Goal: Task Accomplishment & Management: Manage account settings

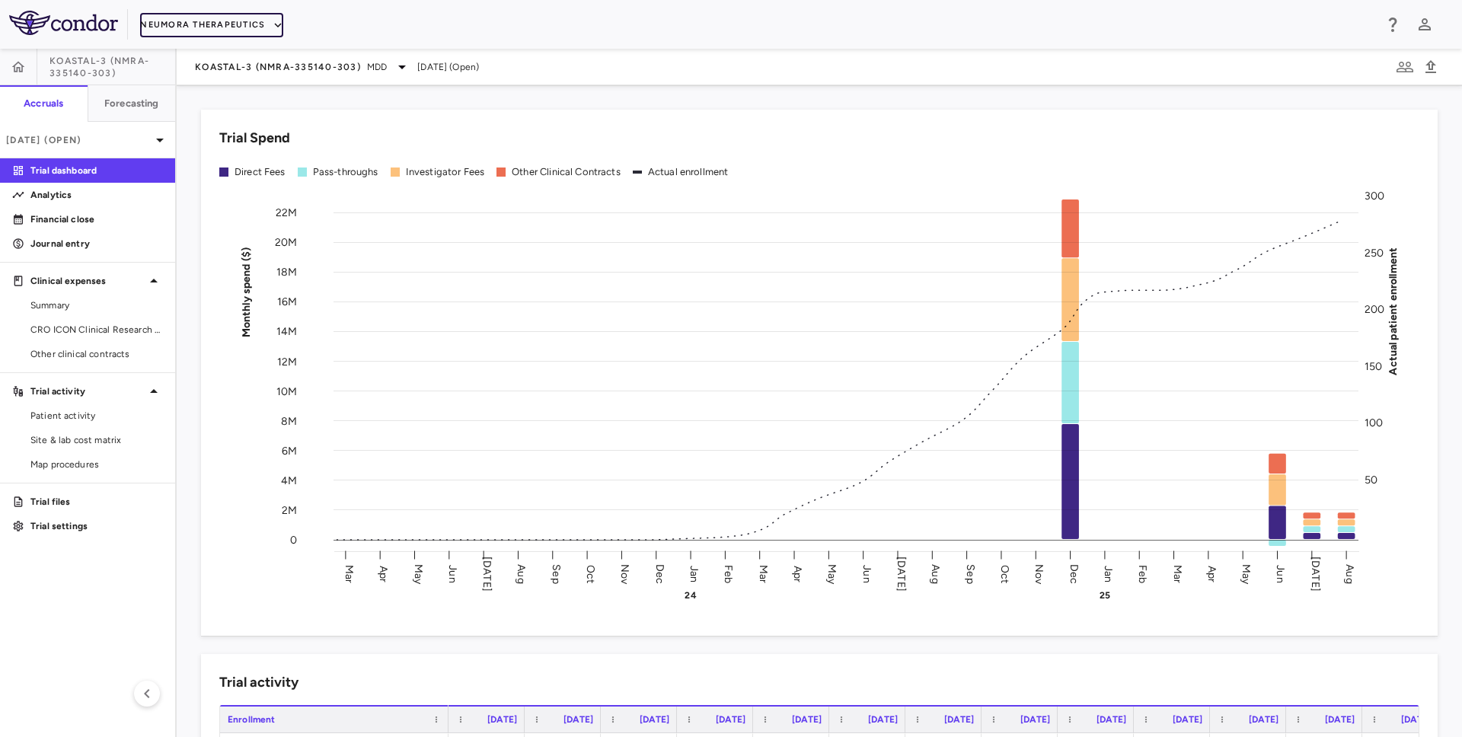
click at [210, 24] on button "Neumora Therapeutics" at bounding box center [211, 25] width 143 height 24
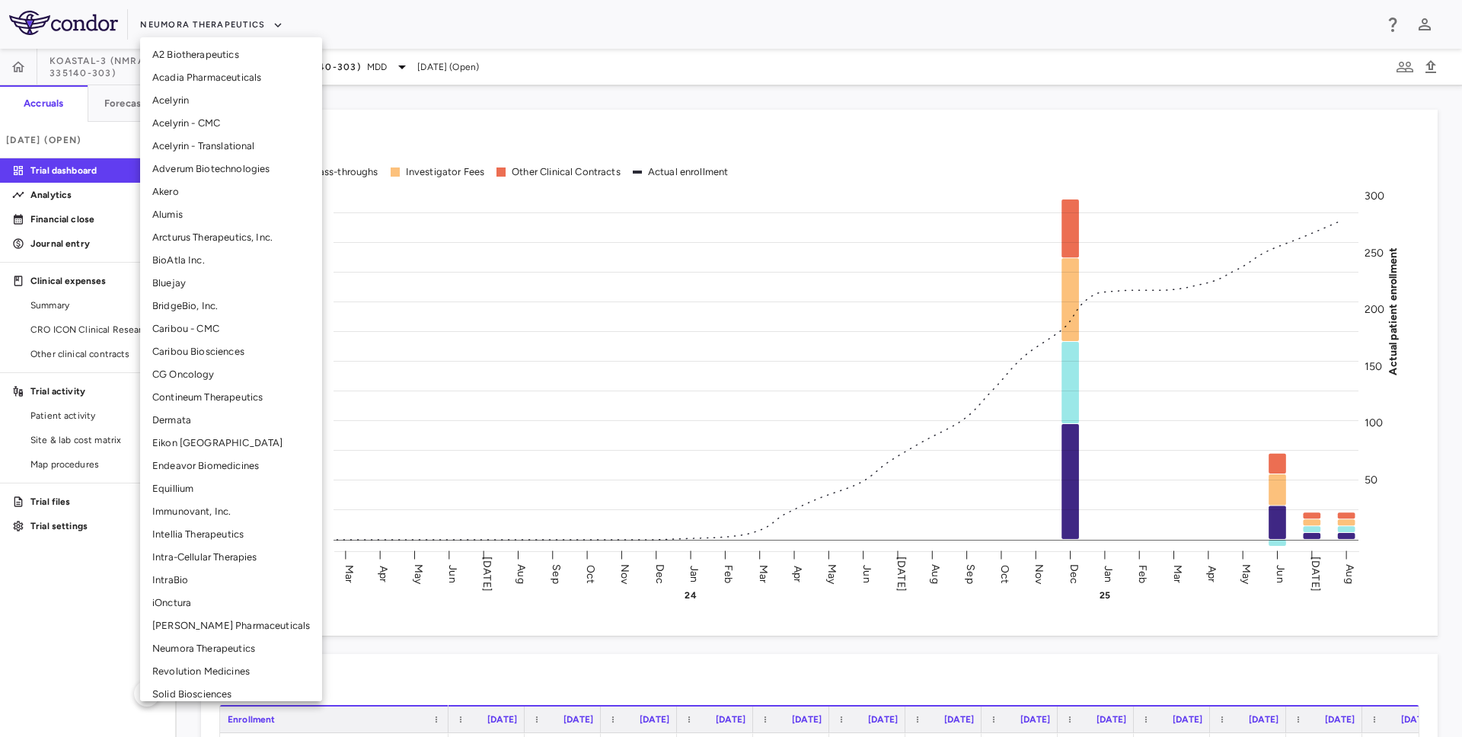
click at [187, 372] on li "CG Oncology" at bounding box center [231, 374] width 182 height 23
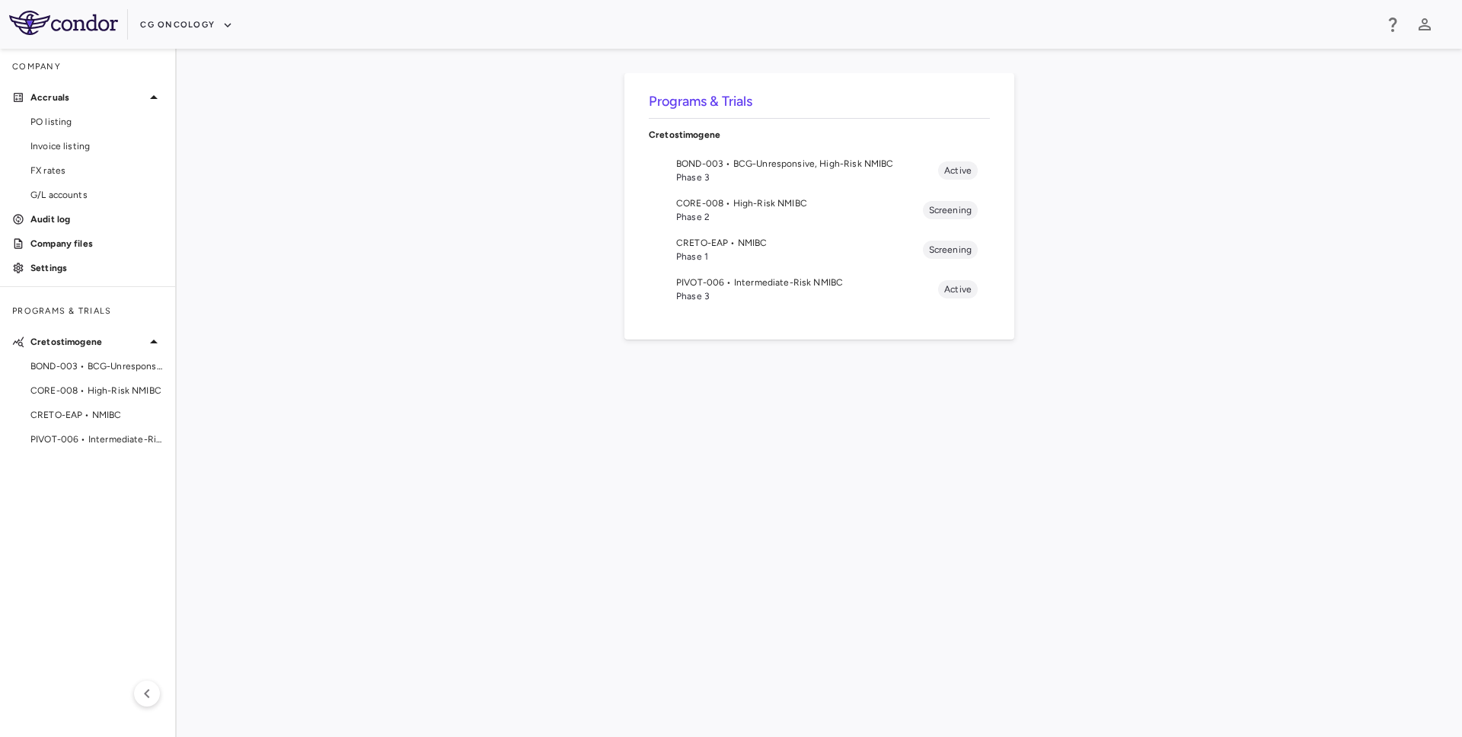
click at [794, 171] on span "Phase 3" at bounding box center [807, 178] width 262 height 14
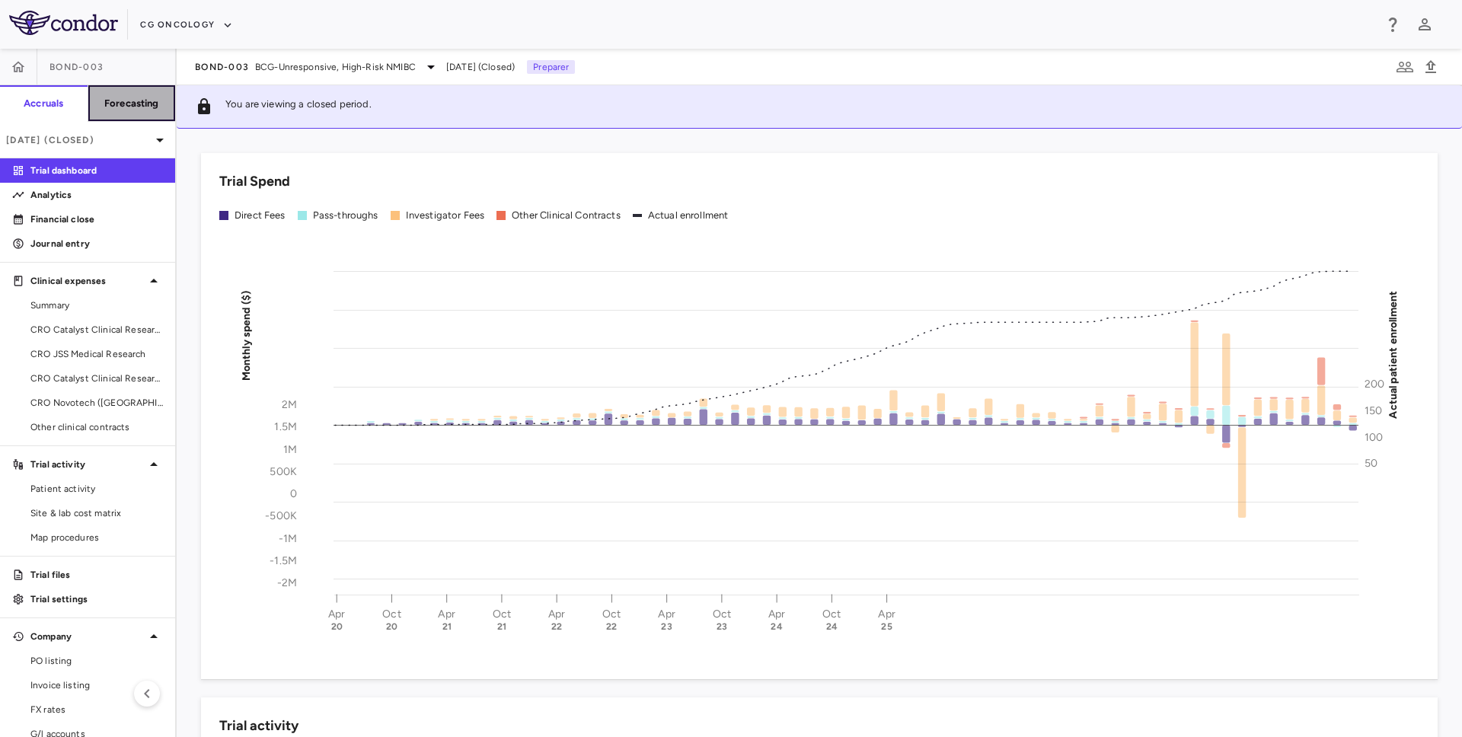
click at [142, 110] on button "Forecasting" at bounding box center [132, 103] width 88 height 37
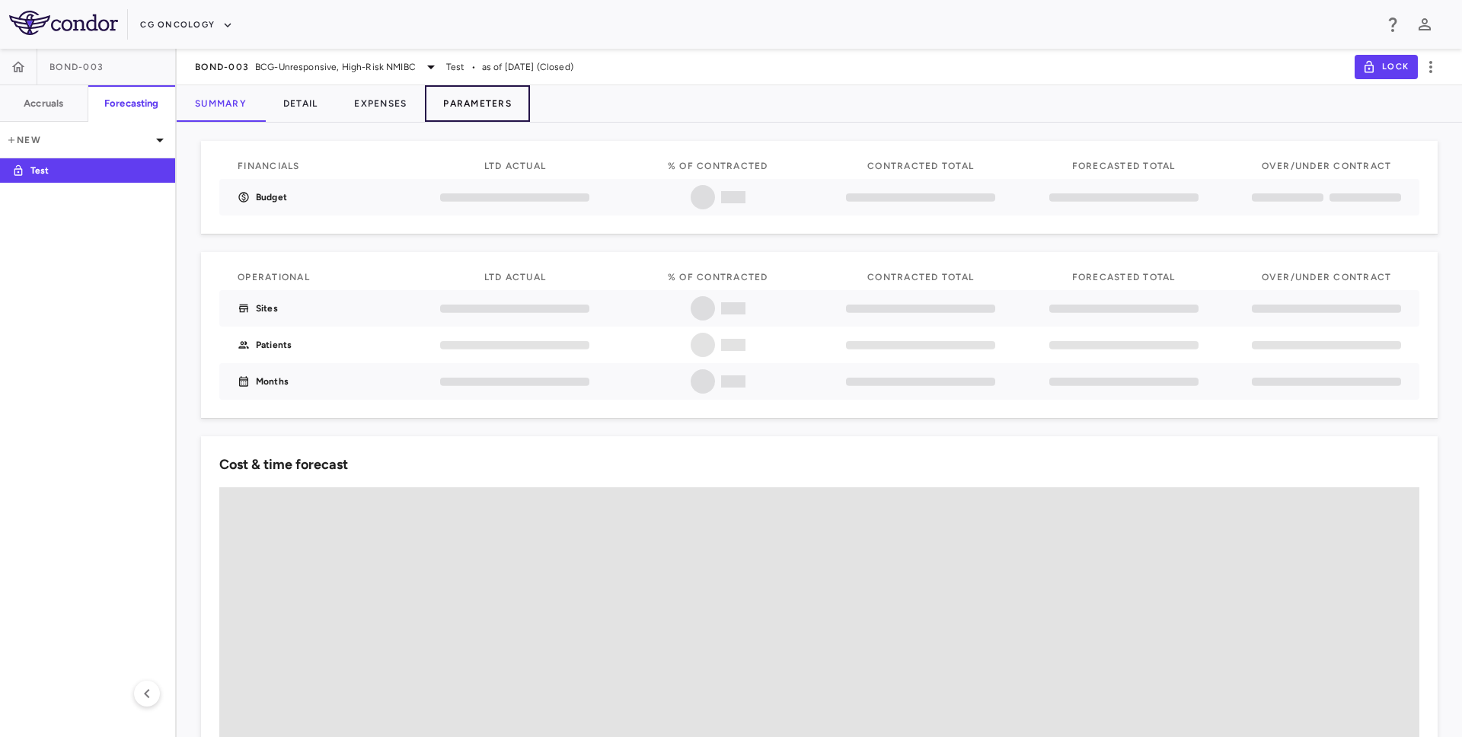
click at [477, 111] on button "Parameters" at bounding box center [477, 103] width 105 height 37
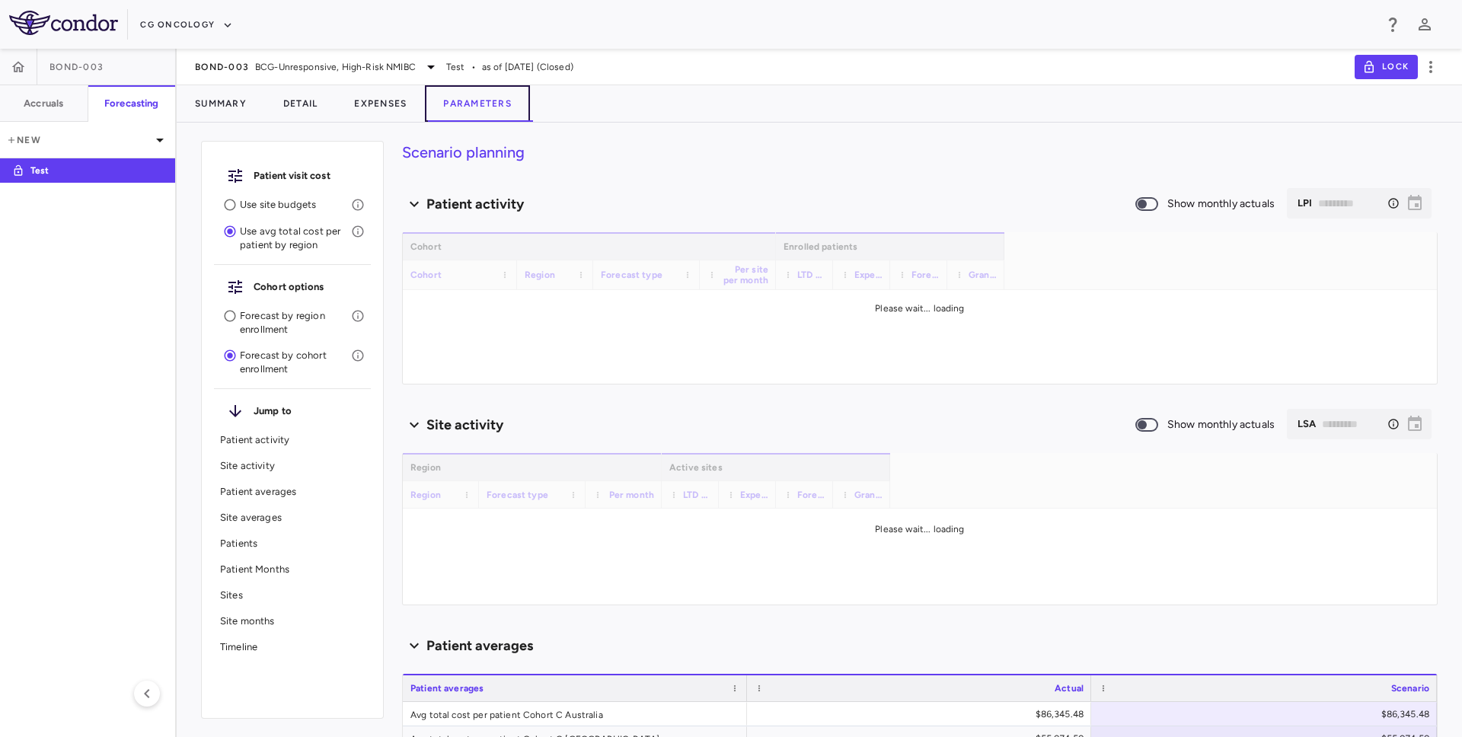
type input "********"
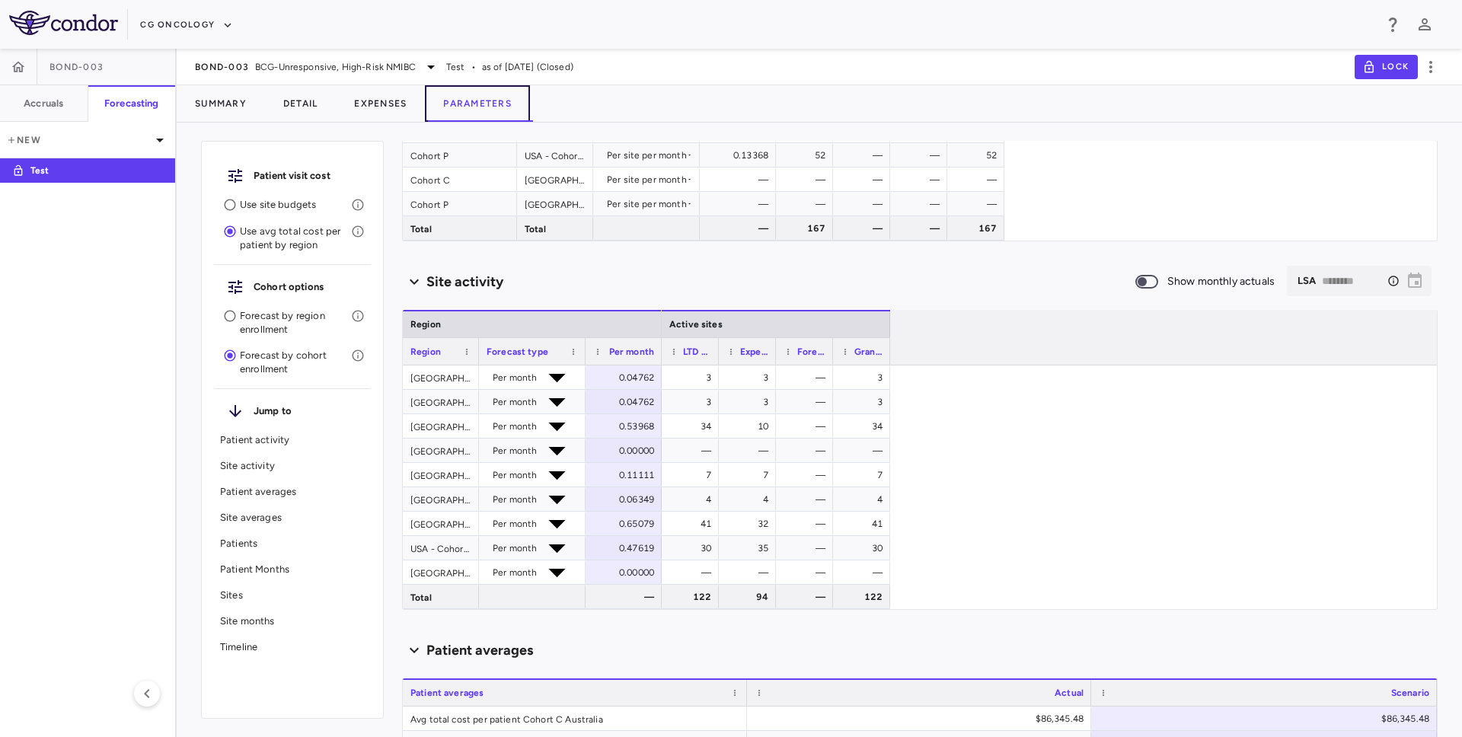
scroll to position [513, 0]
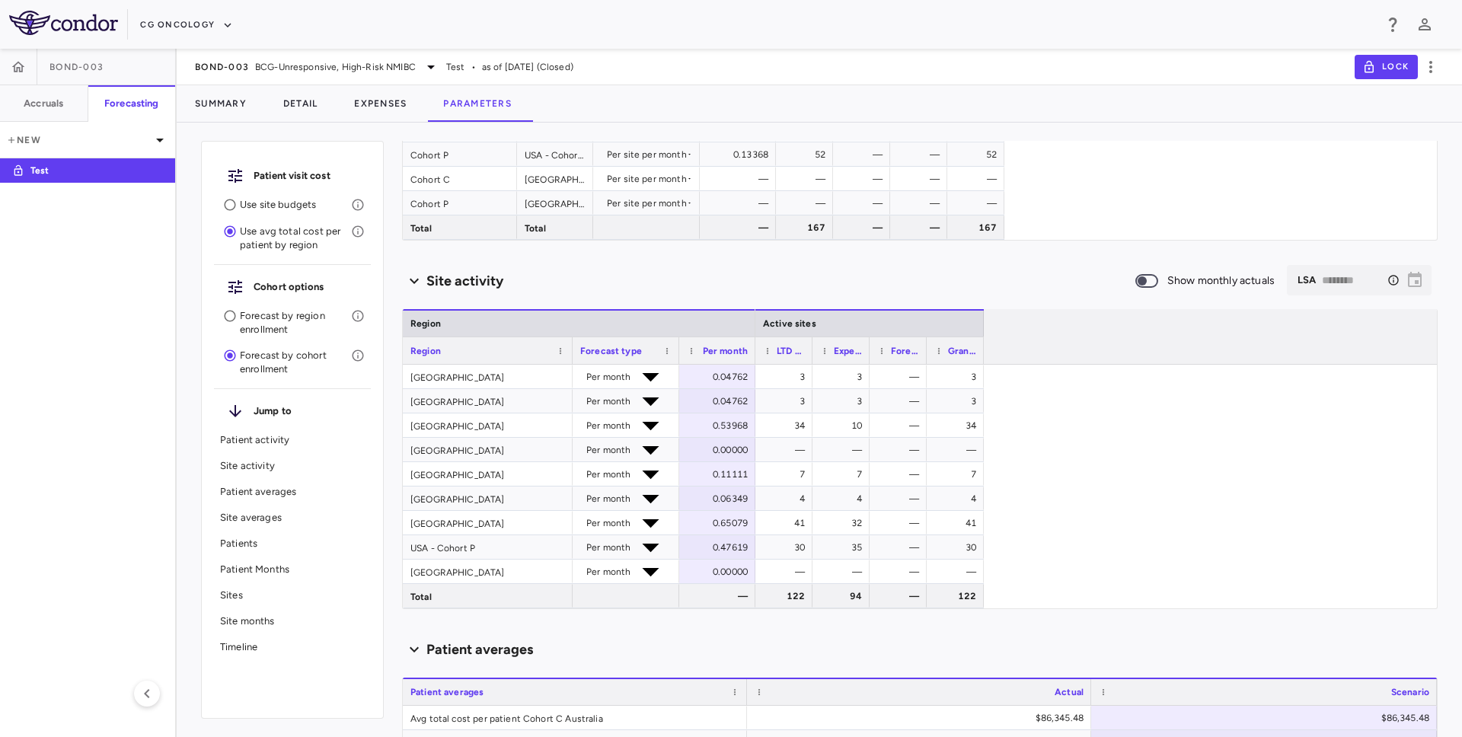
drag, startPoint x: 478, startPoint y: 347, endPoint x: 571, endPoint y: 344, distance: 93.0
click at [573, 344] on div at bounding box center [572, 350] width 6 height 27
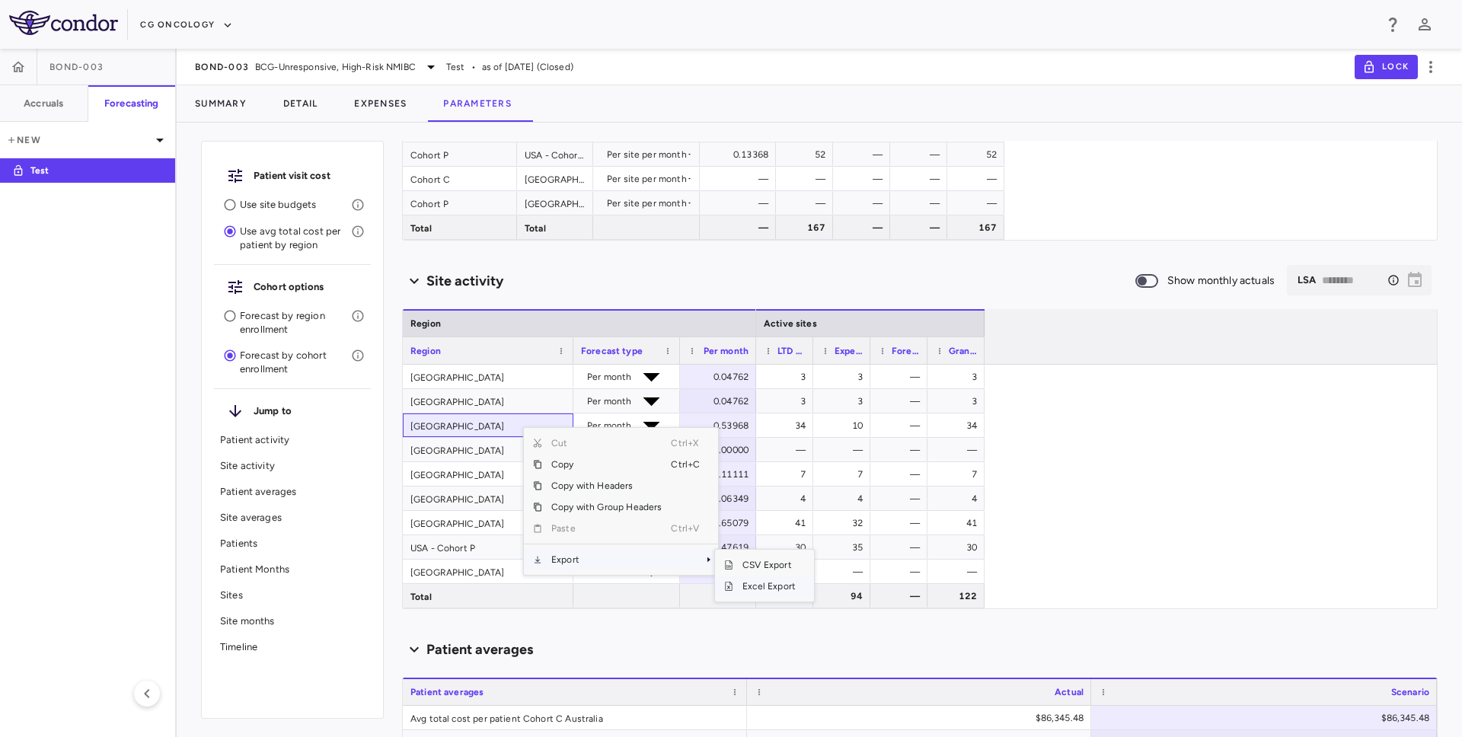
click at [771, 585] on span "Excel Export" at bounding box center [770, 586] width 72 height 21
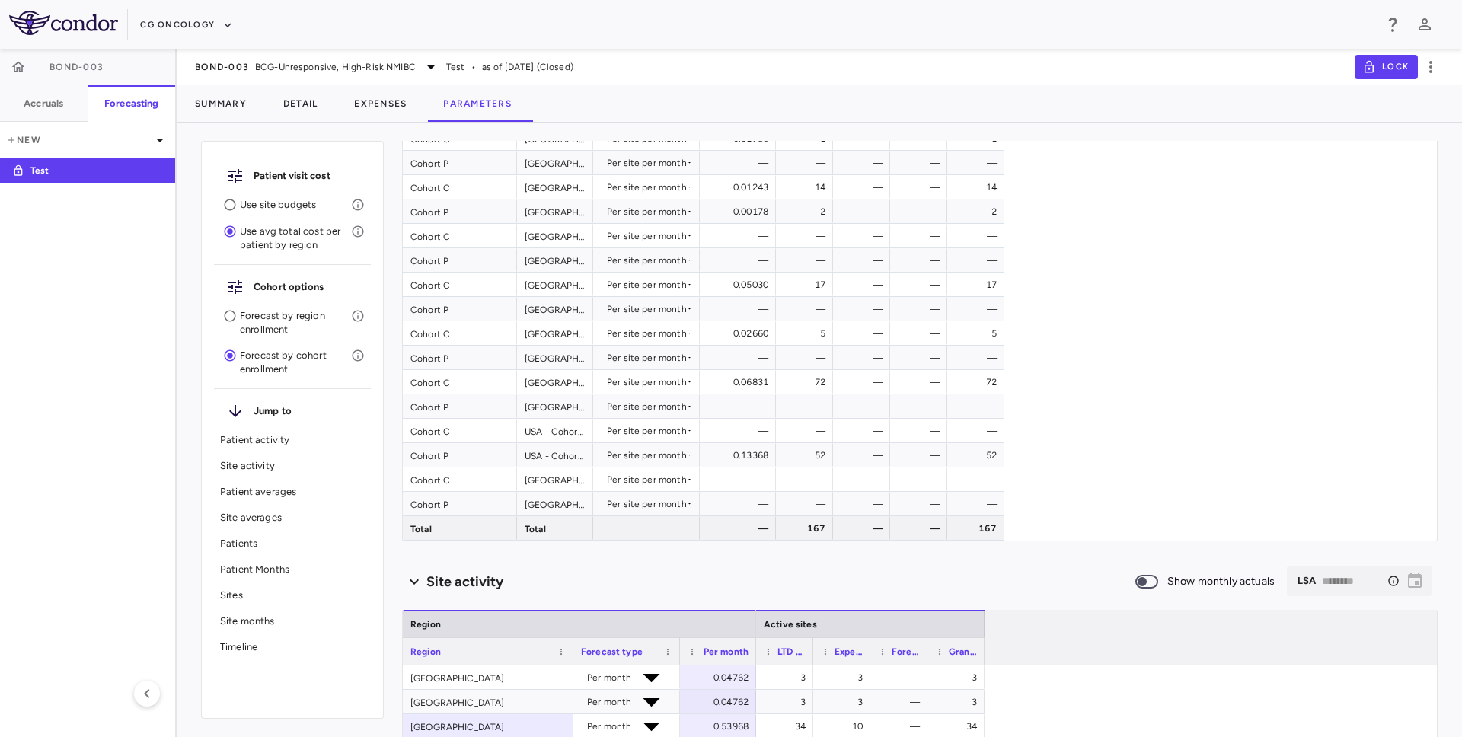
scroll to position [174, 0]
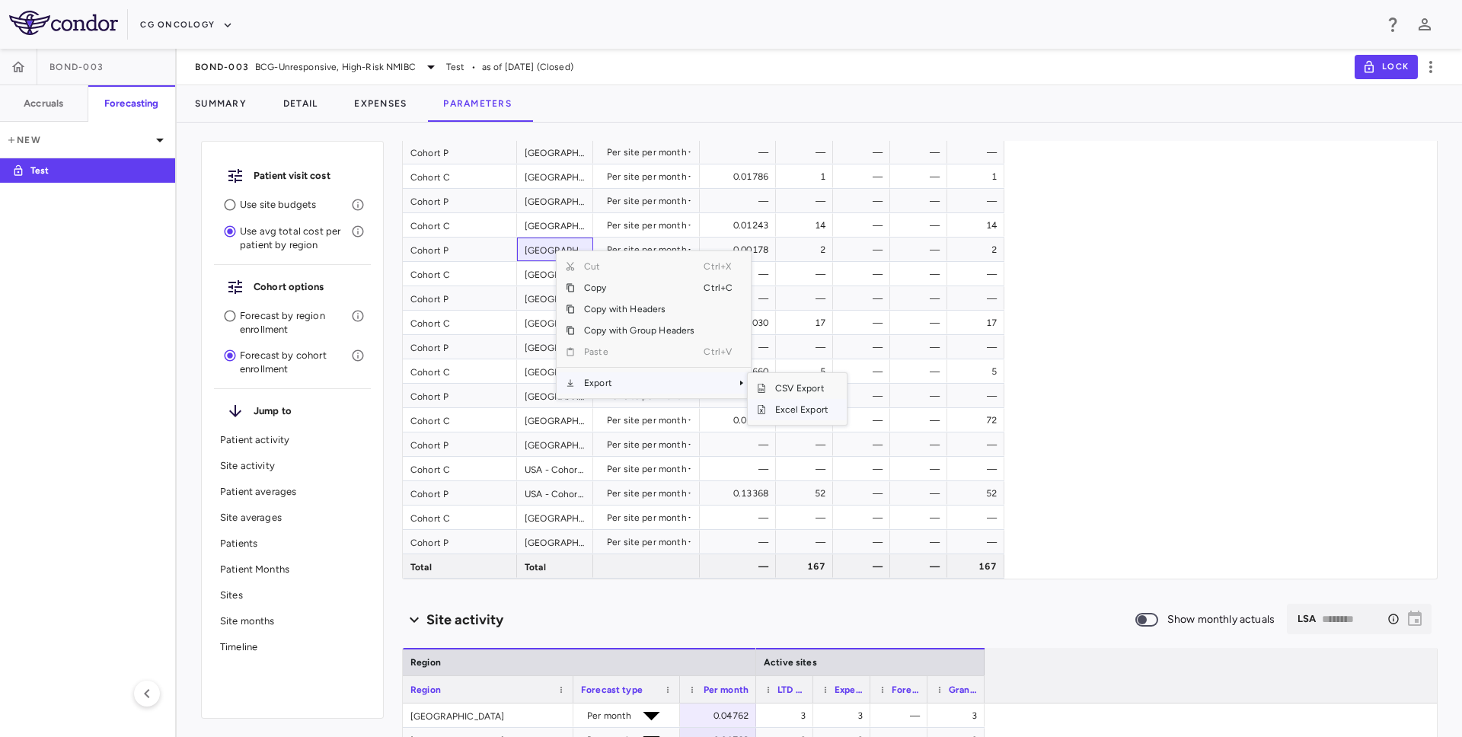
click at [791, 410] on span "Excel Export" at bounding box center [802, 409] width 72 height 21
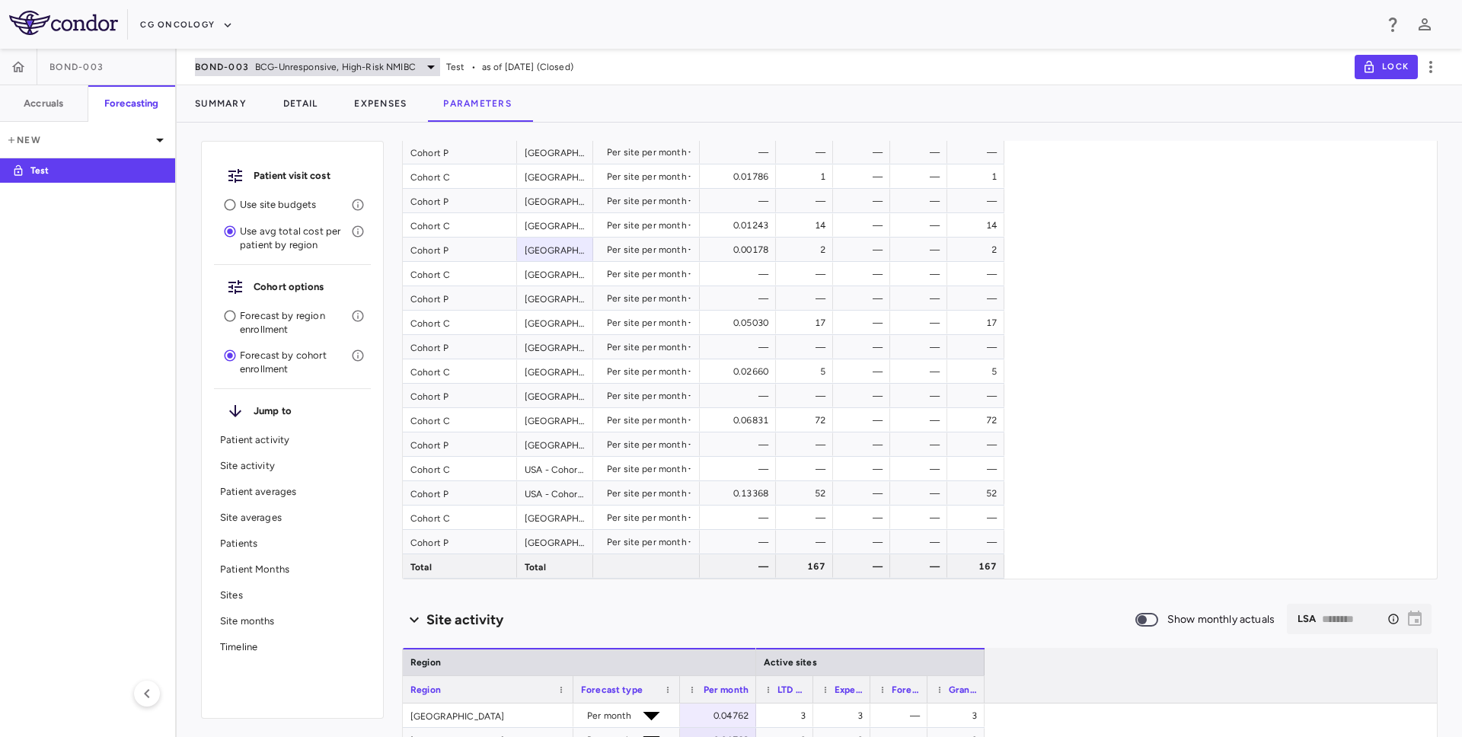
click at [412, 71] on span "BCG-Unresponsive, High-Risk NMIBC" at bounding box center [335, 67] width 161 height 14
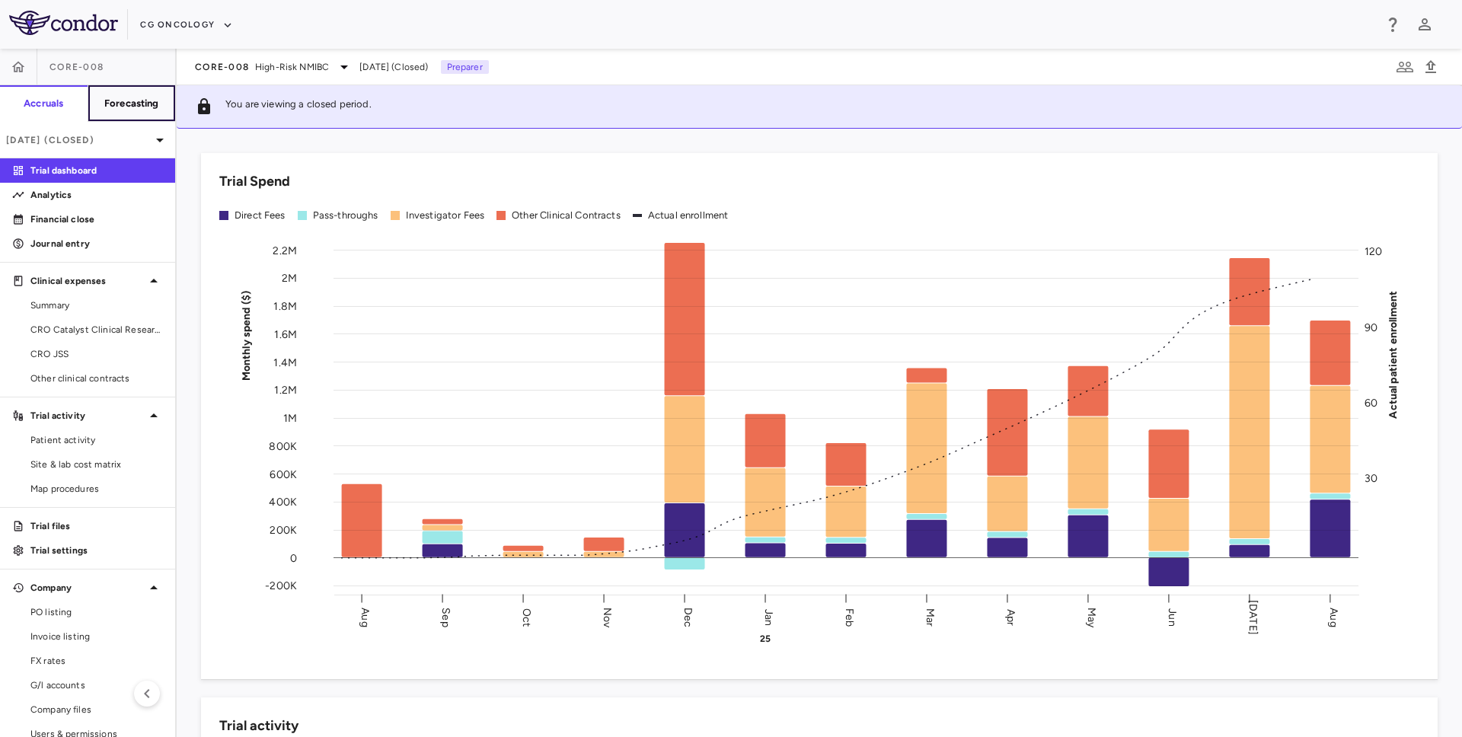
click at [162, 96] on button "Forecasting" at bounding box center [132, 103] width 88 height 37
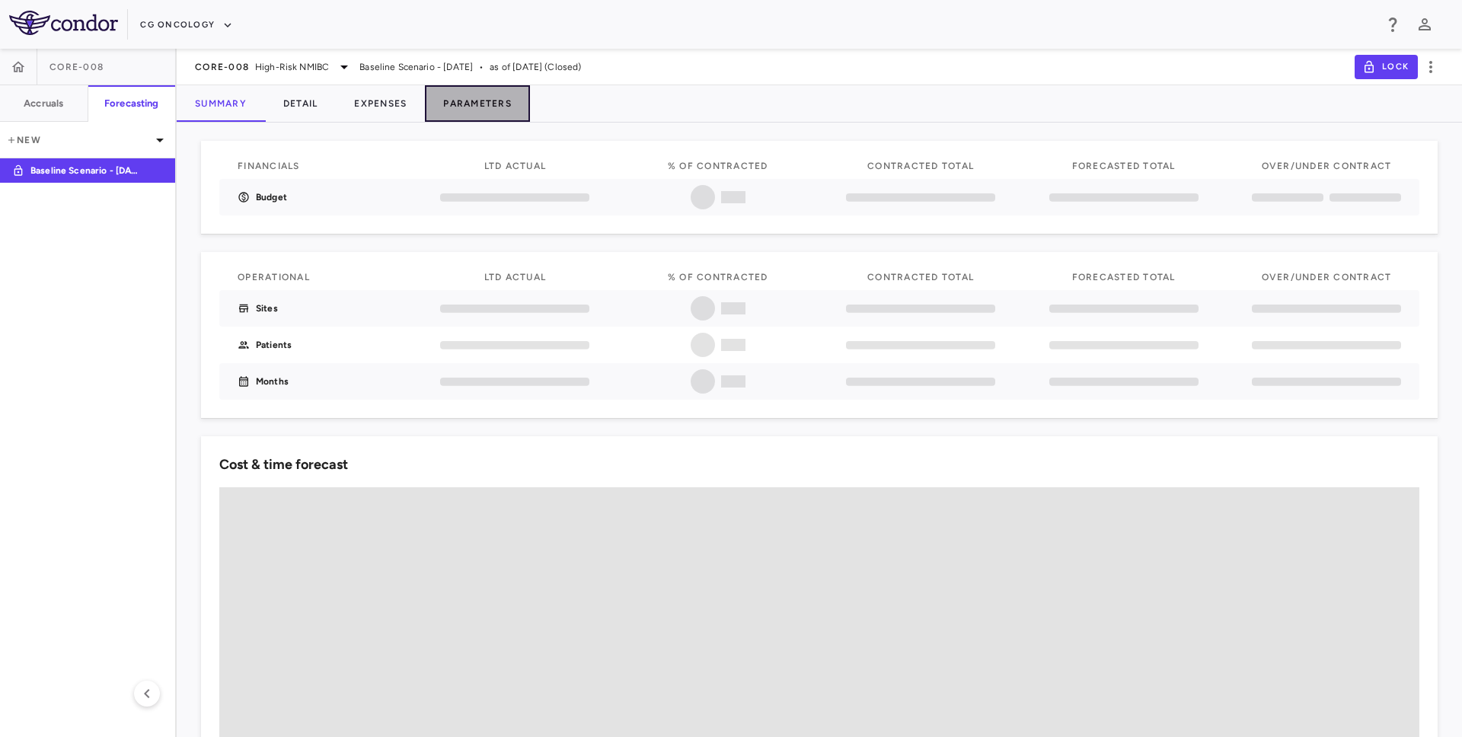
click at [445, 102] on button "Parameters" at bounding box center [477, 103] width 105 height 37
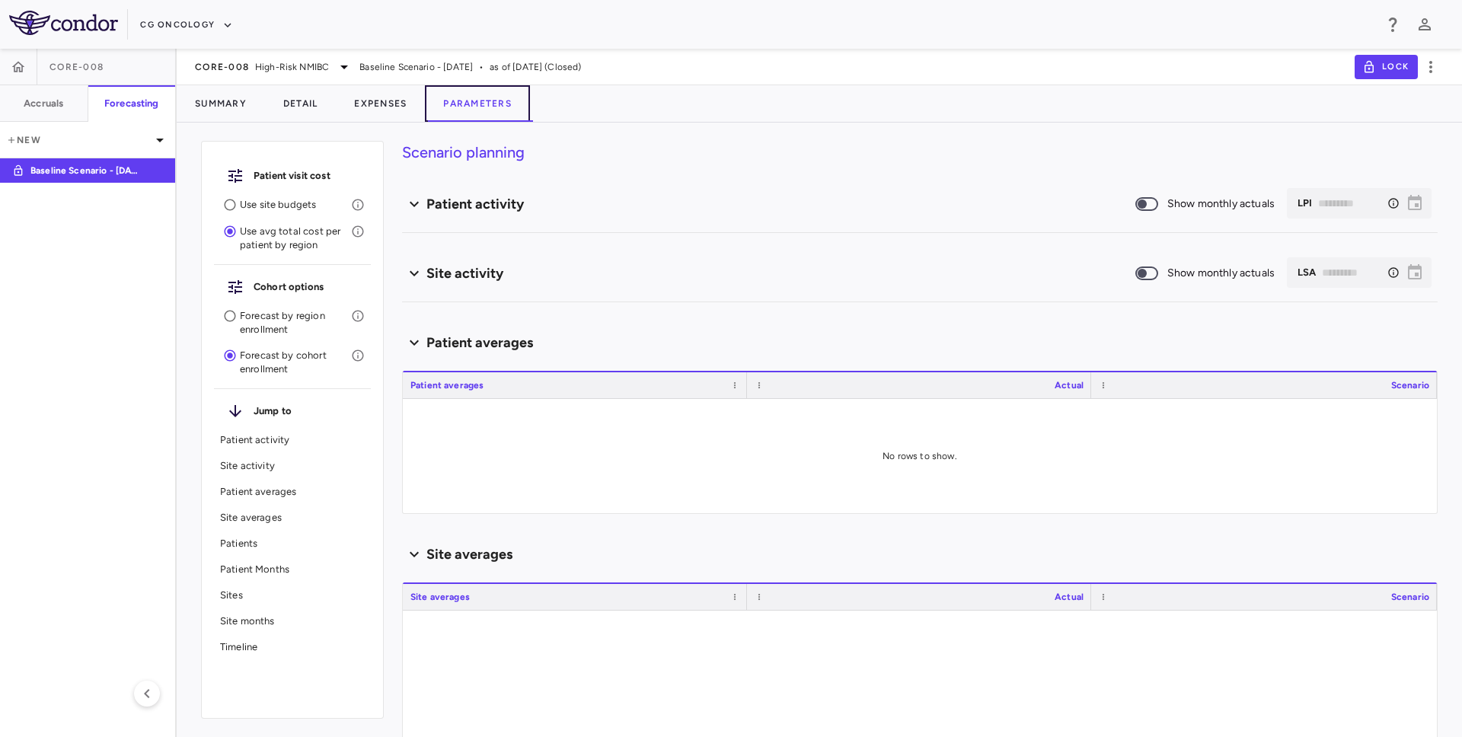
type input "********"
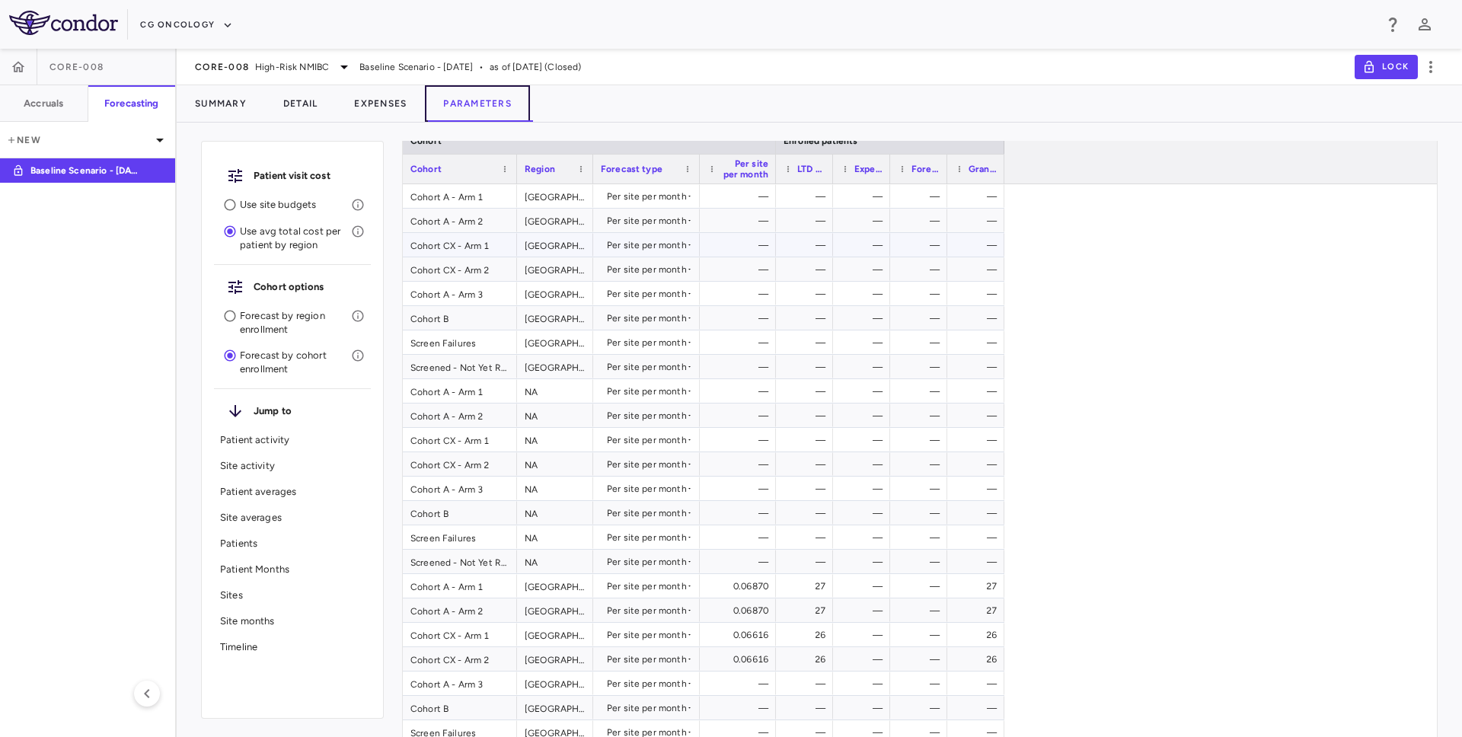
scroll to position [151, 0]
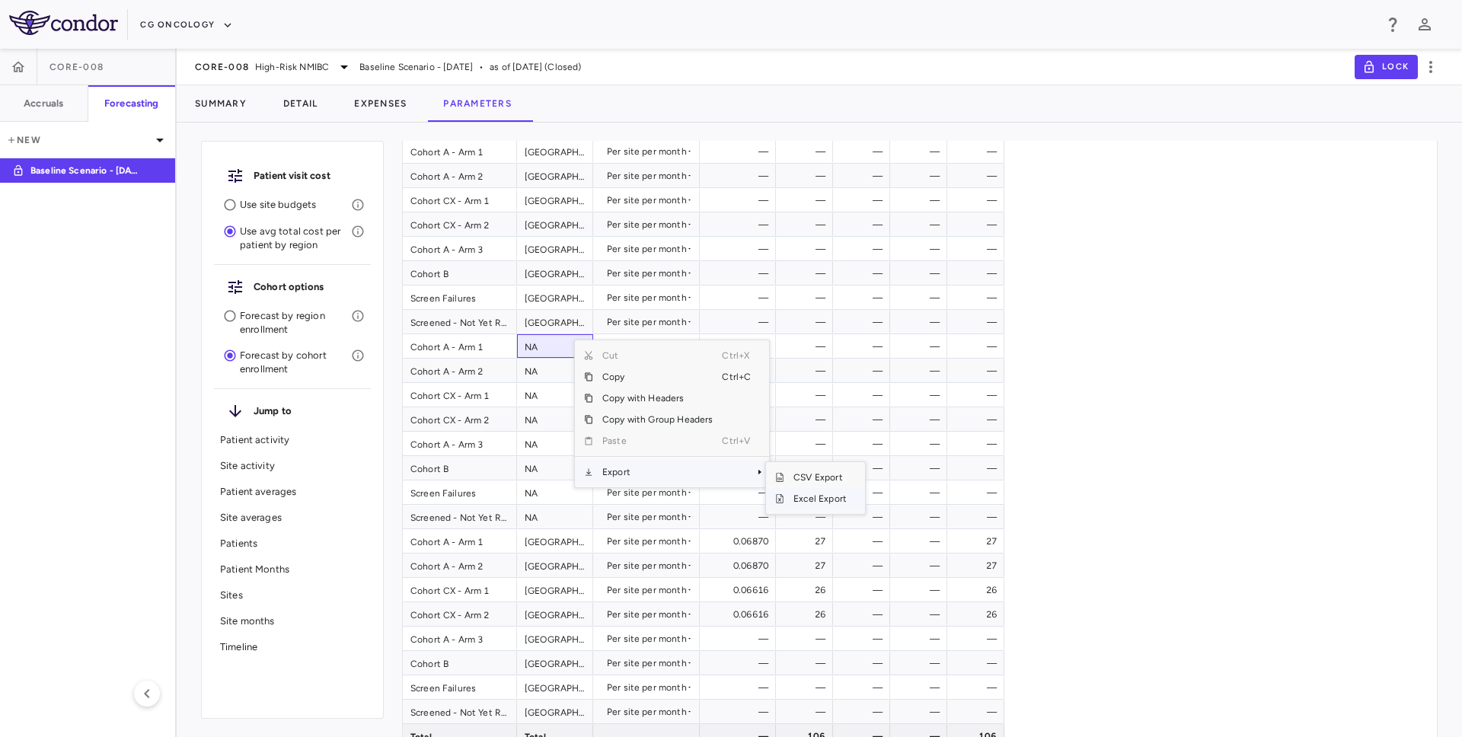
click at [799, 497] on span "Excel Export" at bounding box center [821, 498] width 72 height 21
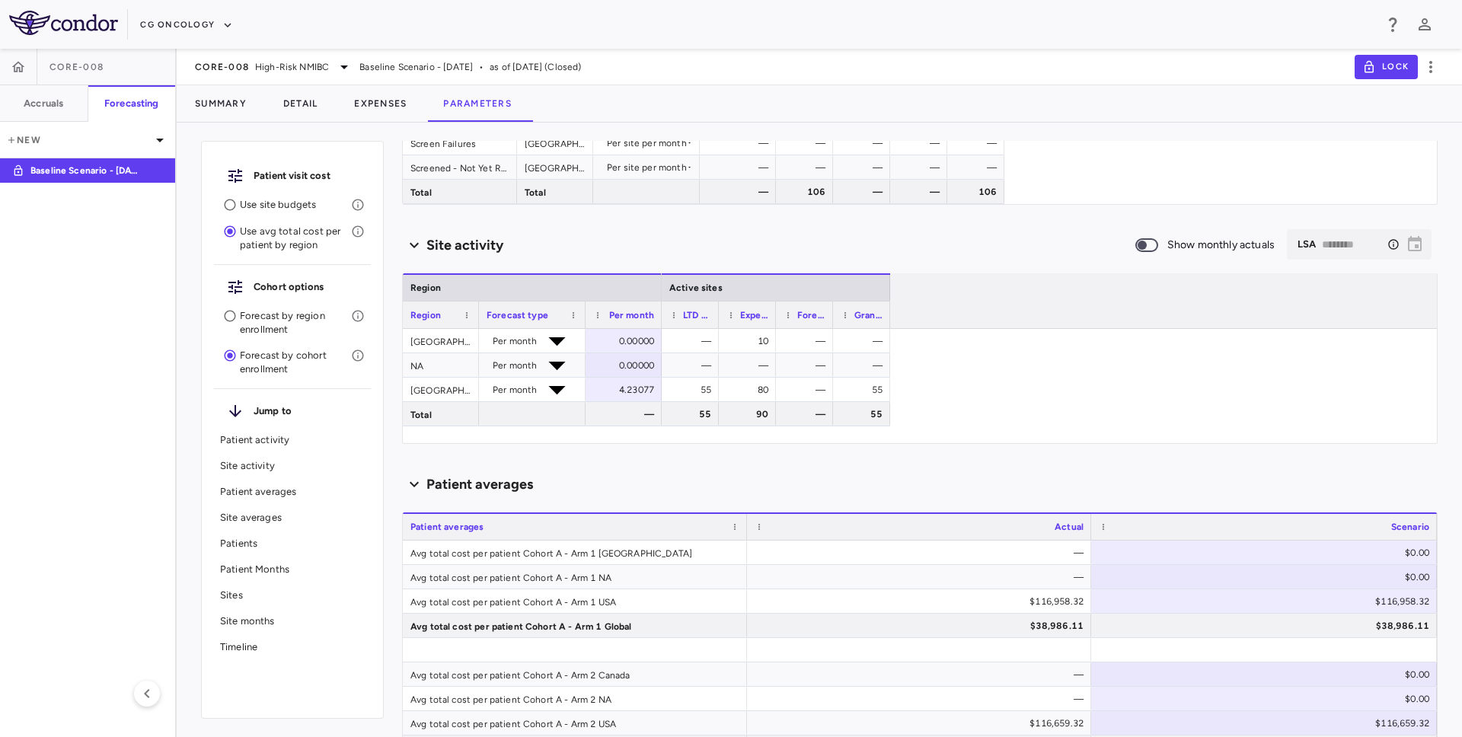
scroll to position [696, 0]
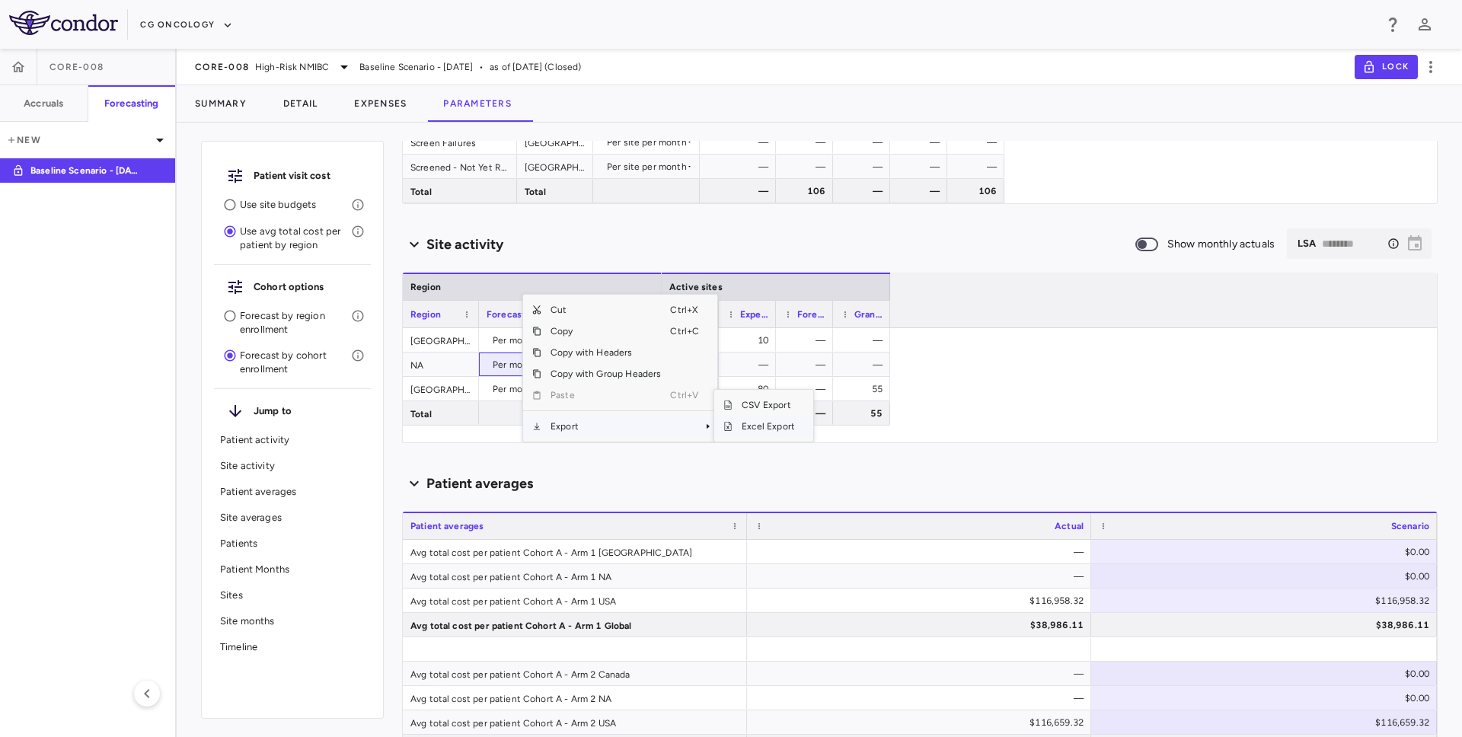
click at [768, 428] on span "Excel Export" at bounding box center [769, 426] width 72 height 21
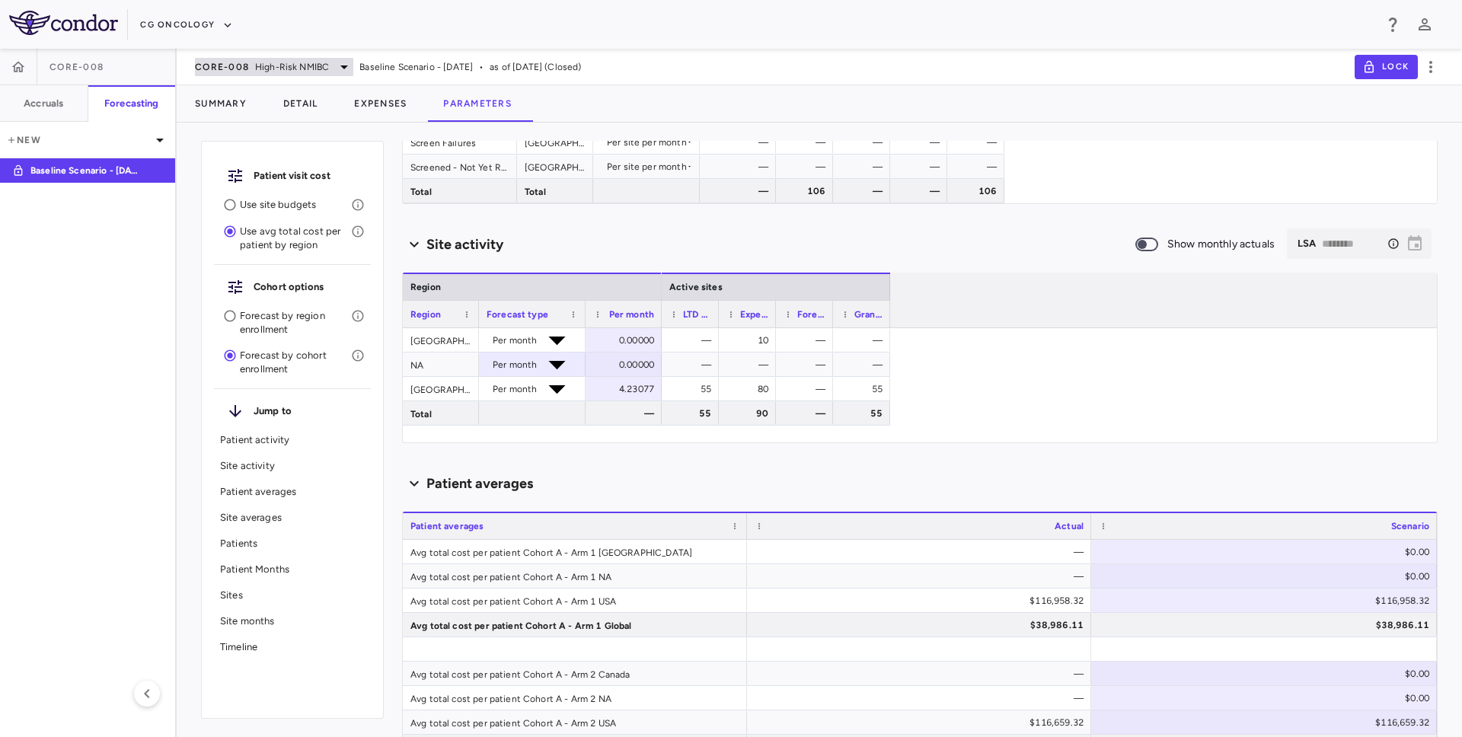
click at [219, 65] on span "CORE-008" at bounding box center [222, 67] width 54 height 12
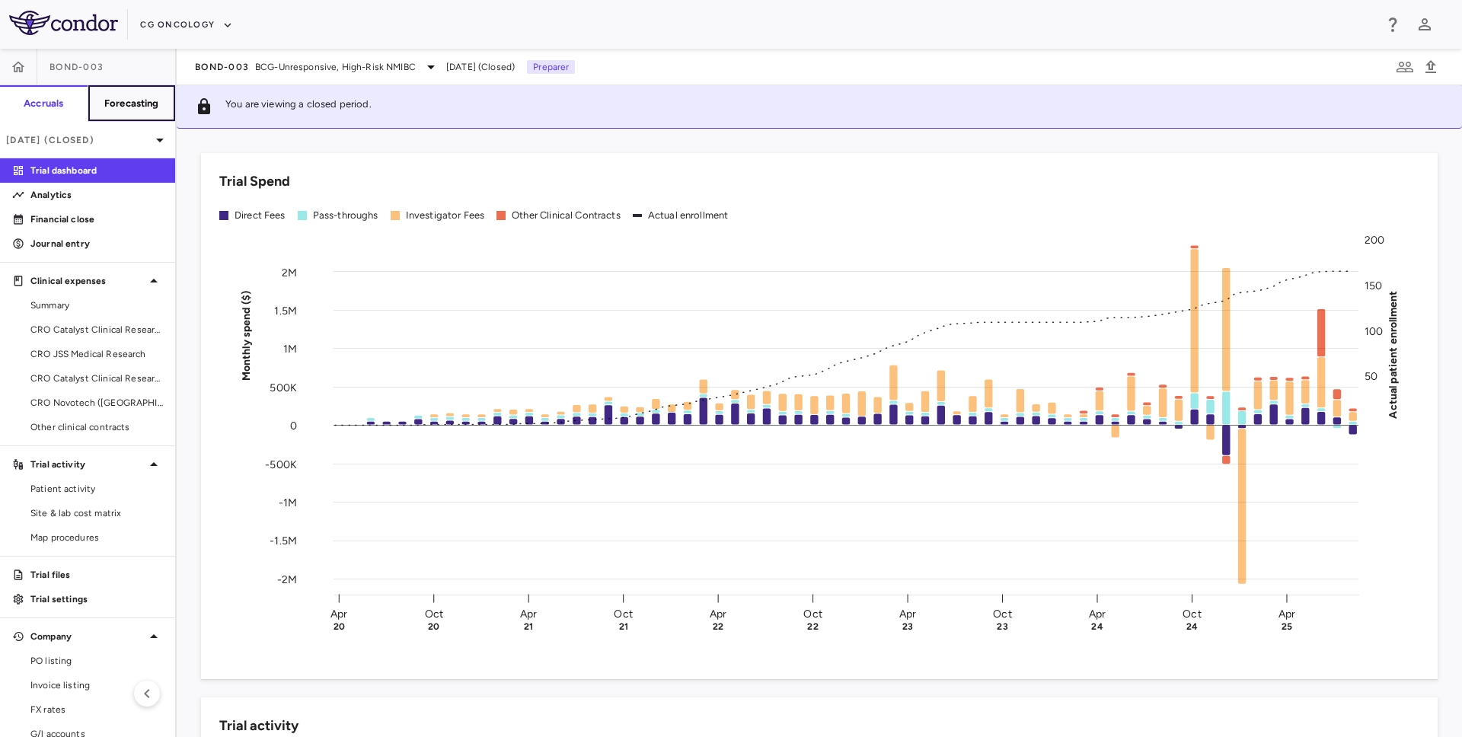
click at [104, 97] on h6 "Forecasting" at bounding box center [131, 104] width 55 height 14
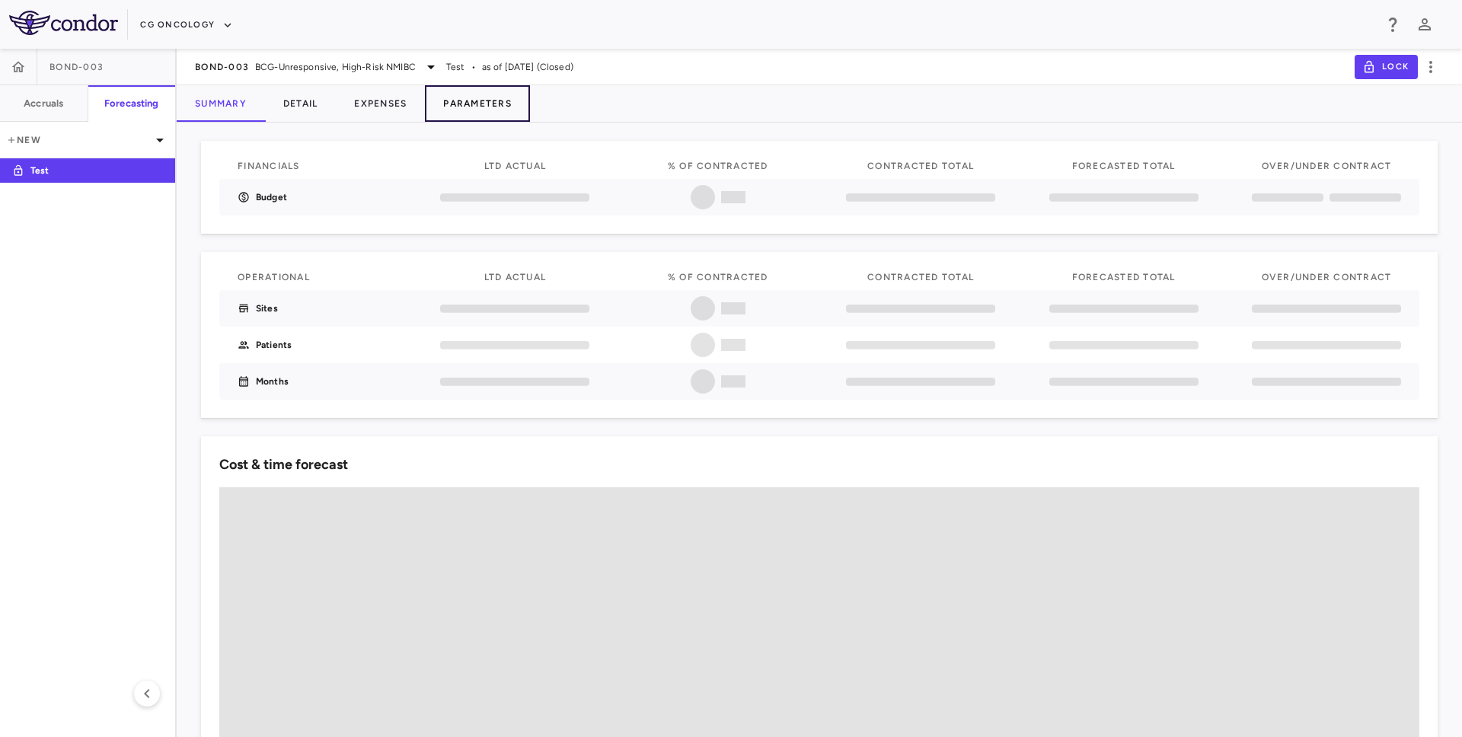
click at [460, 104] on button "Parameters" at bounding box center [477, 103] width 105 height 37
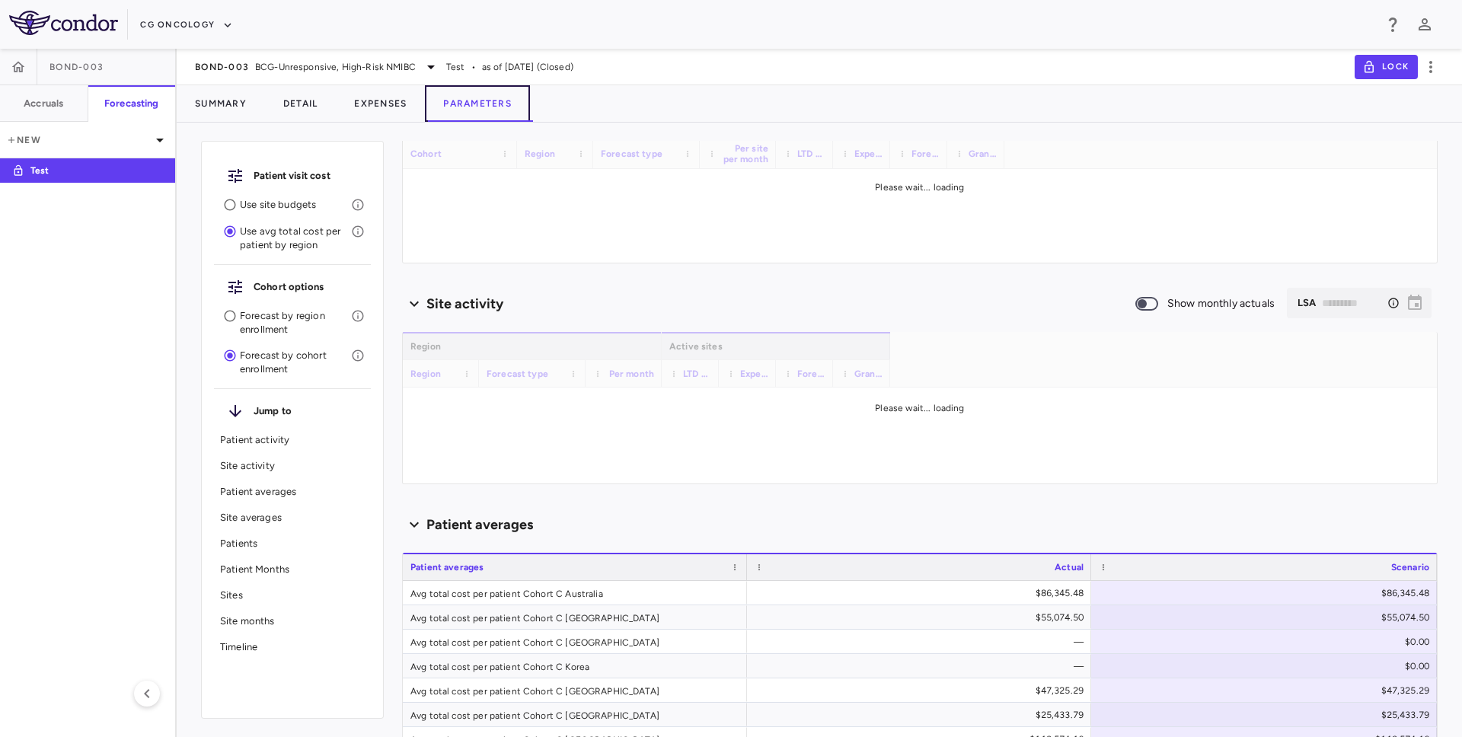
type input "********"
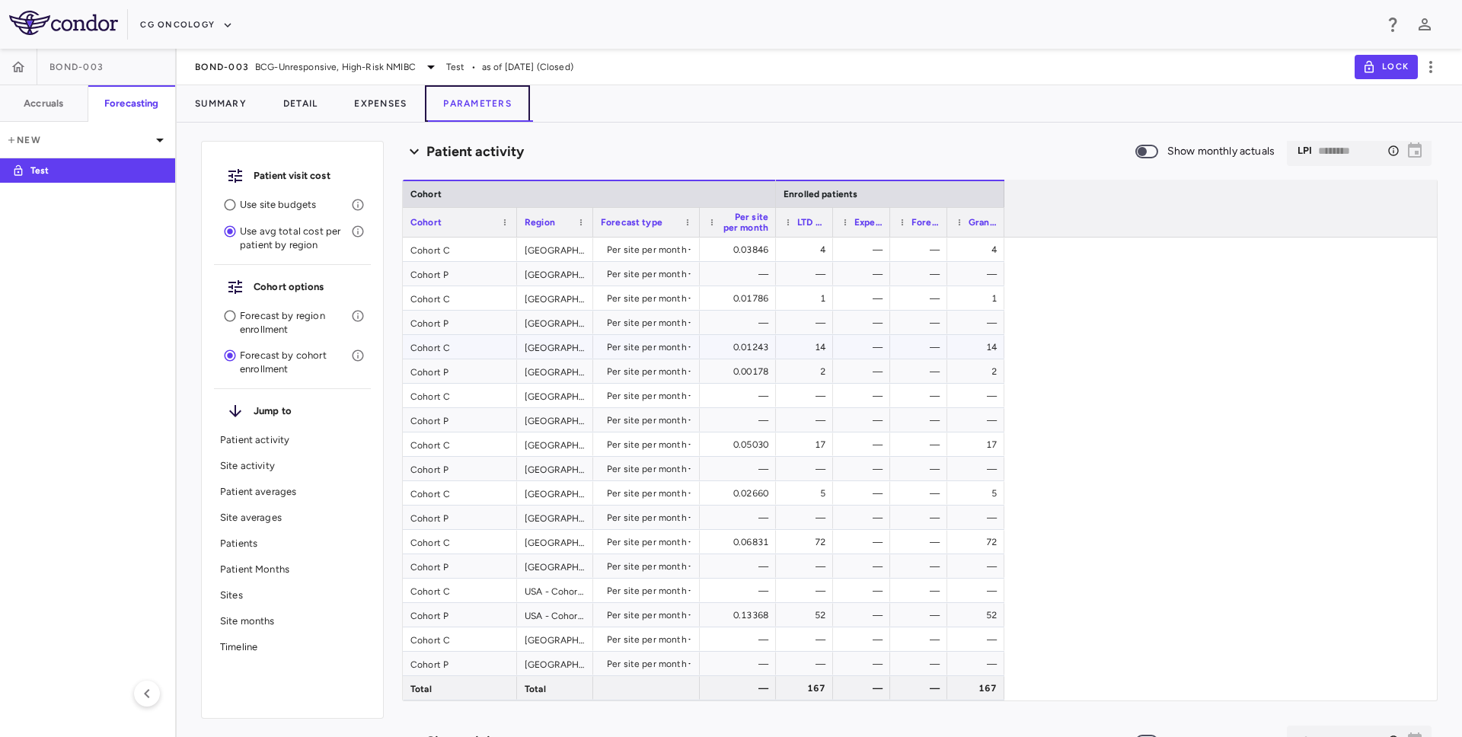
scroll to position [54, 0]
click at [305, 64] on span "BCG-Unresponsive, High-Risk NMIBC" at bounding box center [335, 67] width 161 height 14
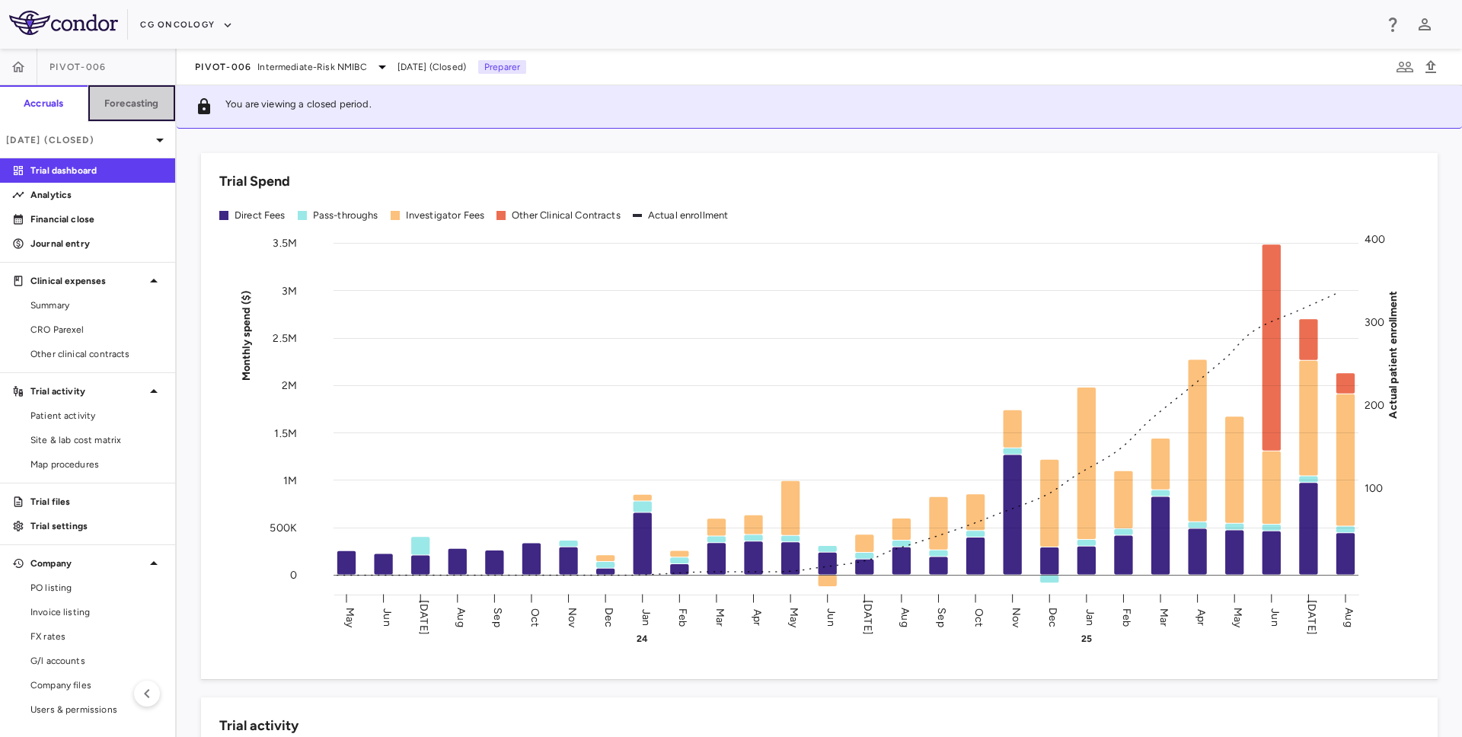
click at [155, 113] on button "Forecasting" at bounding box center [132, 103] width 88 height 37
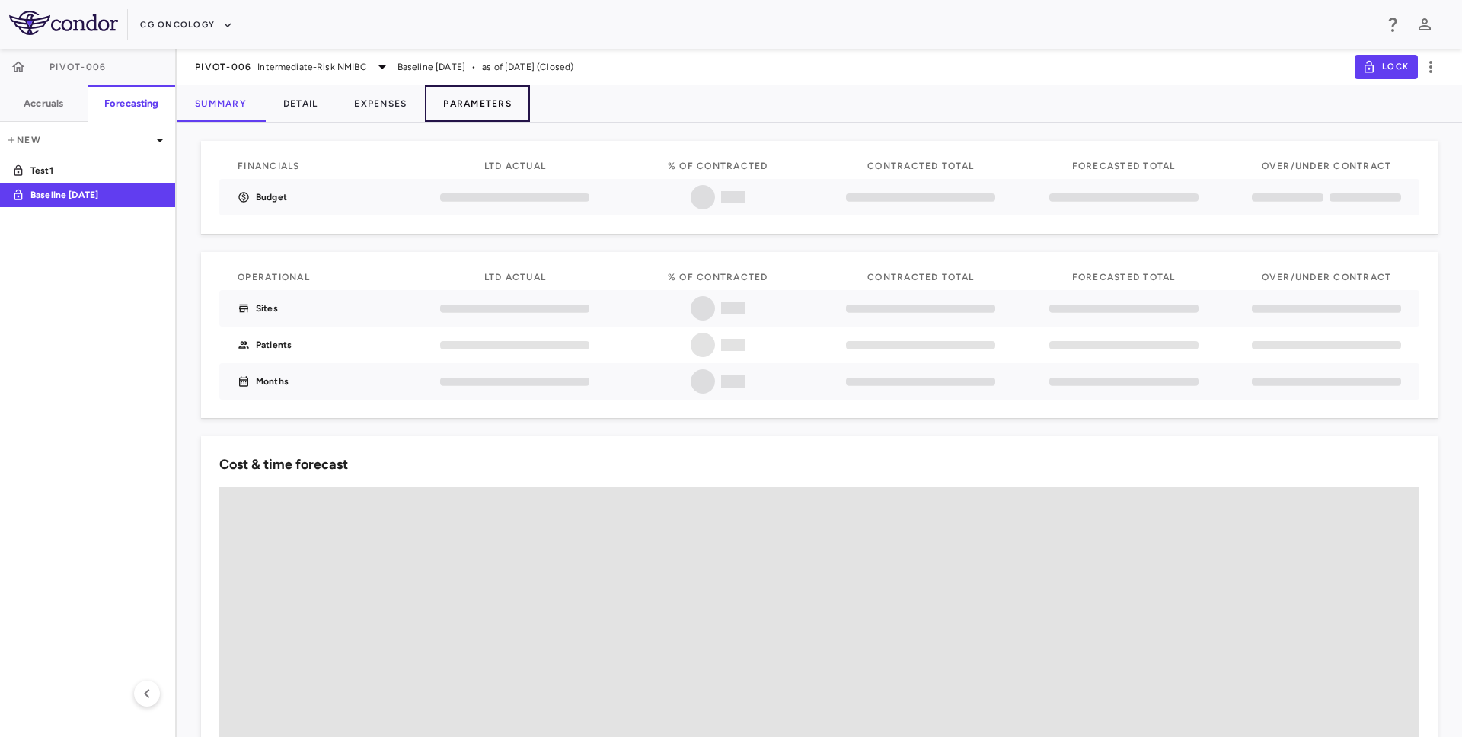
click at [473, 107] on button "Parameters" at bounding box center [477, 103] width 105 height 37
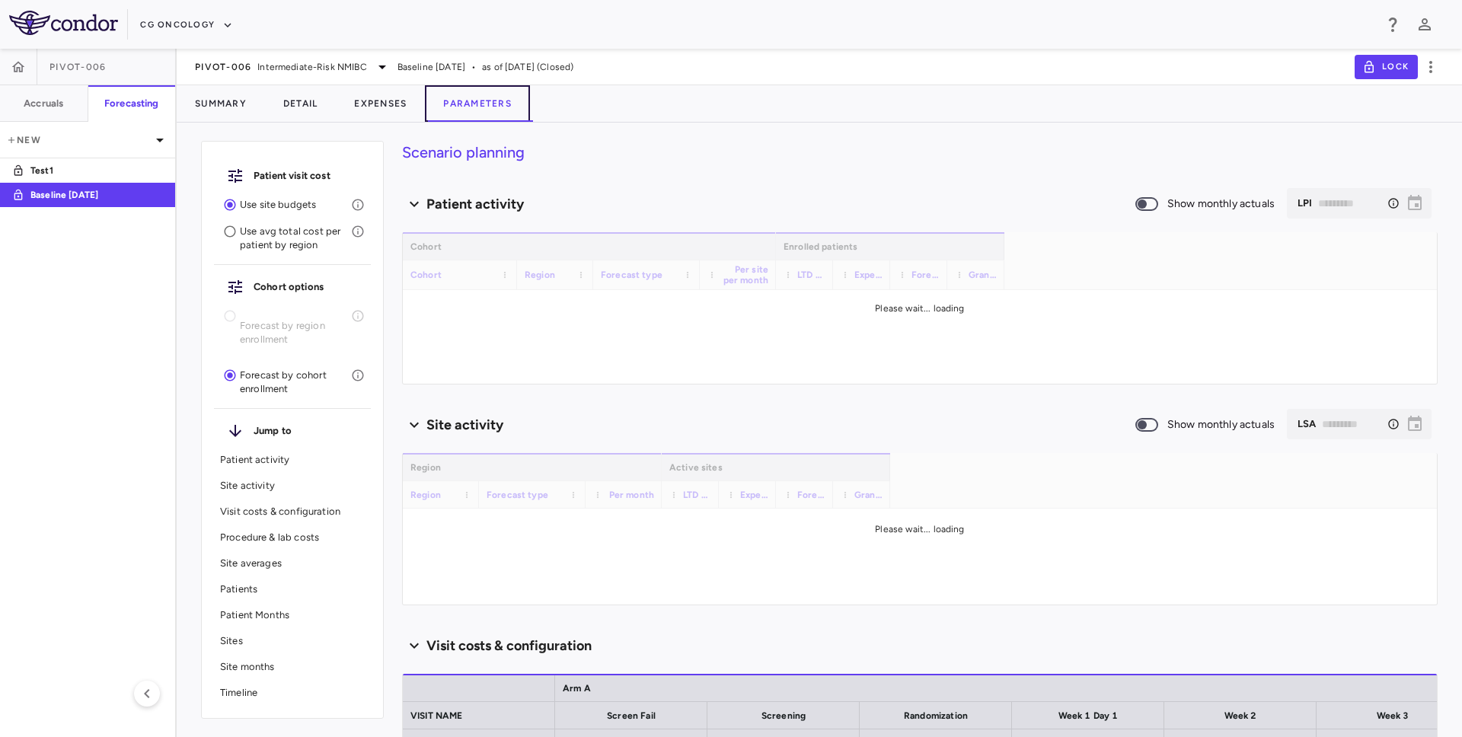
type input "********"
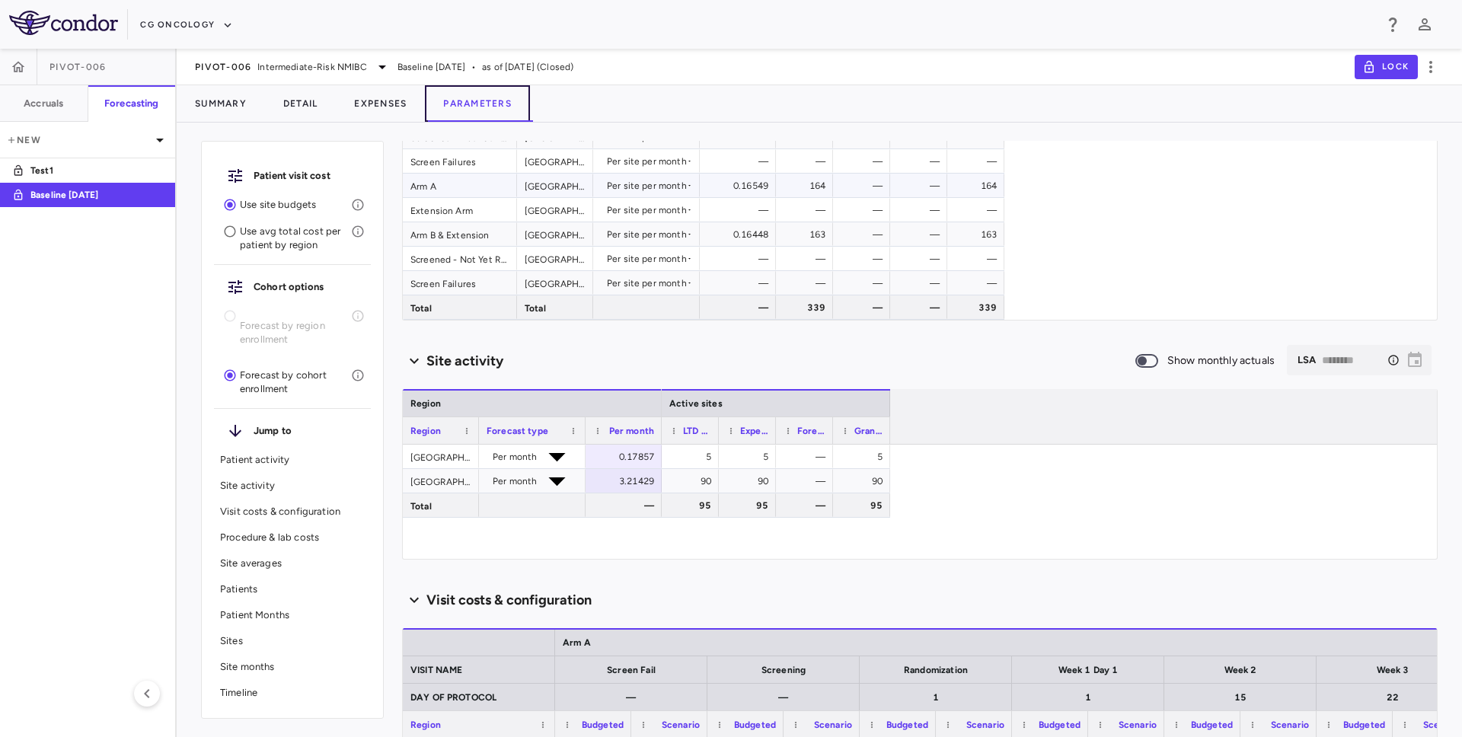
scroll to position [365, 0]
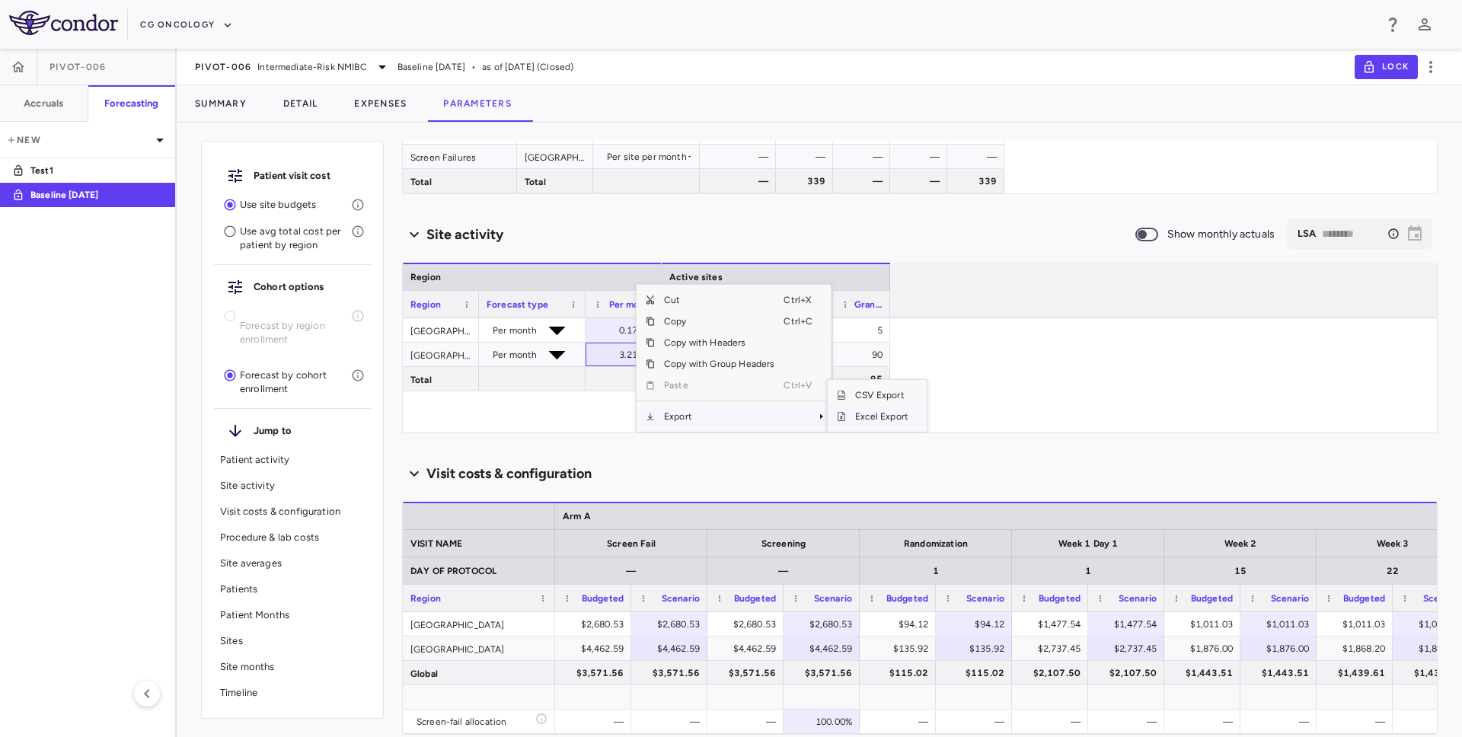
click at [884, 419] on span "Excel Export" at bounding box center [882, 416] width 72 height 21
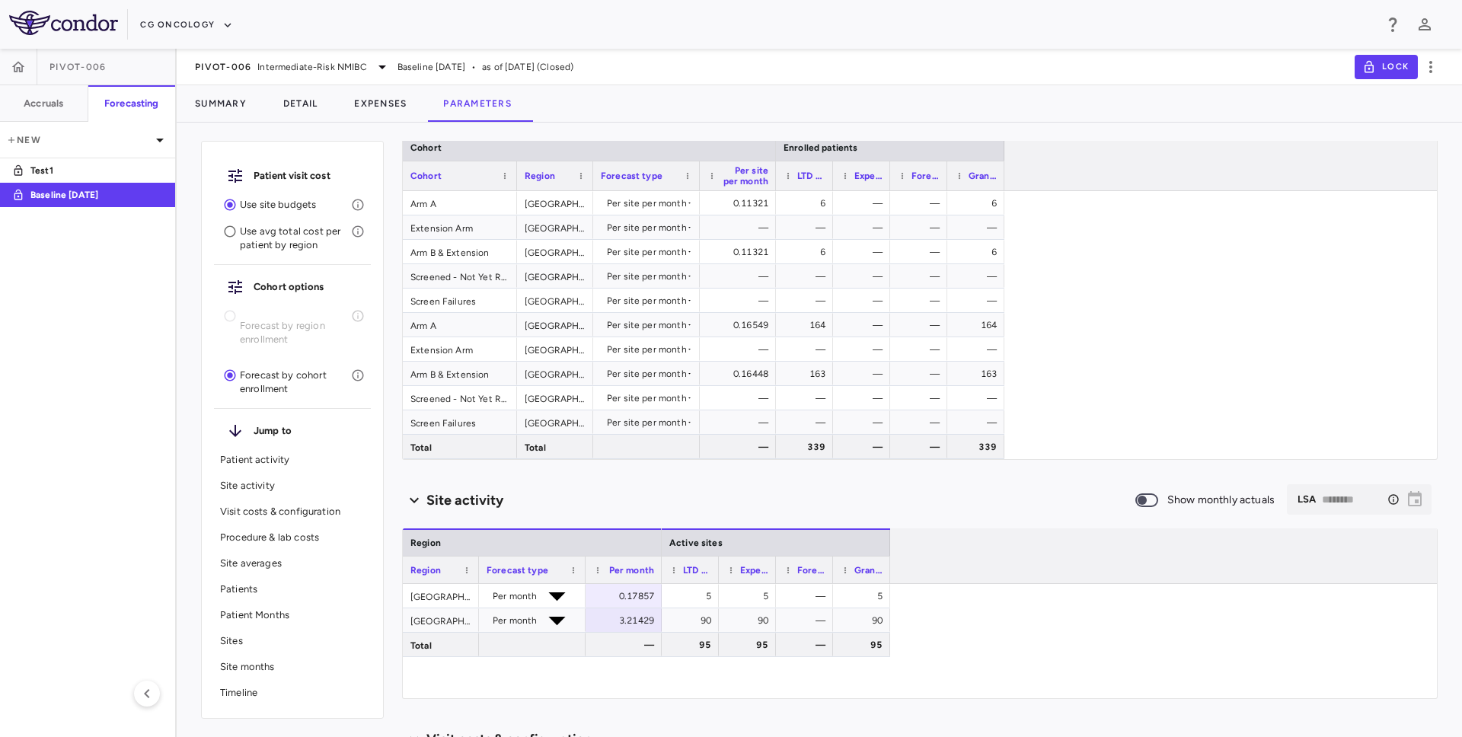
scroll to position [0, 0]
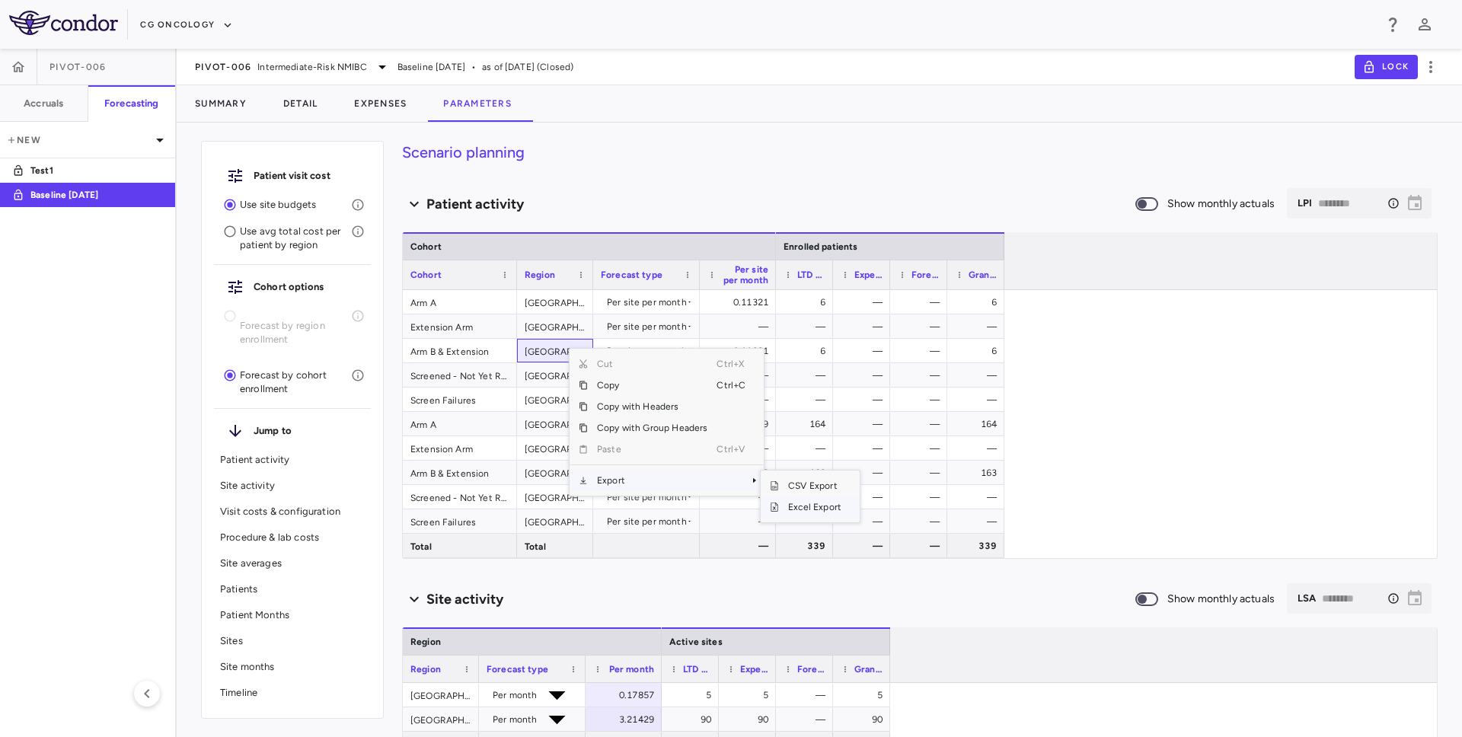
click at [814, 509] on span "Excel Export" at bounding box center [815, 507] width 72 height 21
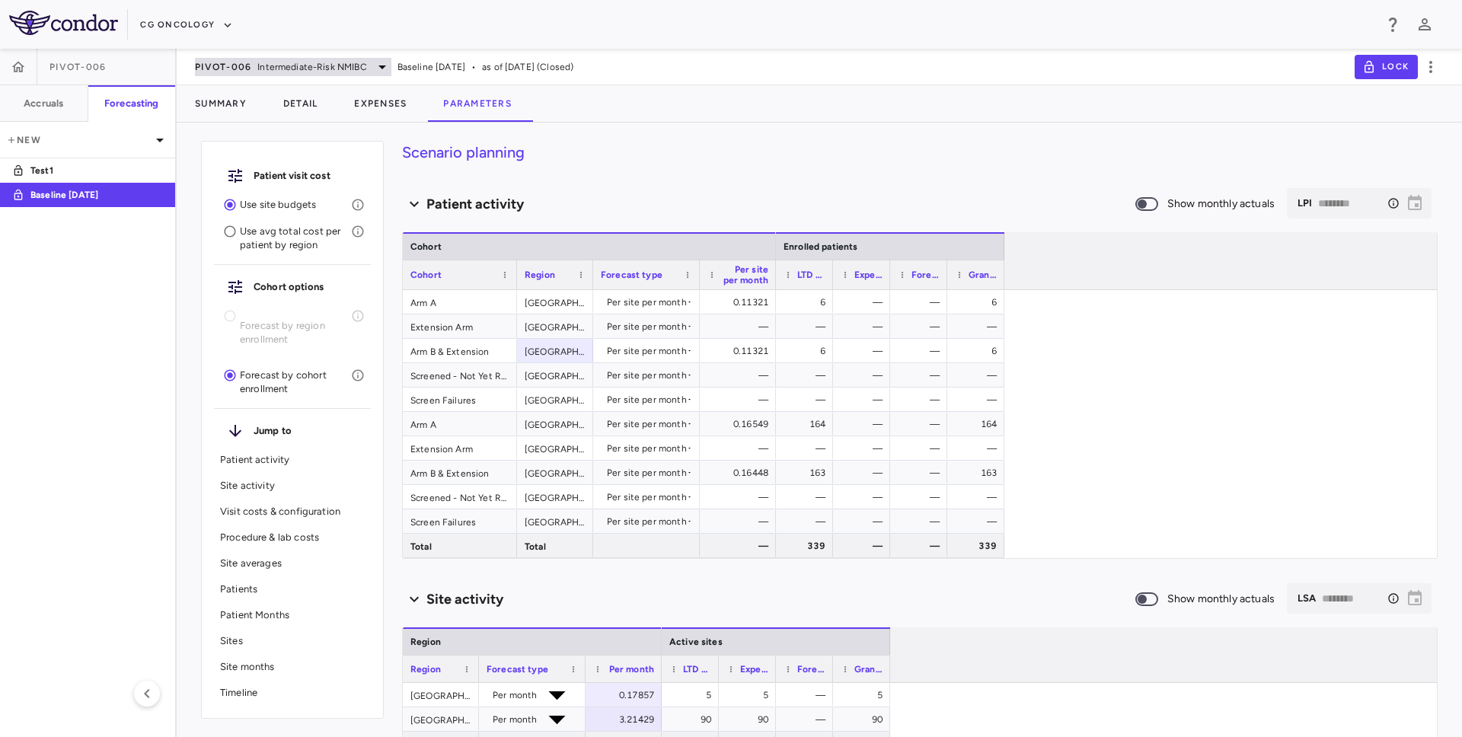
click at [336, 69] on span "Intermediate-Risk NMIBC" at bounding box center [311, 67] width 109 height 14
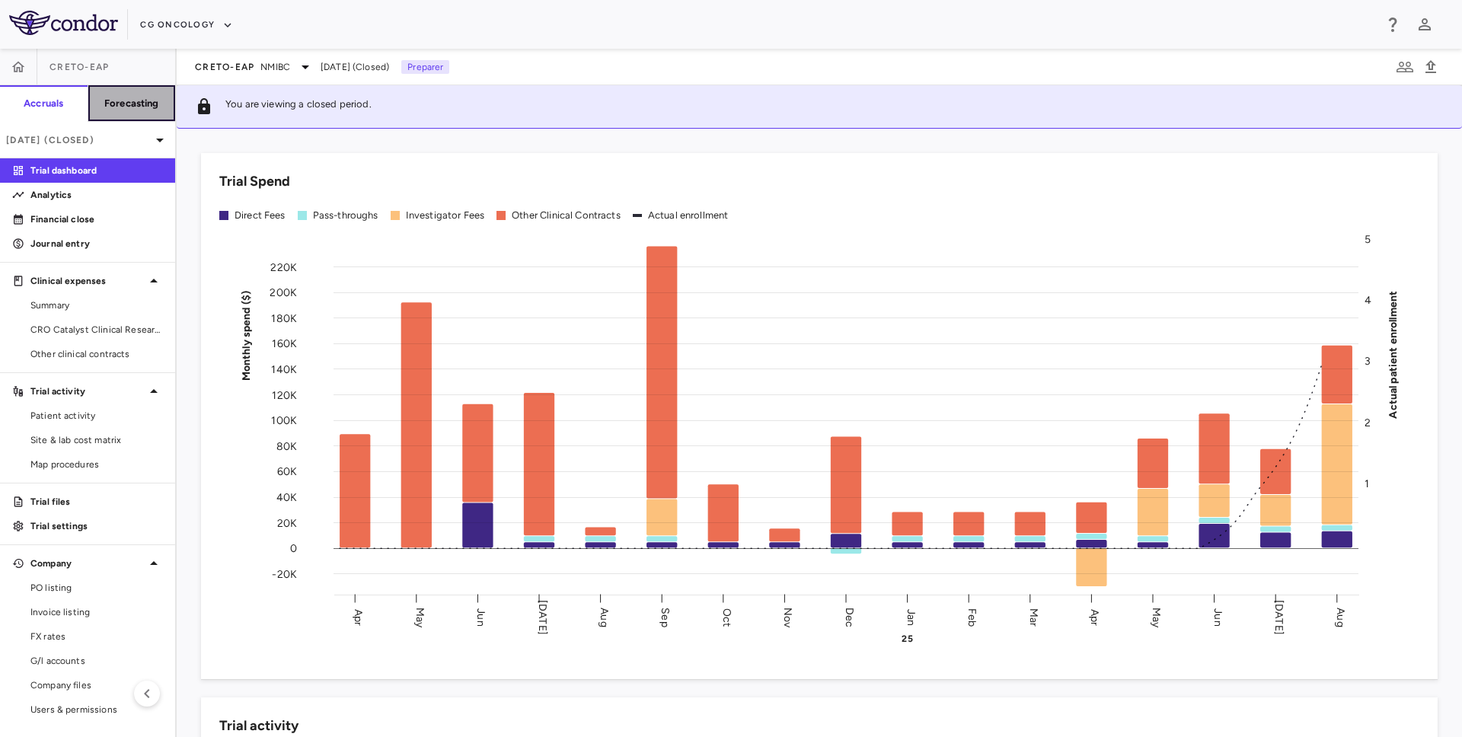
click at [145, 110] on button "Forecasting" at bounding box center [132, 103] width 88 height 37
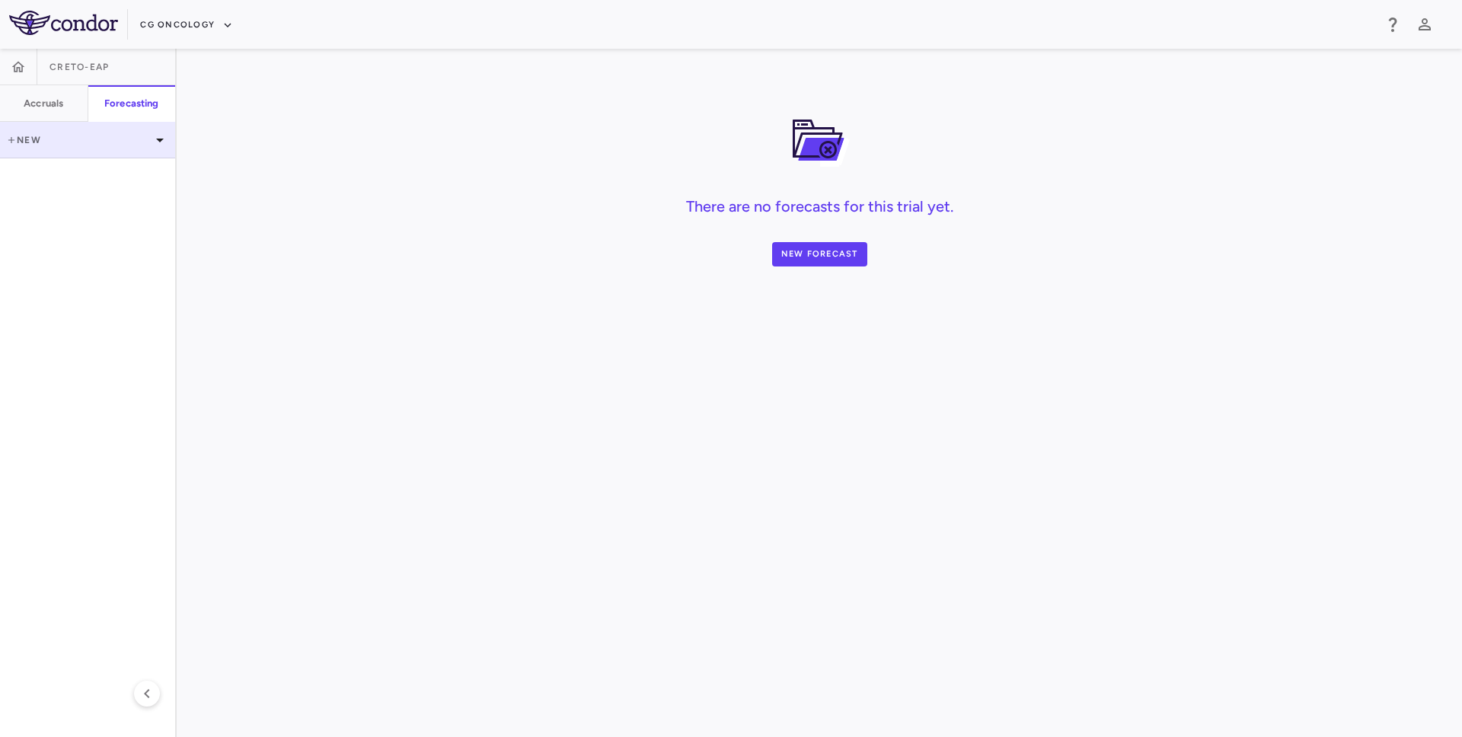
click at [82, 142] on p "New" at bounding box center [78, 140] width 145 height 14
type input "**********"
click at [711, 361] on body "**********" at bounding box center [731, 368] width 1462 height 737
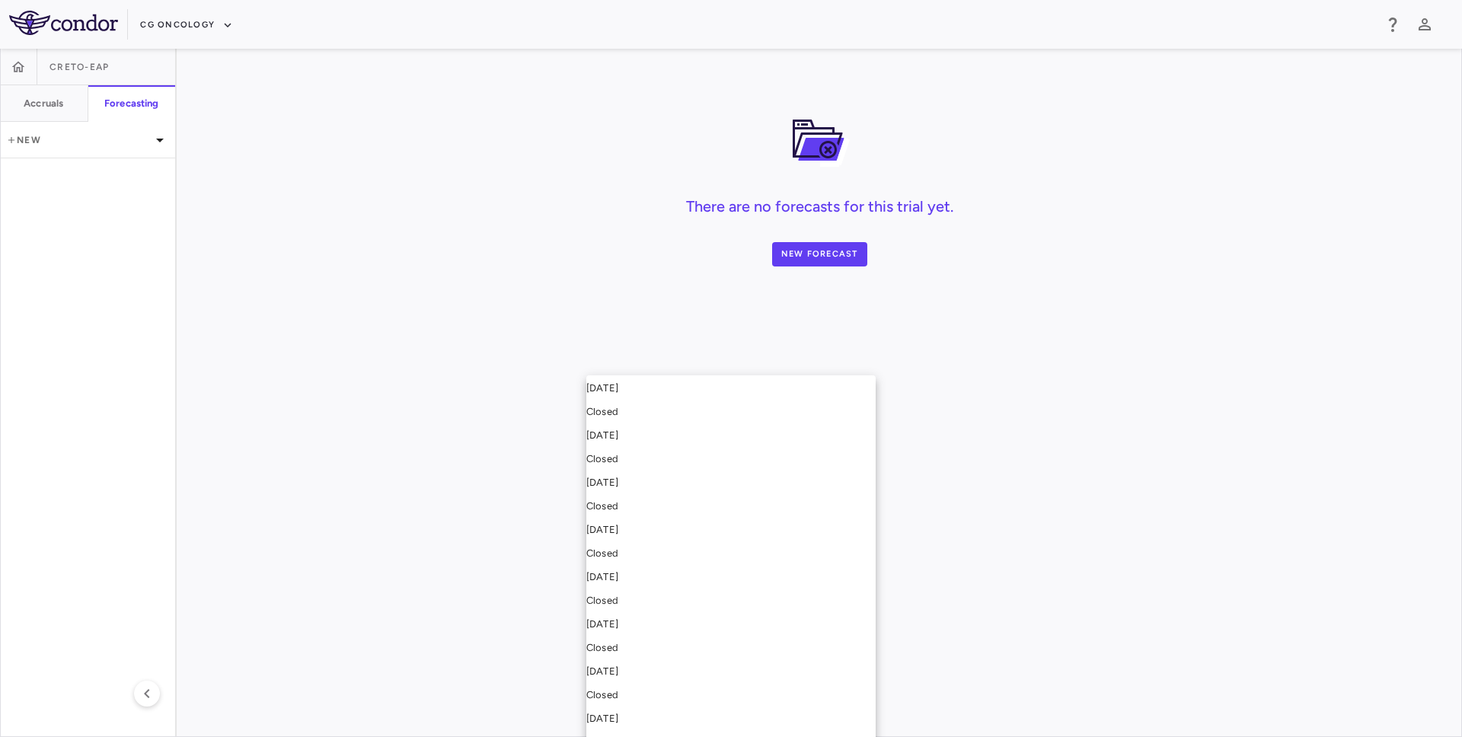
click at [696, 390] on div "[DATE] Closed" at bounding box center [731, 400] width 289 height 37
type input "**********"
click at [746, 447] on body "**********" at bounding box center [731, 368] width 1462 height 737
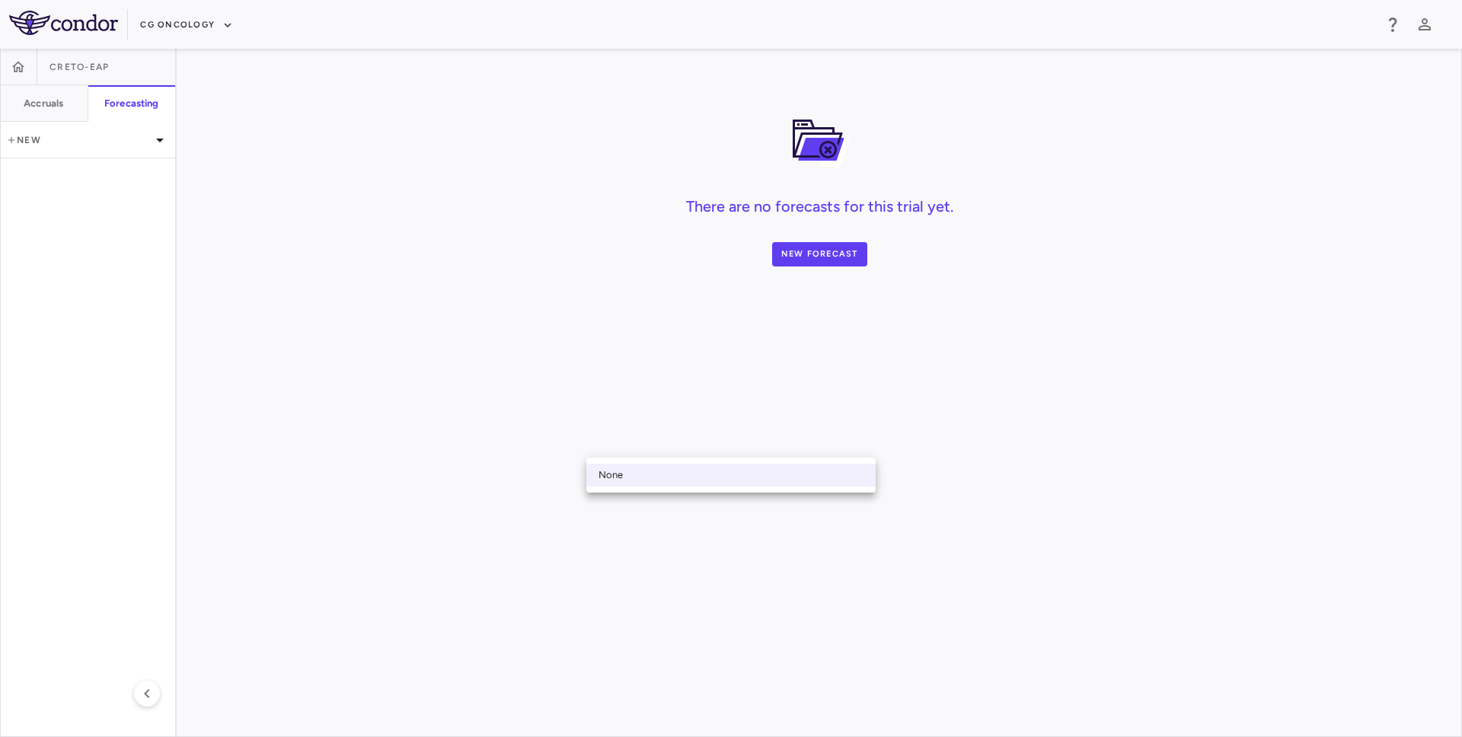
click at [737, 475] on li "None" at bounding box center [731, 475] width 289 height 23
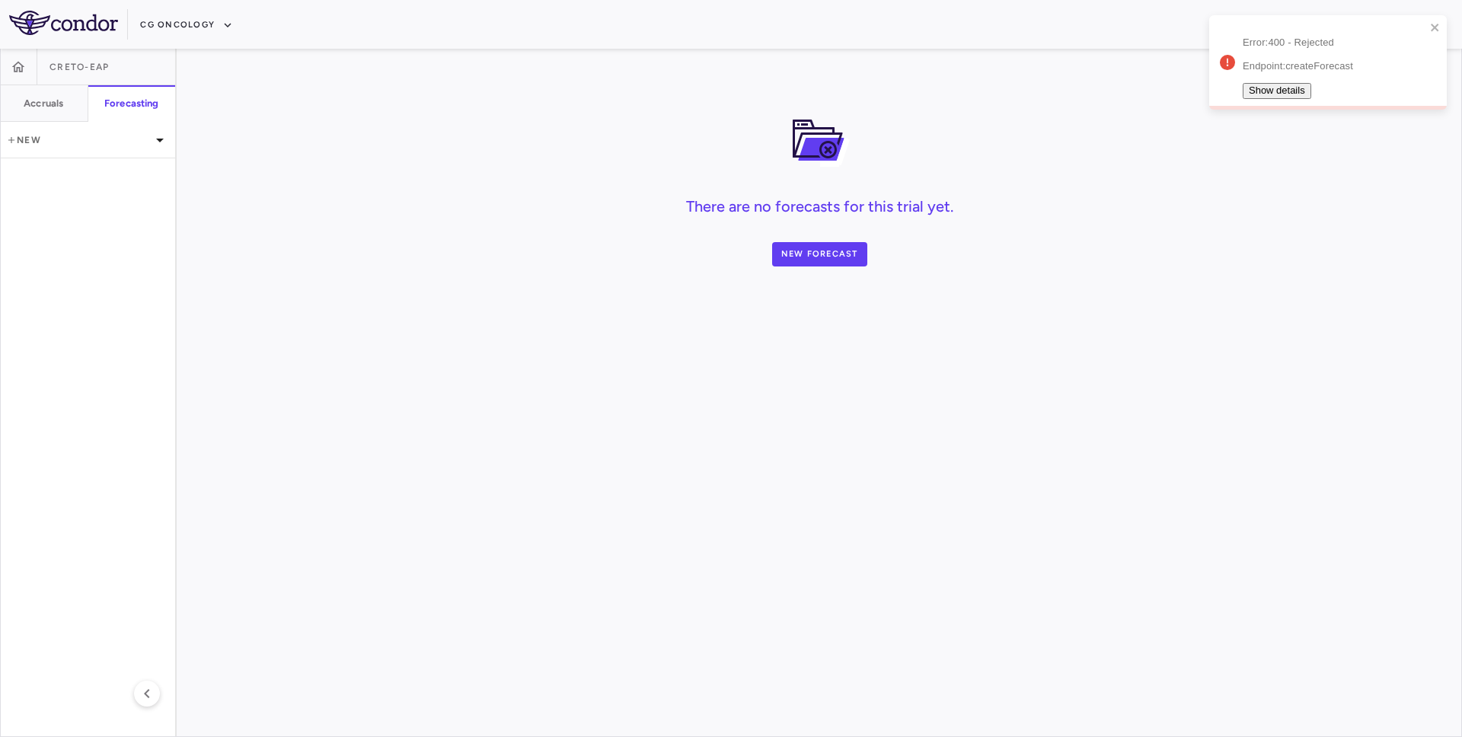
click at [1440, 27] on icon "close" at bounding box center [1435, 27] width 11 height 12
click at [26, 69] on button "button" at bounding box center [18, 67] width 37 height 37
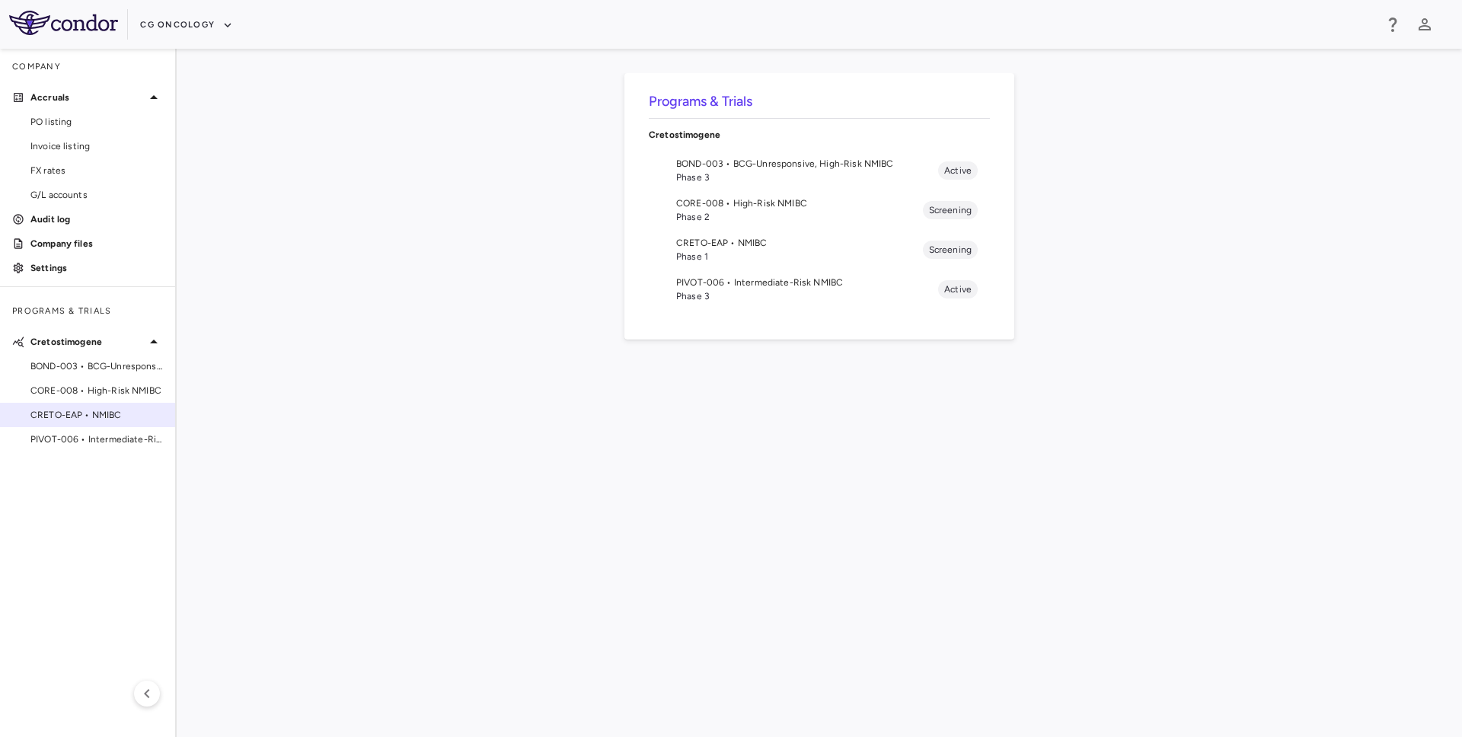
click at [95, 417] on span "CRETO-EAP • NMIBC" at bounding box center [96, 415] width 133 height 14
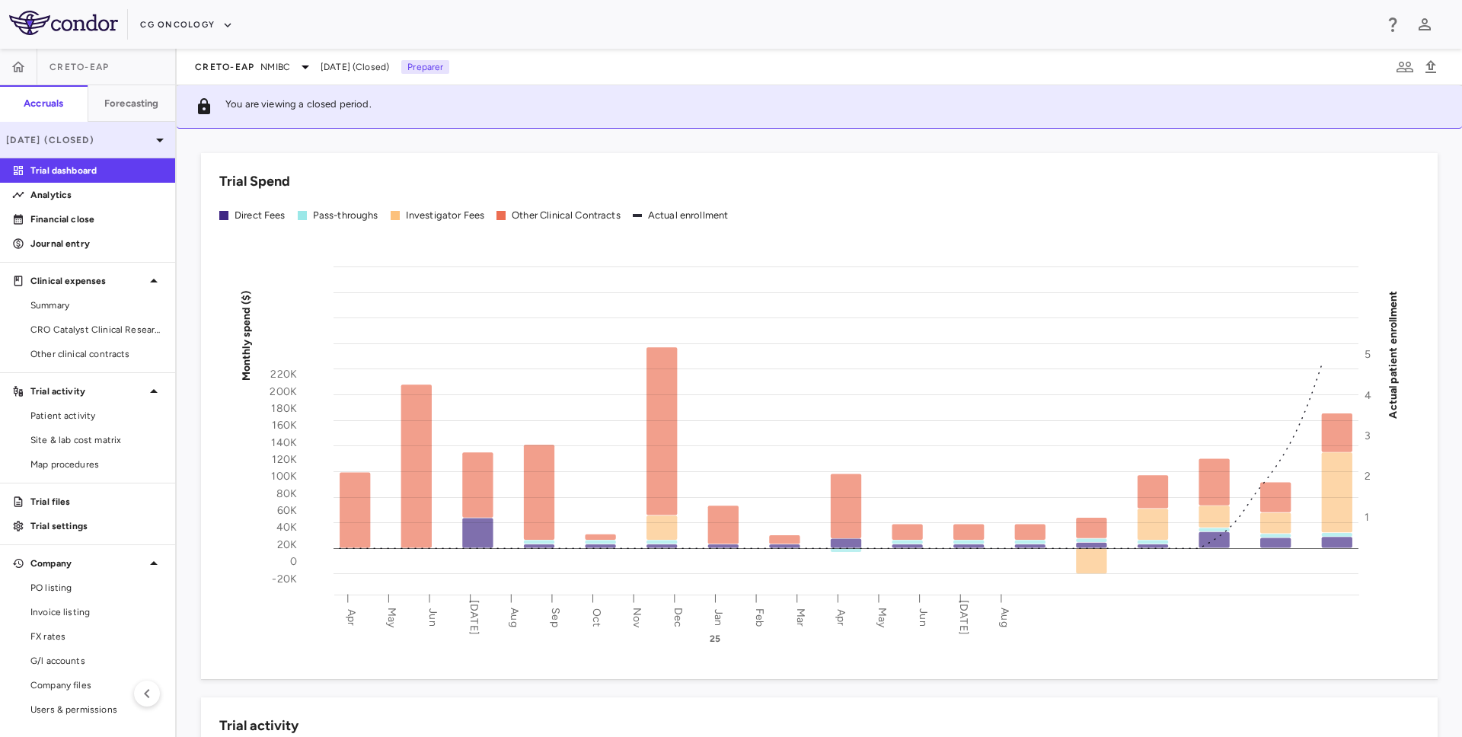
click at [105, 137] on p "[DATE] (Closed)" at bounding box center [78, 140] width 145 height 14
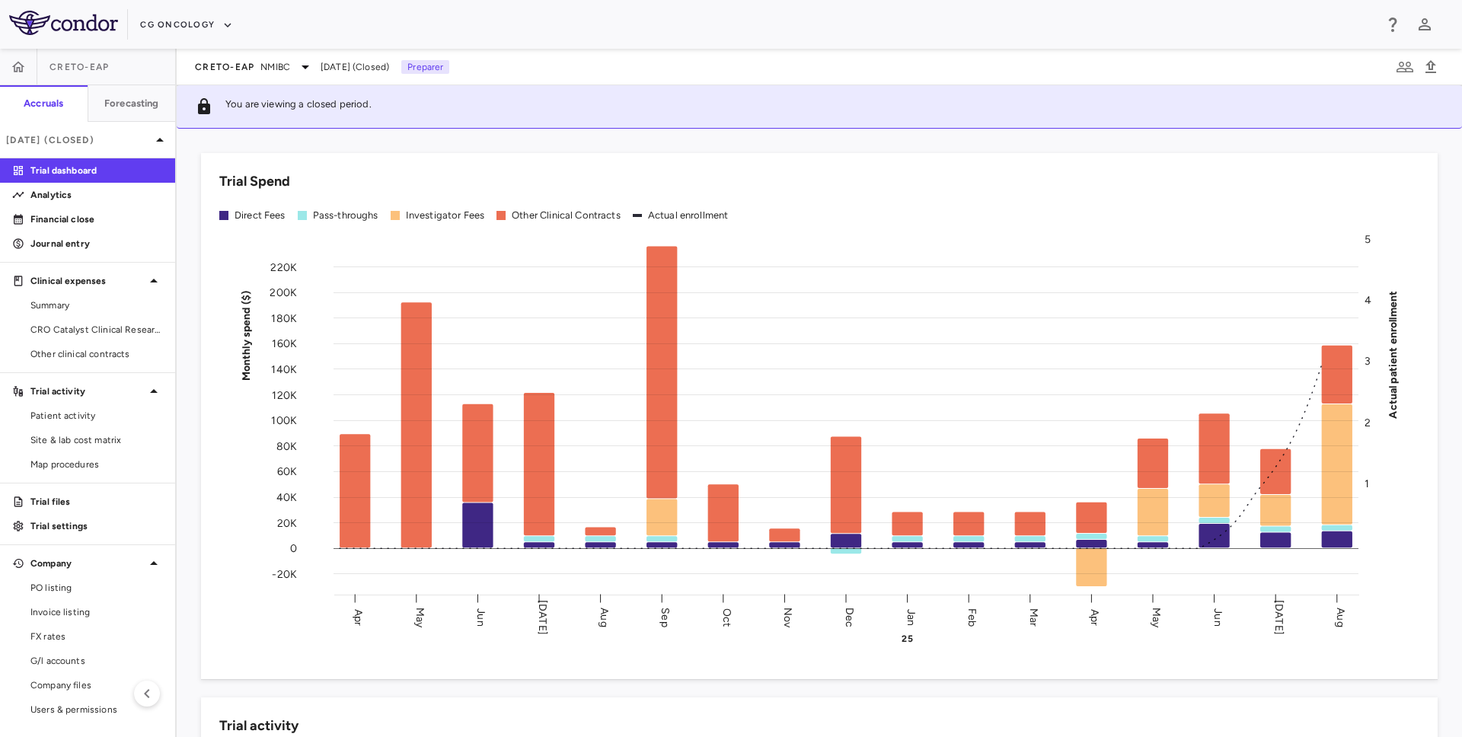
type input "**********"
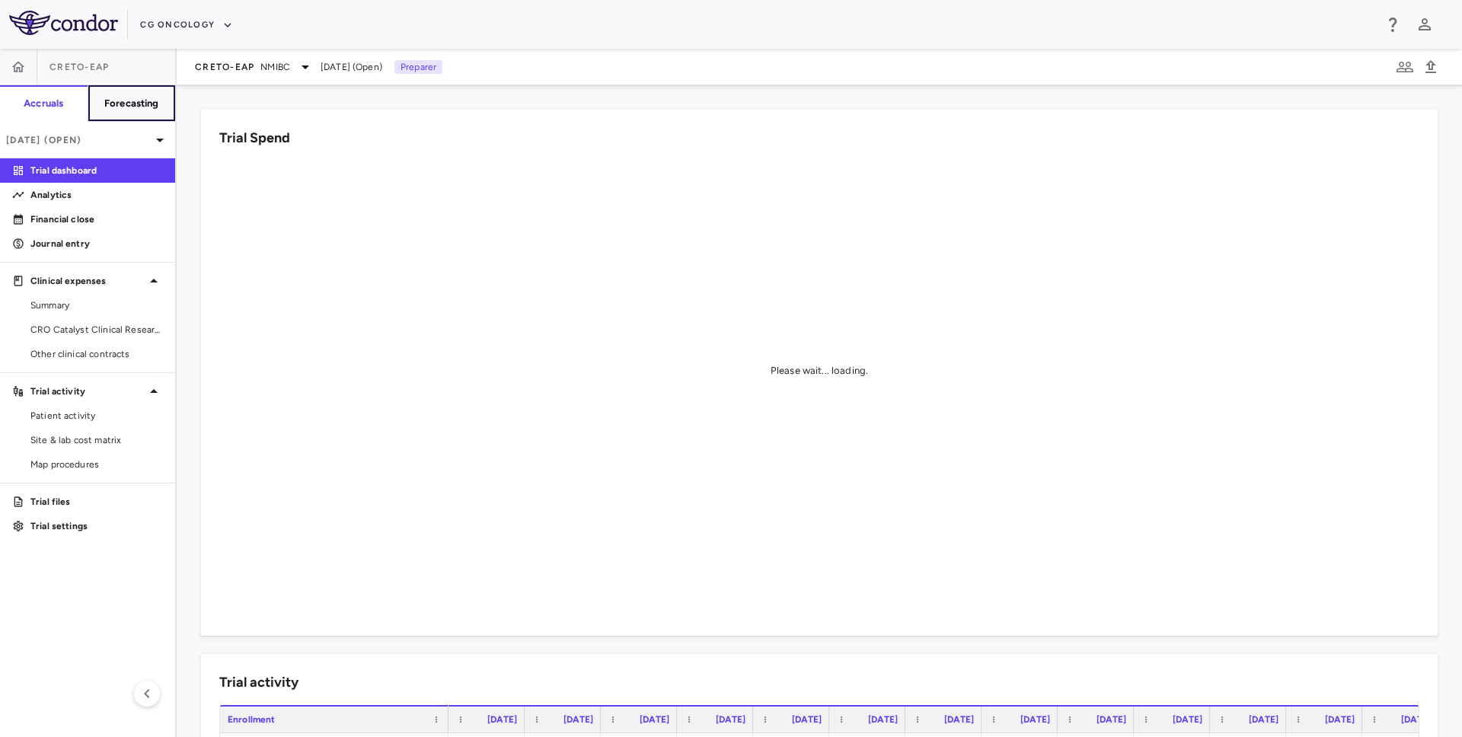
click at [136, 97] on h6 "Forecasting" at bounding box center [131, 104] width 55 height 14
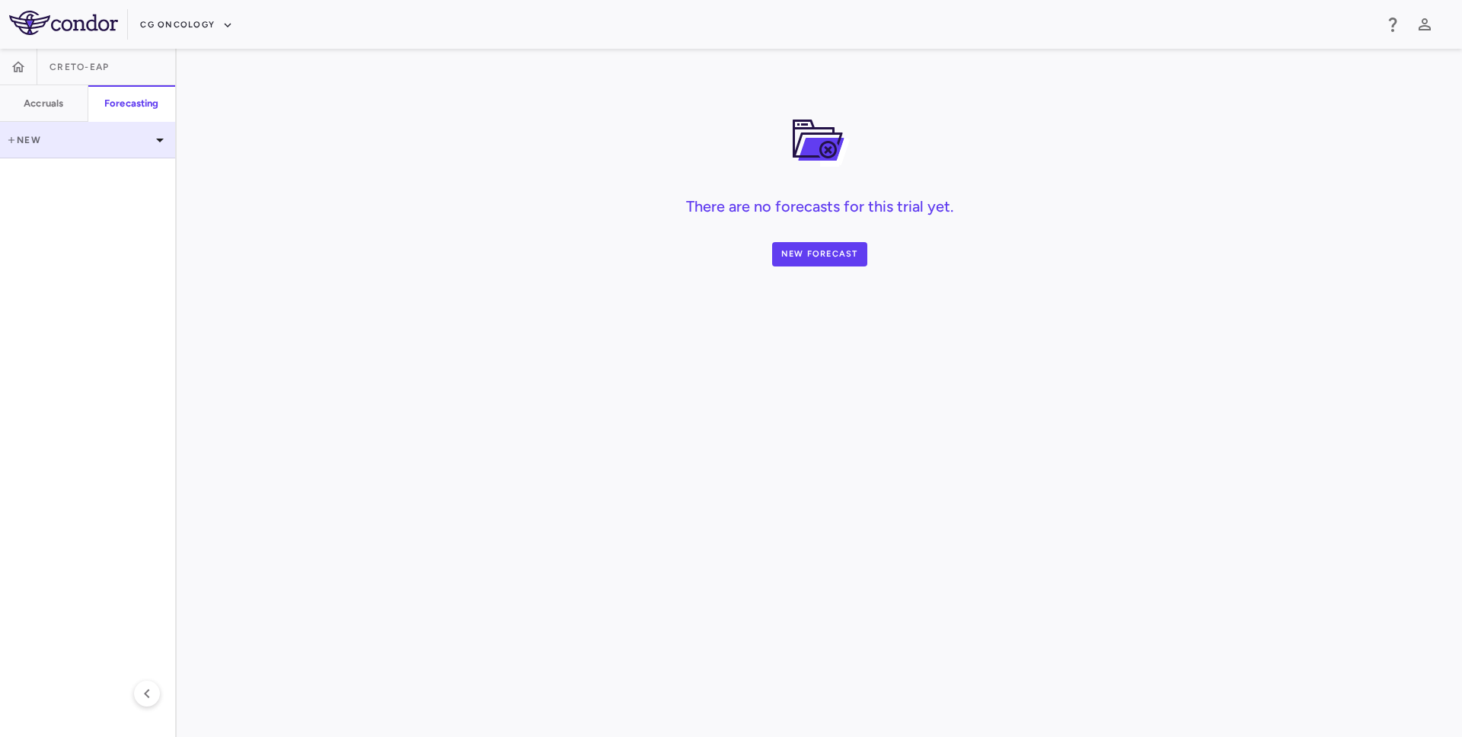
click at [106, 143] on p "New" at bounding box center [78, 140] width 145 height 14
type input "**********"
click at [610, 347] on body "**********" at bounding box center [731, 368] width 1462 height 737
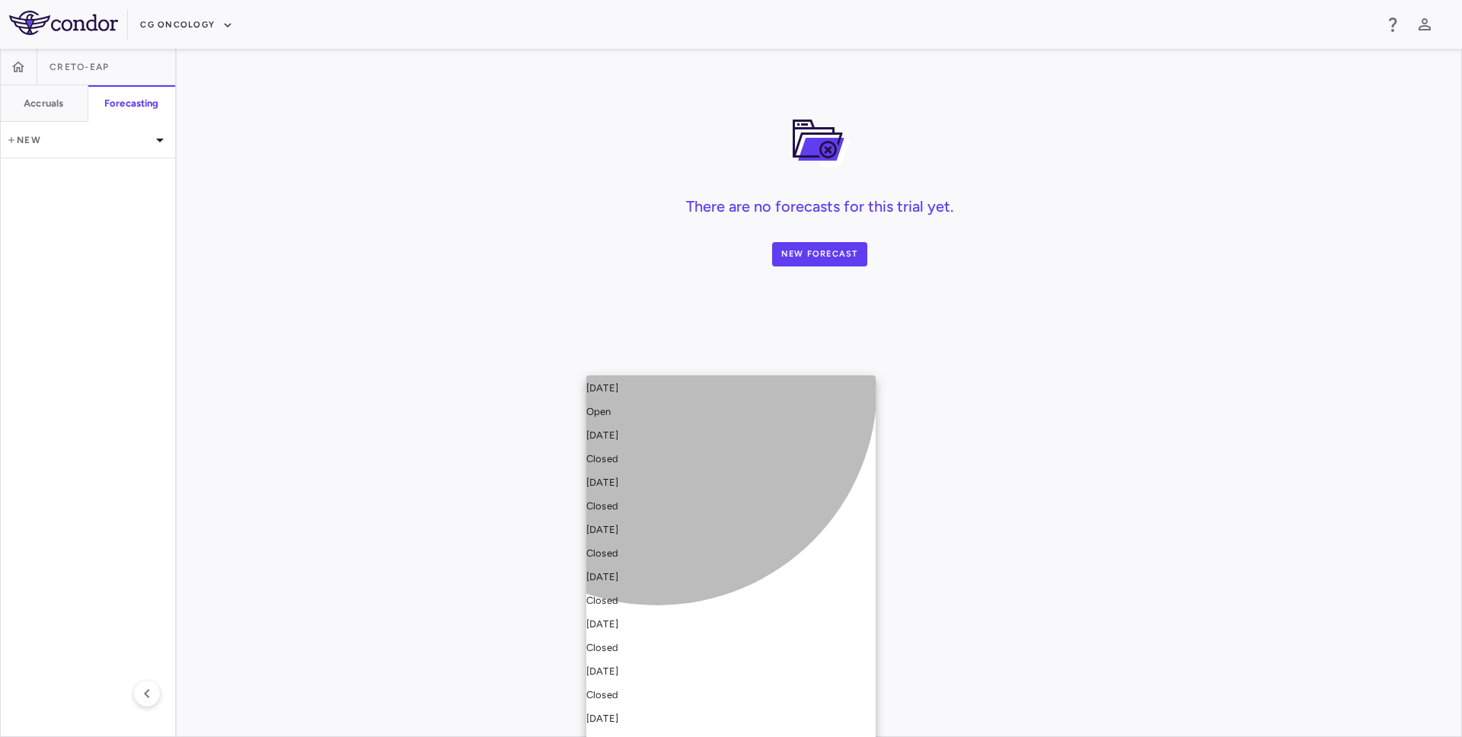
click at [657, 392] on div "[DATE] Open" at bounding box center [731, 400] width 289 height 37
type input "**********"
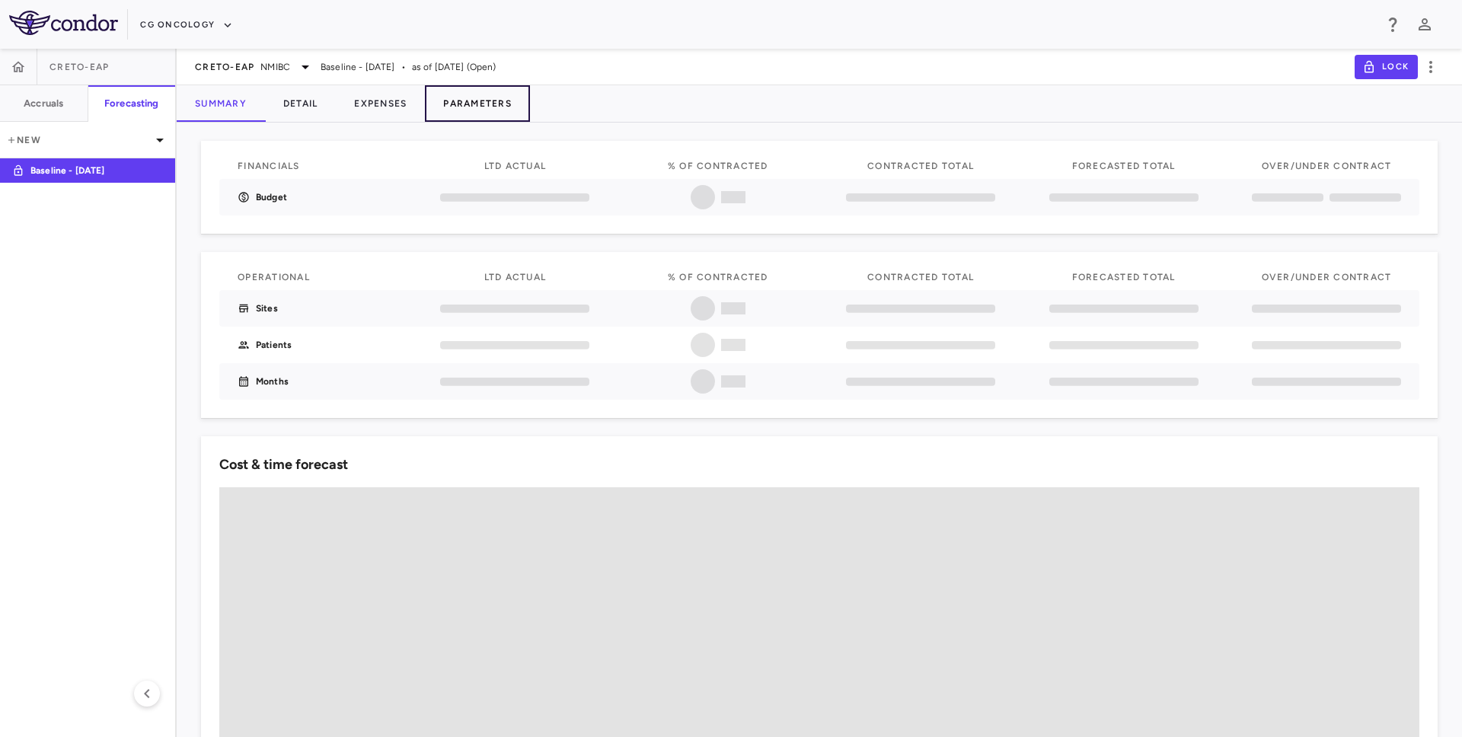
click at [478, 105] on button "Parameters" at bounding box center [477, 103] width 105 height 37
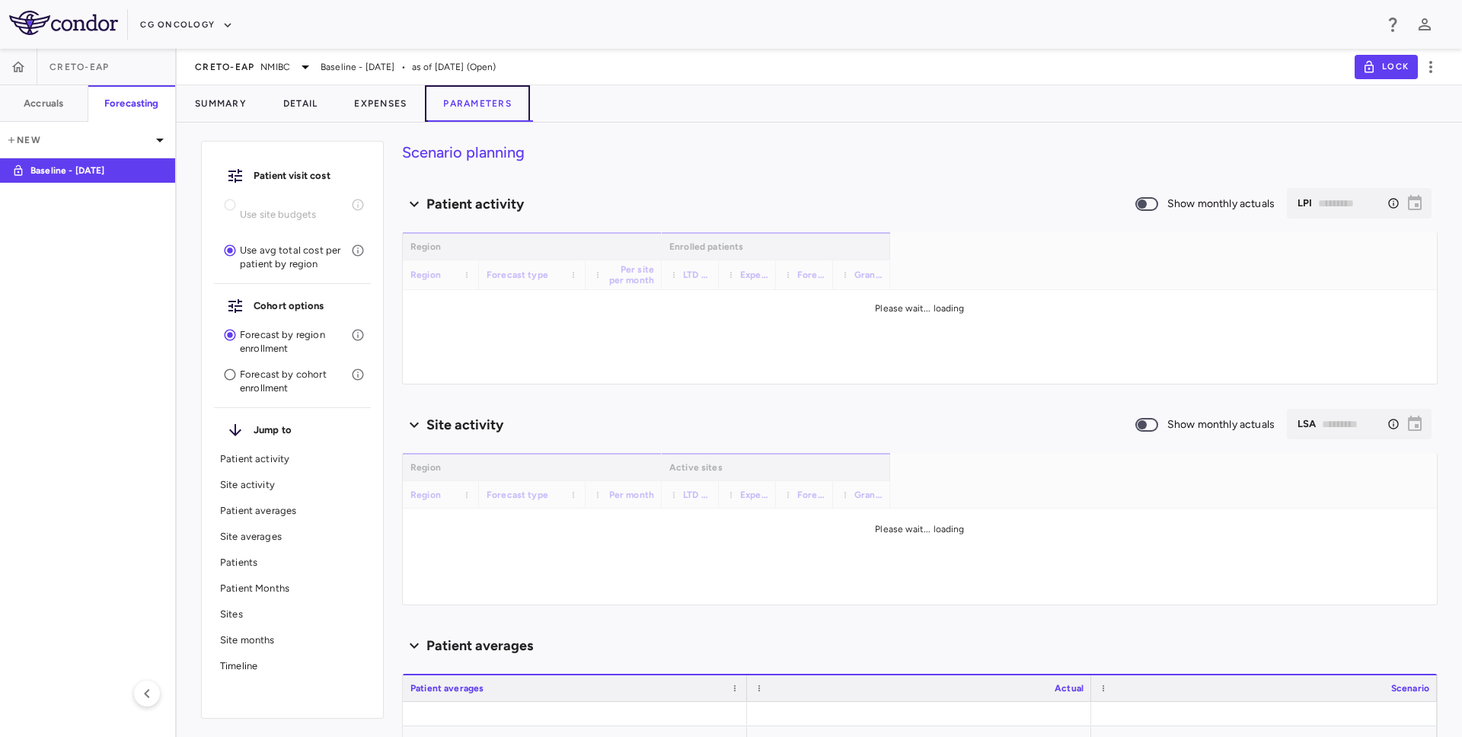
type input "********"
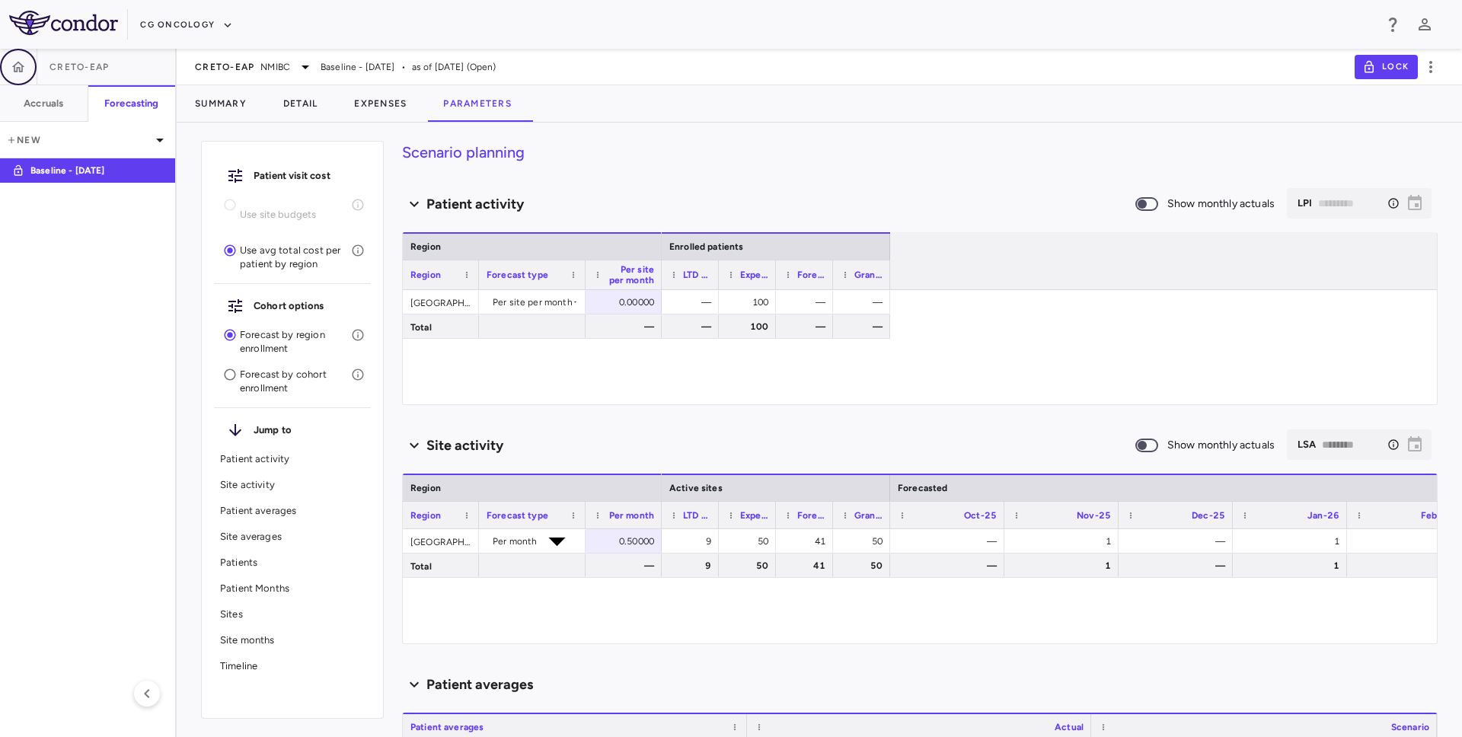
click at [21, 67] on icon "button" at bounding box center [18, 66] width 15 height 15
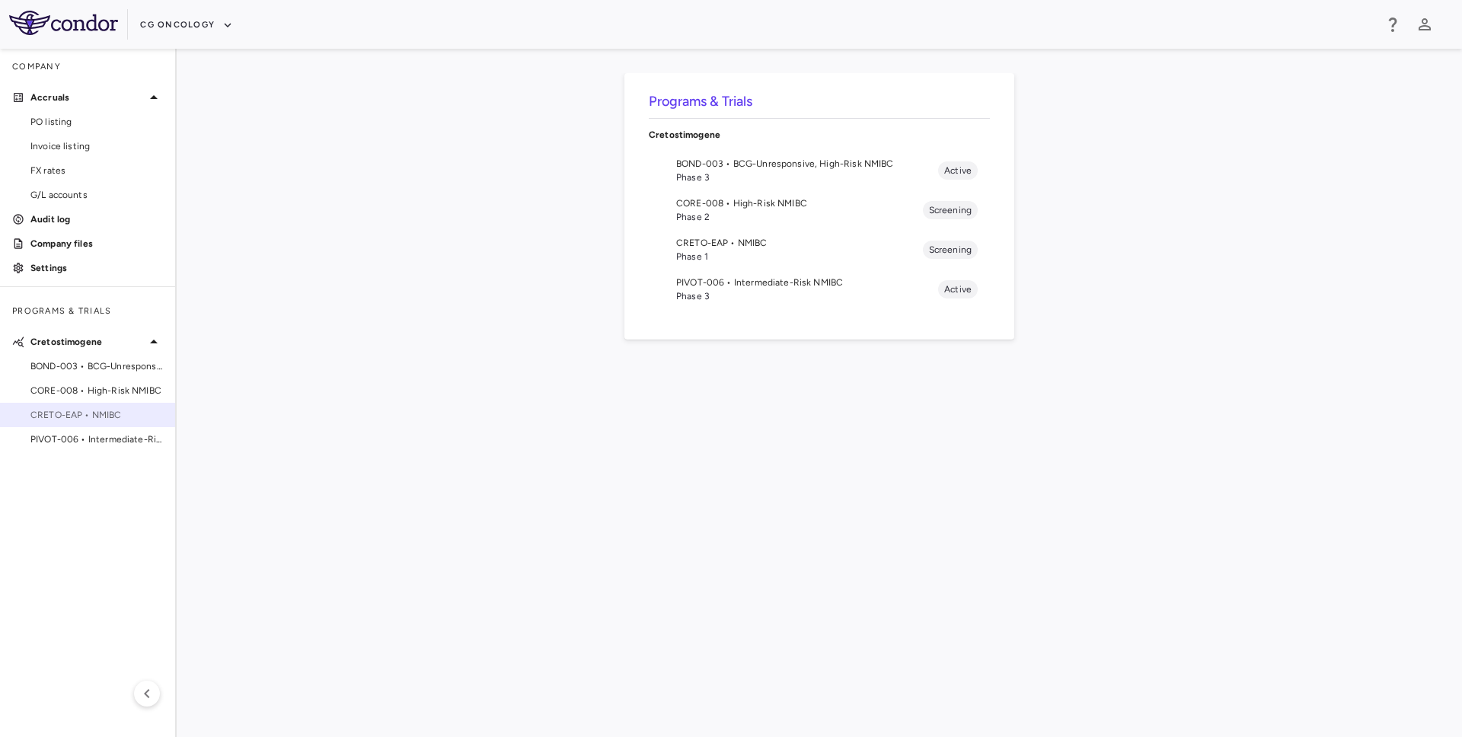
click at [76, 419] on span "CRETO-EAP • NMIBC" at bounding box center [96, 415] width 133 height 14
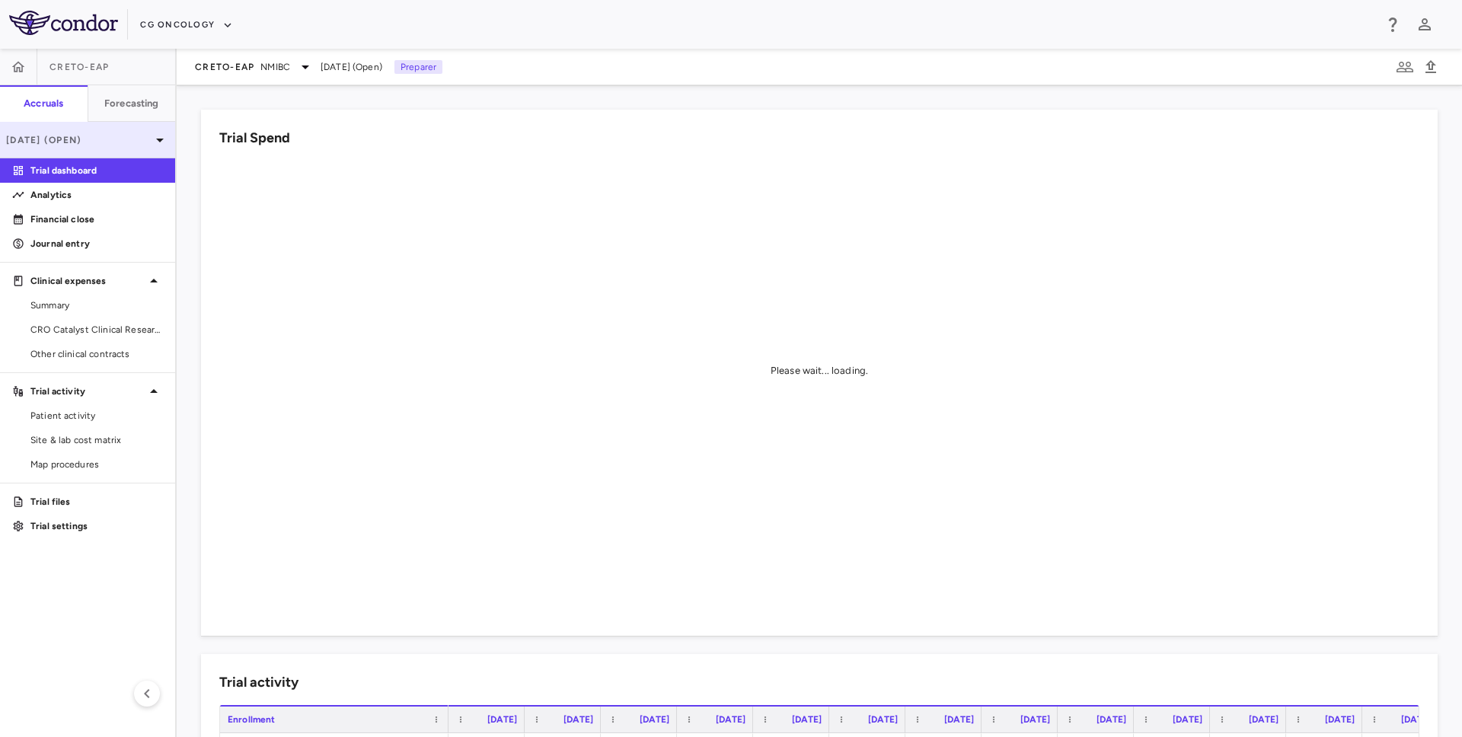
click at [147, 129] on div "[DATE] (Open)" at bounding box center [87, 140] width 175 height 37
drag, startPoint x: 98, startPoint y: 210, endPoint x: 71, endPoint y: 253, distance: 50.7
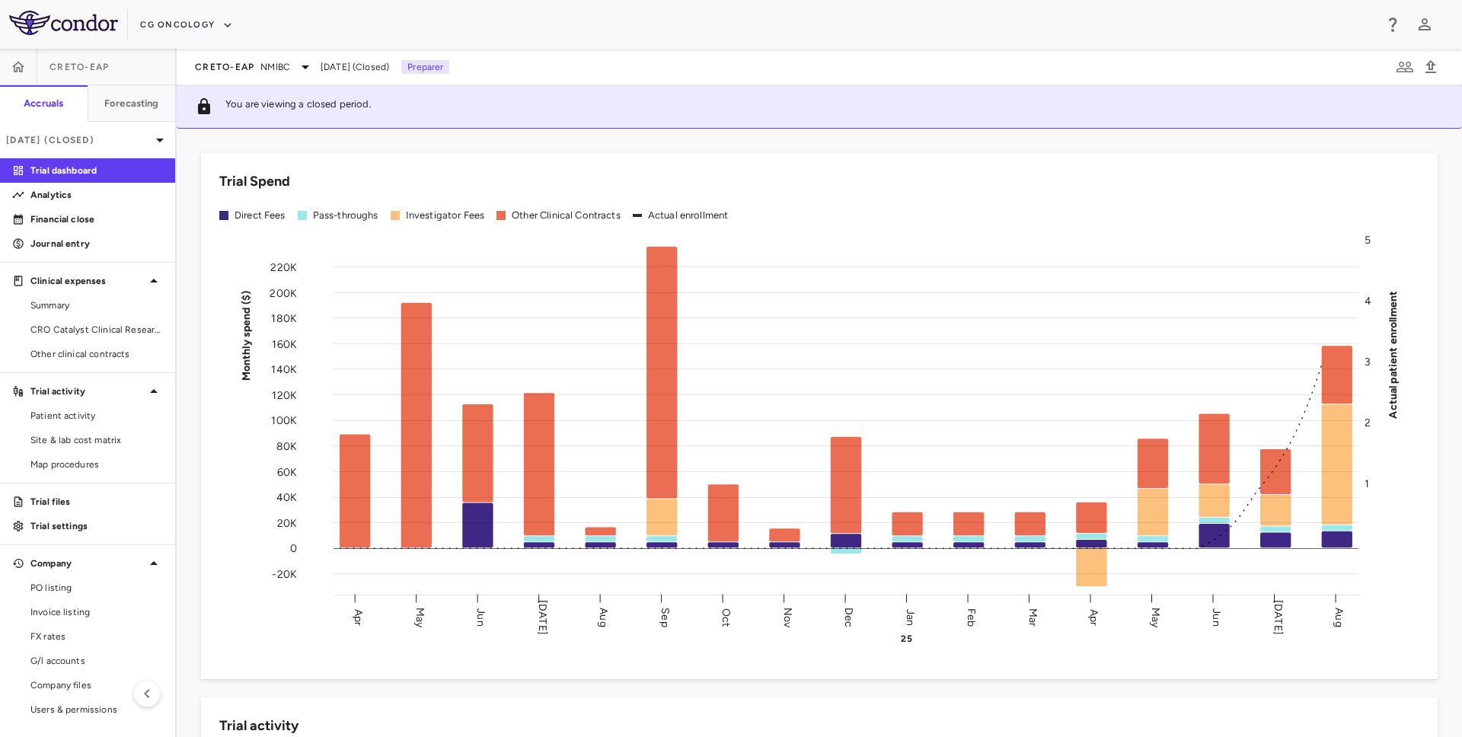
click at [1446, 67] on div "CRETO-EAP NMIBC [DATE] (Closed) Preparer" at bounding box center [820, 67] width 1286 height 37
click at [1428, 67] on icon "button" at bounding box center [1431, 67] width 18 height 18
click at [1435, 60] on icon "button" at bounding box center [1431, 67] width 18 height 18
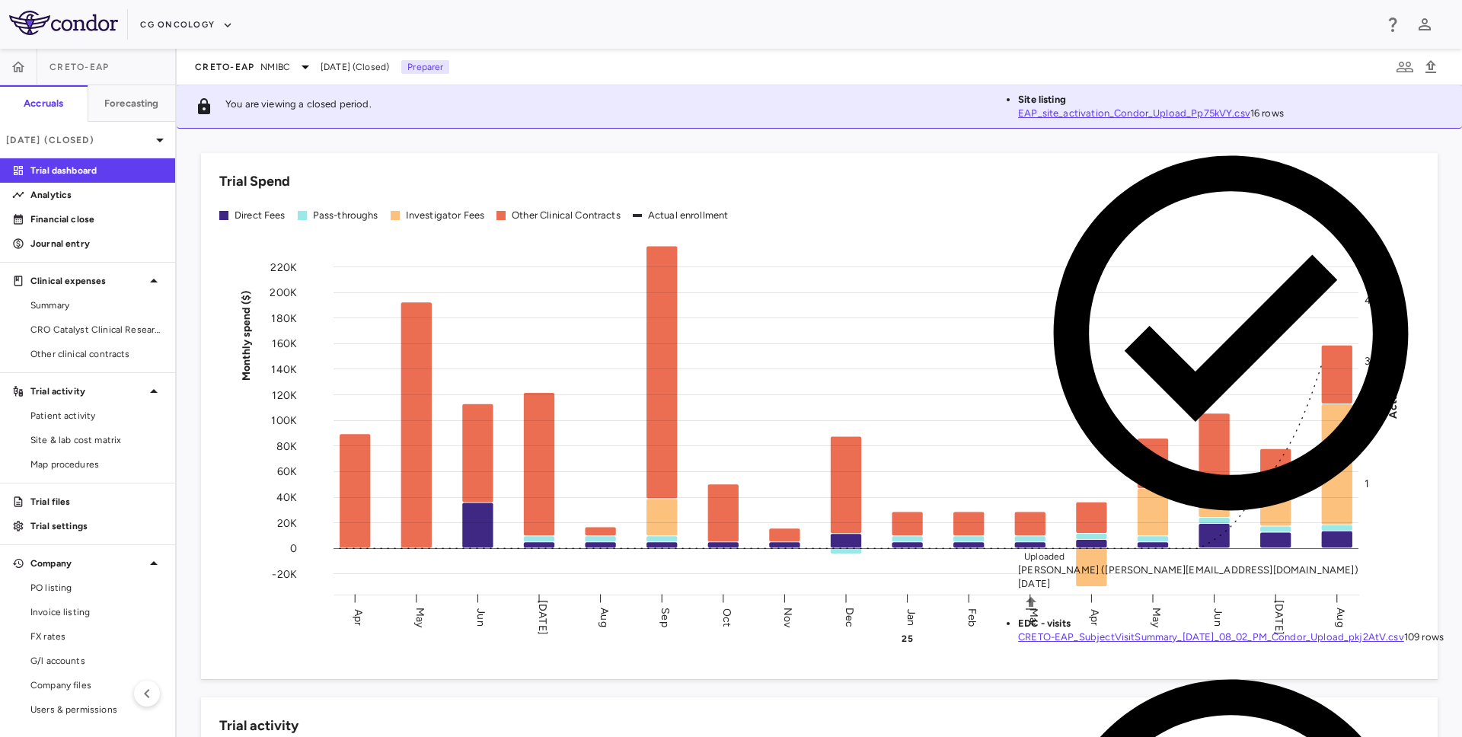
click at [1018, 631] on link "CRETO-EAP_SubjectVisitSummary_[DATE]_08_02_PM_Condor_Upload_pkj2AtV.csv" at bounding box center [1211, 636] width 386 height 11
click at [131, 139] on p "[DATE] (Closed)" at bounding box center [78, 140] width 145 height 14
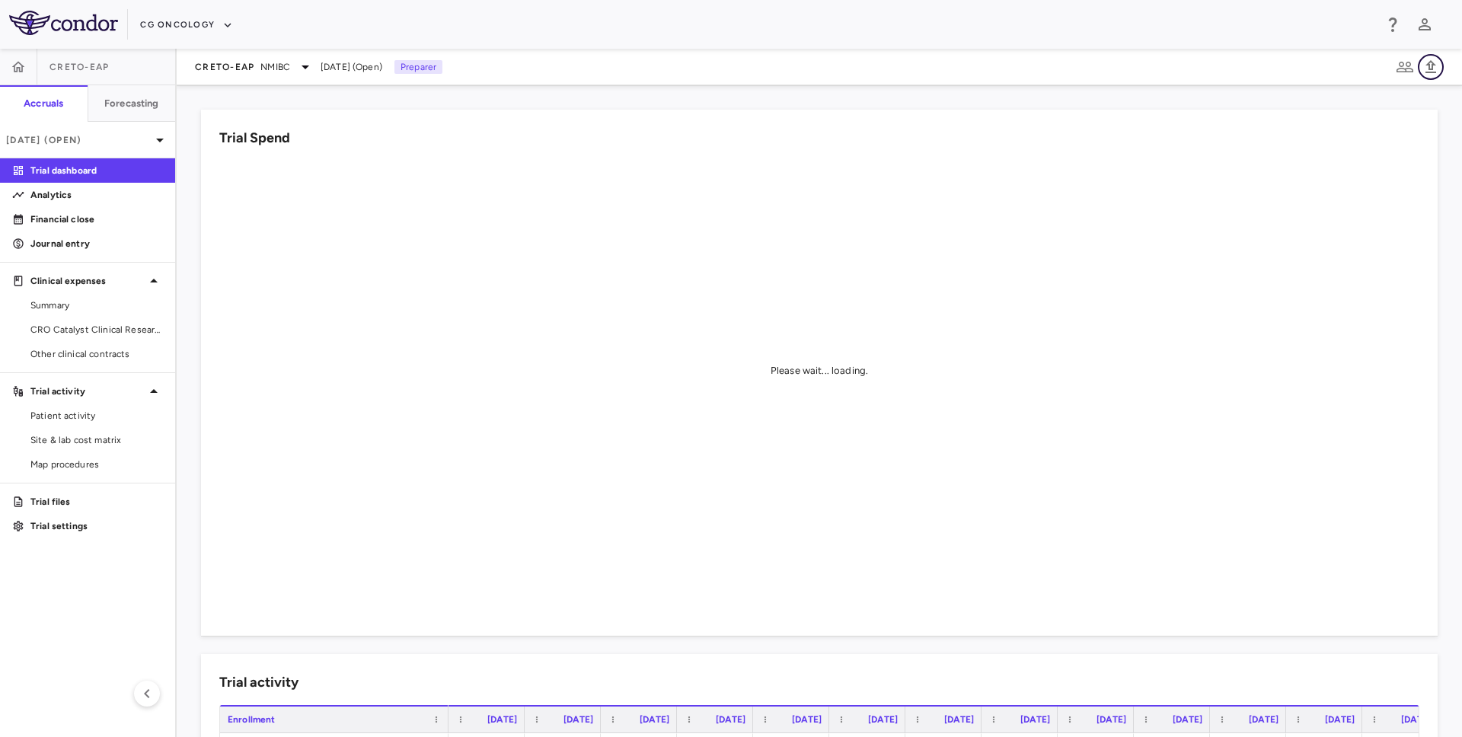
click at [1435, 62] on icon "button" at bounding box center [1431, 67] width 18 height 18
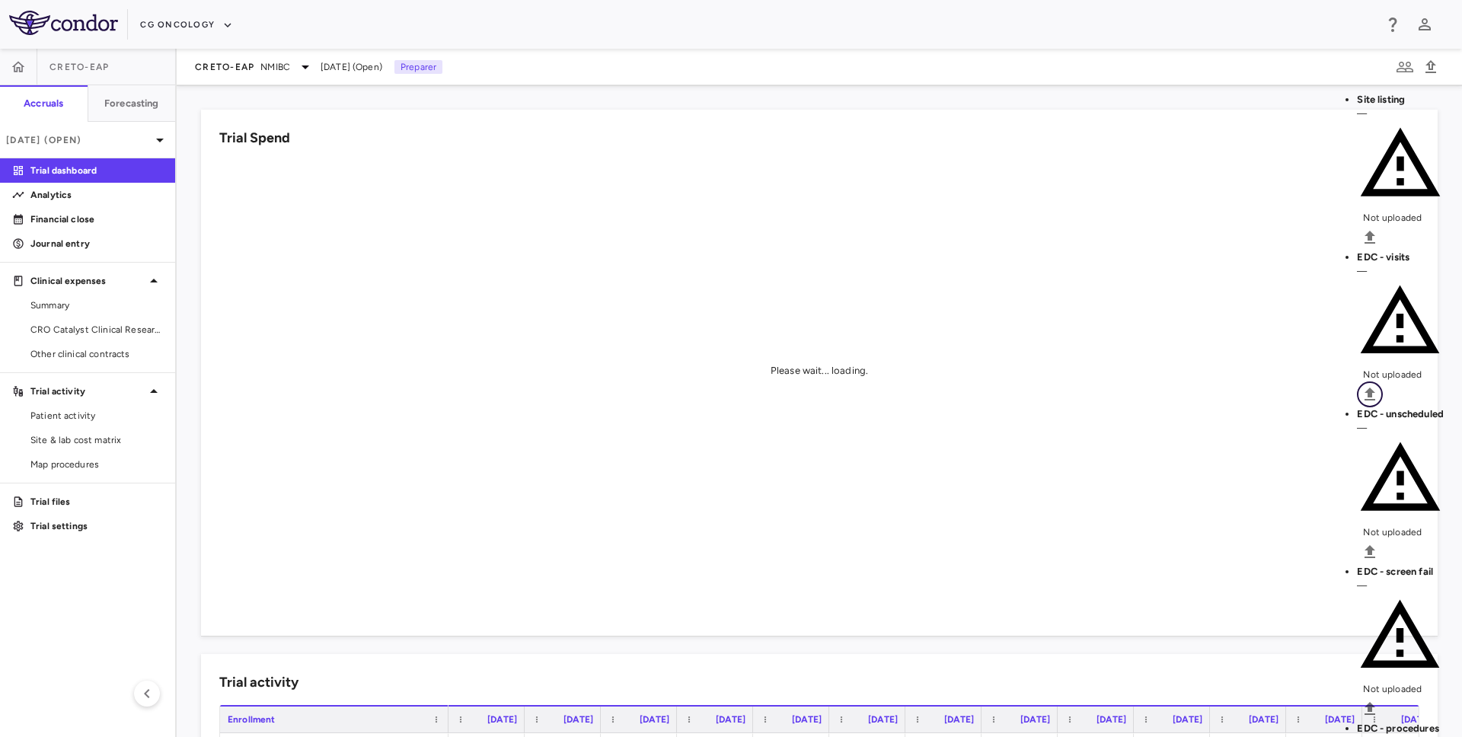
click at [1379, 385] on icon "Upload" at bounding box center [1370, 394] width 18 height 18
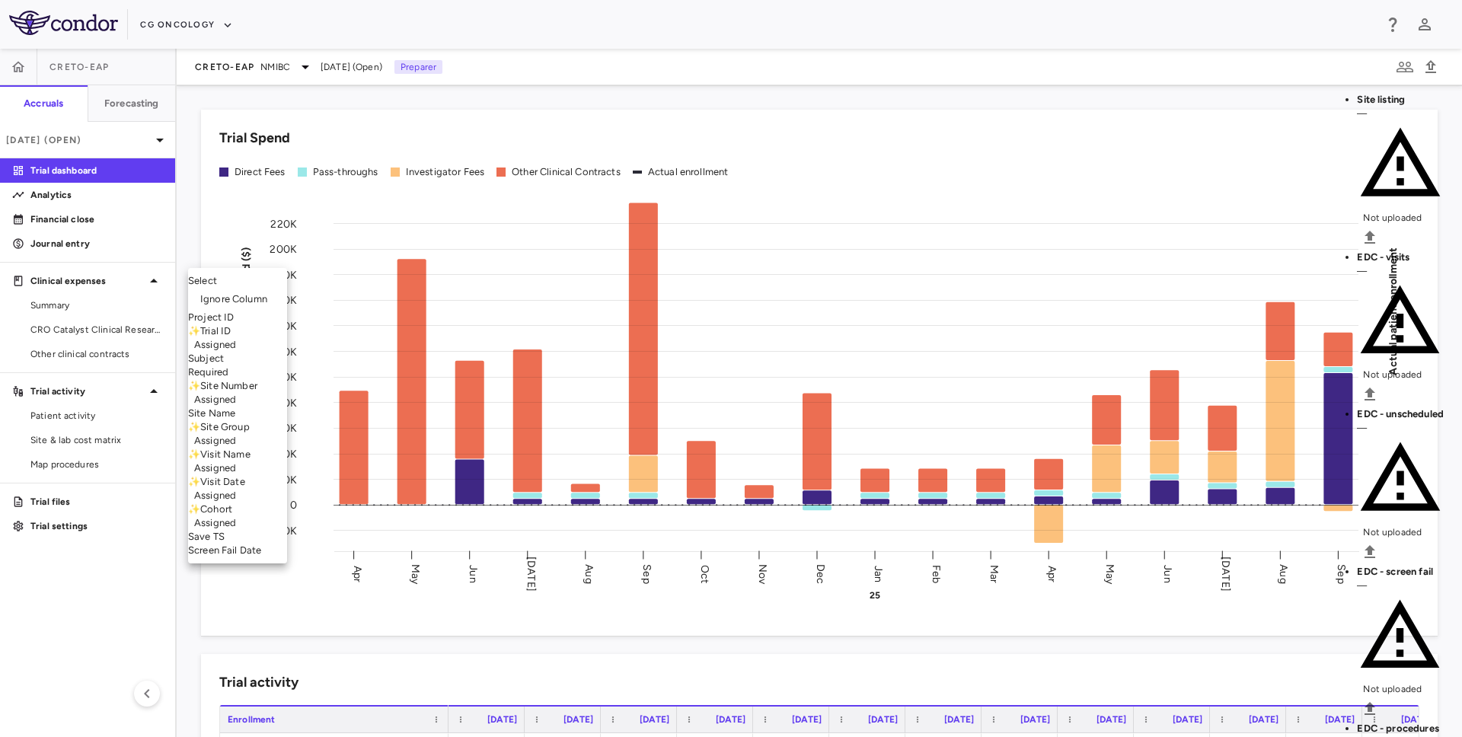
click at [272, 363] on li "Subject Required" at bounding box center [237, 365] width 99 height 27
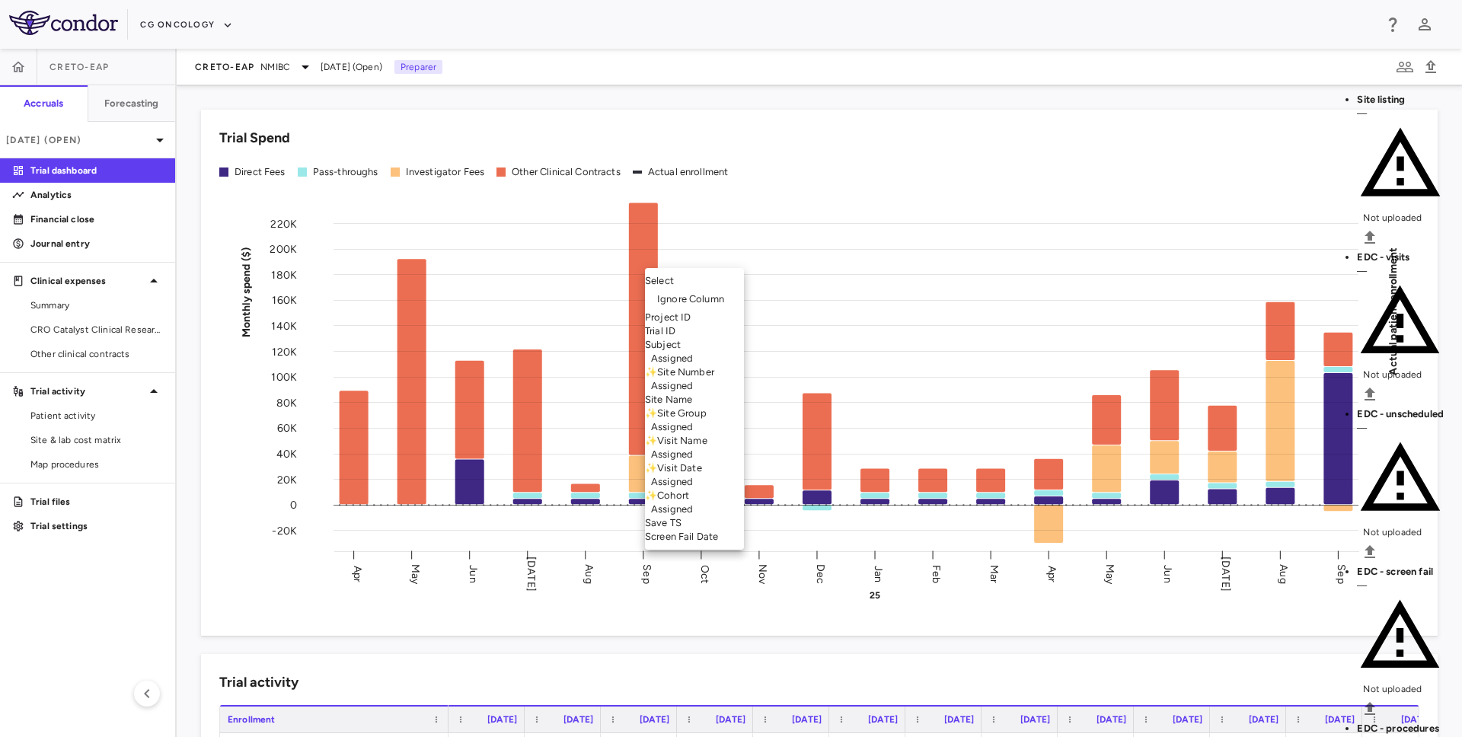
click at [733, 288] on li "Ignore Column" at bounding box center [694, 299] width 99 height 23
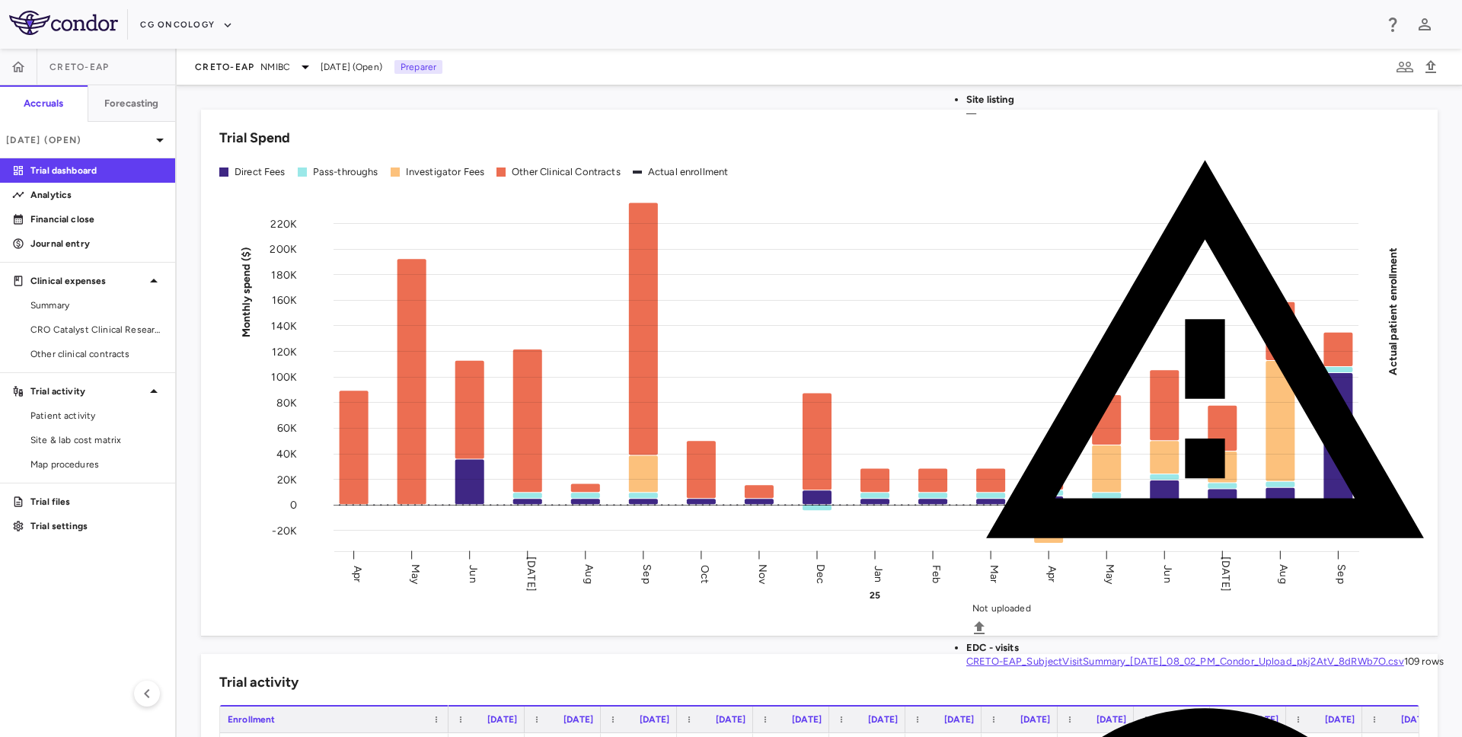
click at [116, 108] on h6 "Forecasting" at bounding box center [131, 104] width 55 height 14
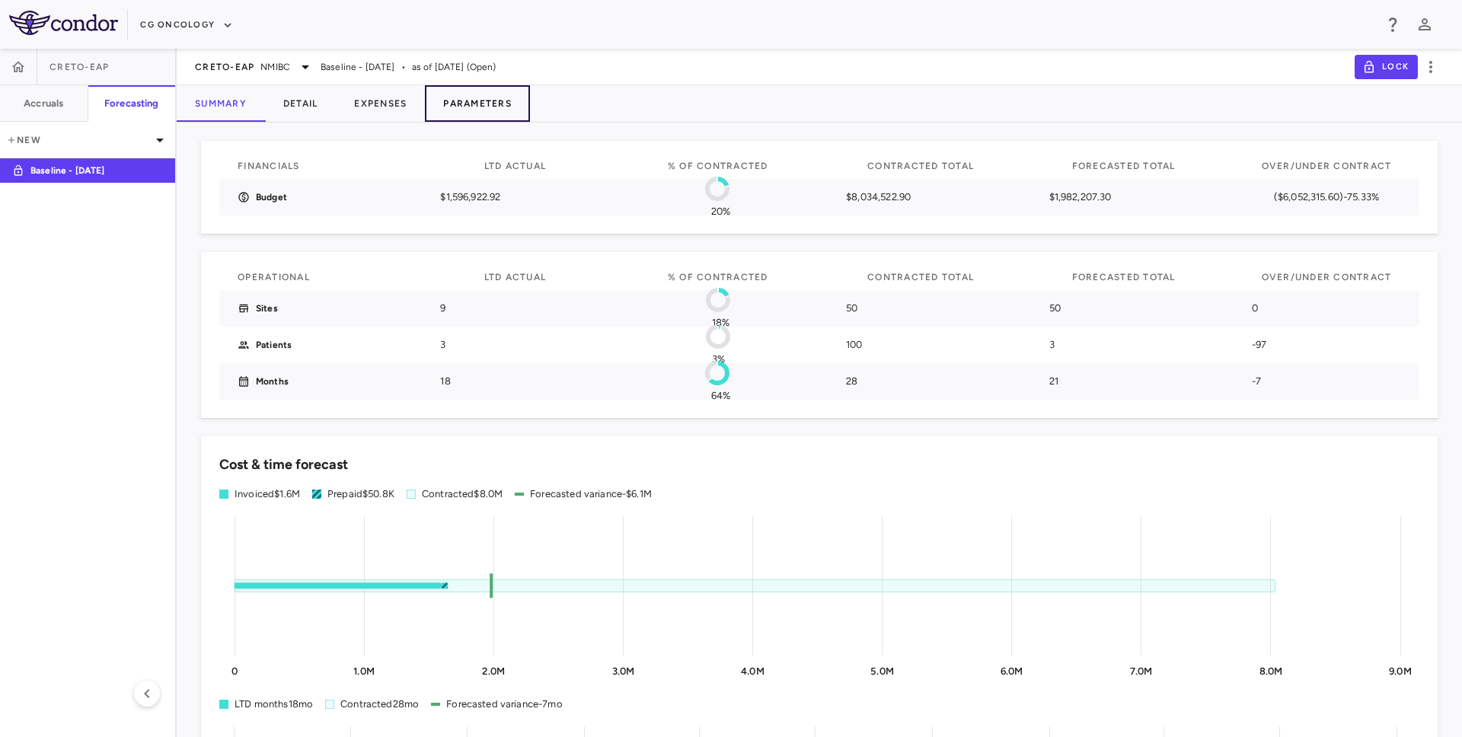
click at [496, 110] on button "Parameters" at bounding box center [477, 103] width 105 height 37
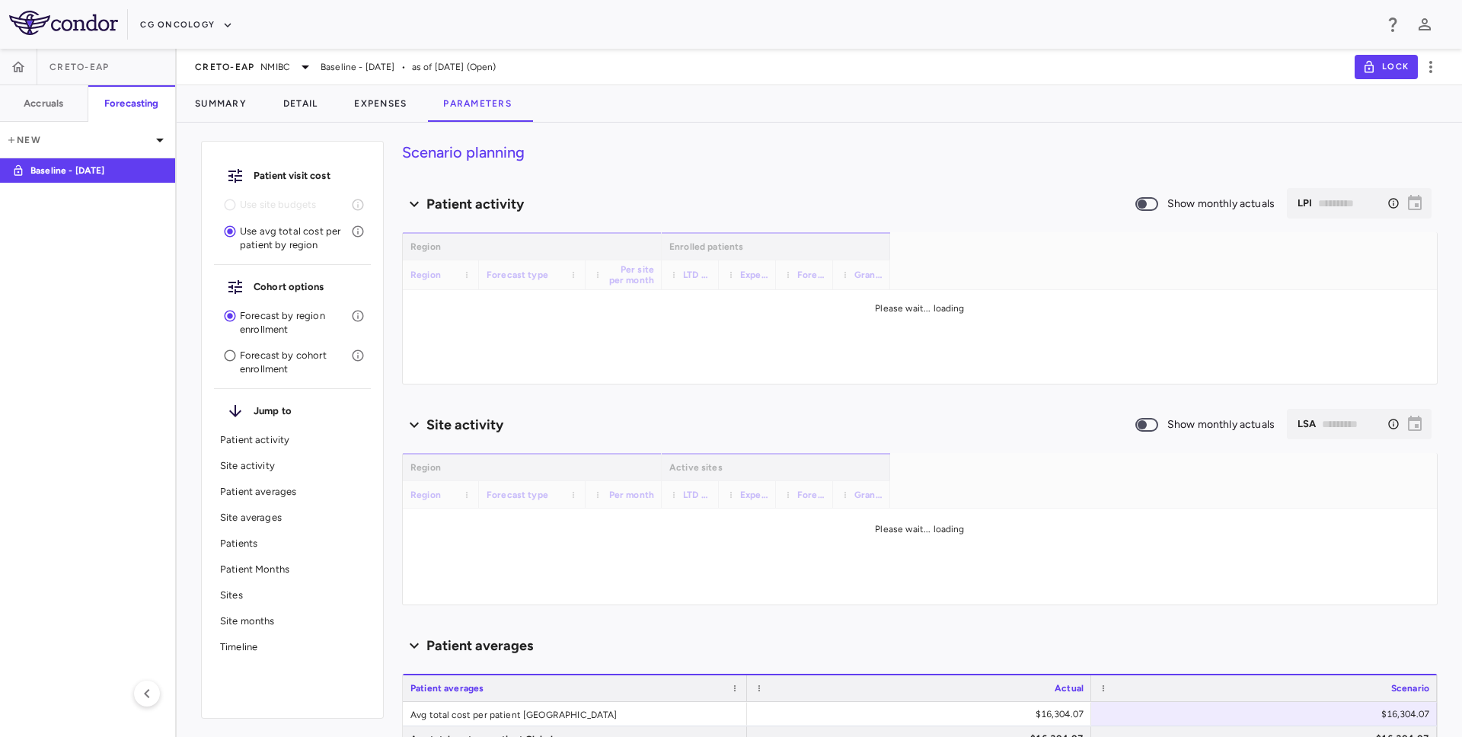
type input "********"
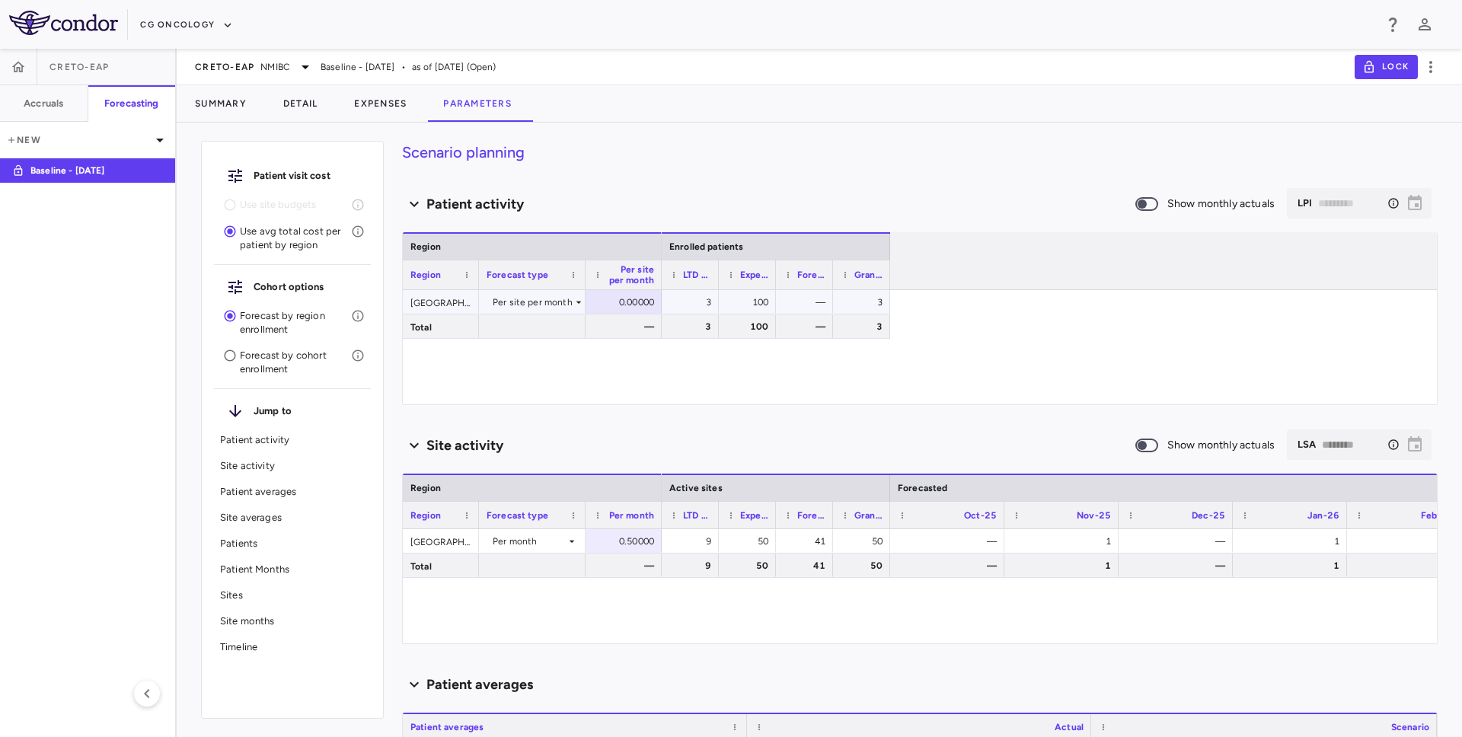
click at [644, 302] on div "0.00000" at bounding box center [626, 302] width 55 height 24
drag, startPoint x: 621, startPoint y: 308, endPoint x: 659, endPoint y: 308, distance: 38.1
click at [661, 308] on div "USA Per site per month ​ * Total — 3 100 — 3 3 100 — 3" at bounding box center [920, 347] width 1034 height 114
click at [616, 398] on div "USA Per site per month ​ * Total — 3 100 — 3 3 100 — 3" at bounding box center [920, 347] width 1034 height 114
click at [619, 365] on div "USA Per site per month ​ * Total — 3 100 — 3 3 100 — 3" at bounding box center [920, 347] width 1034 height 114
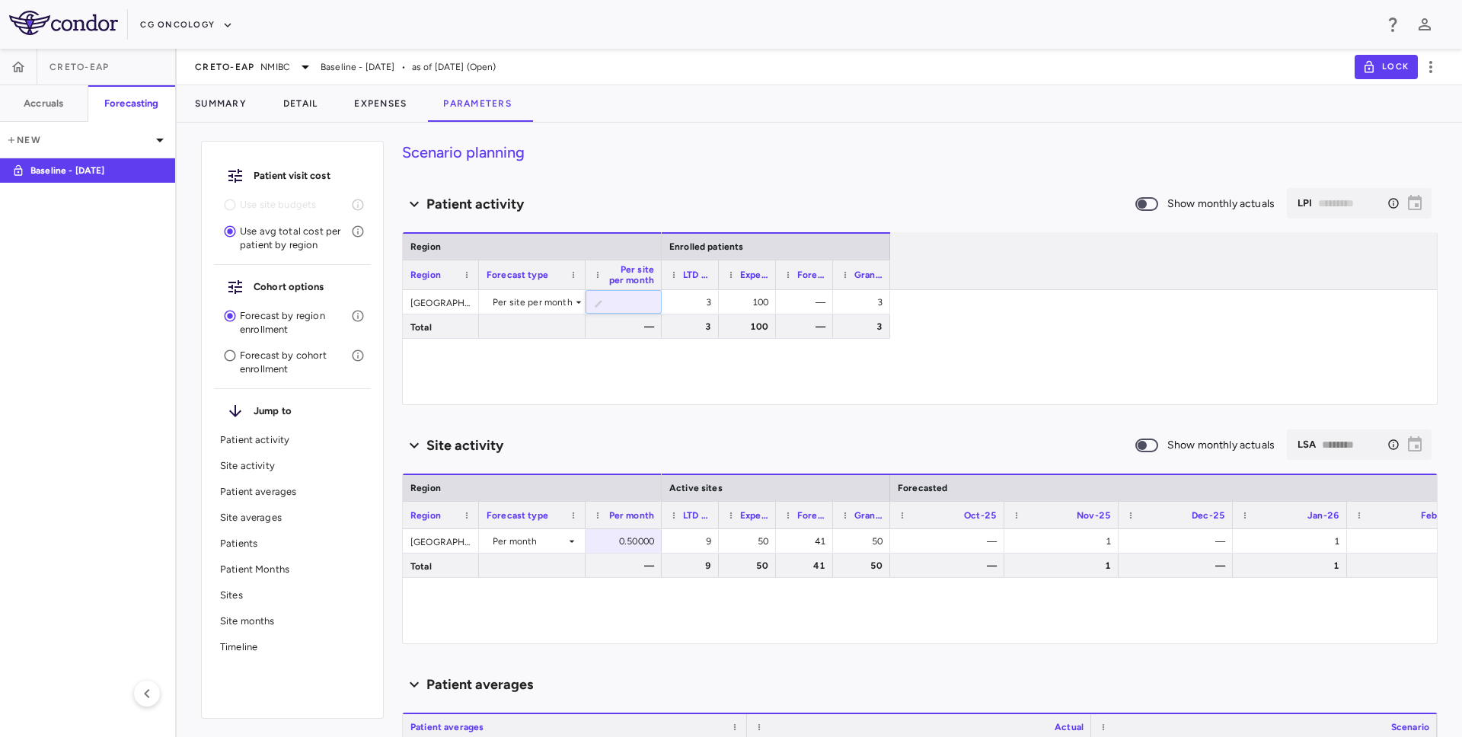
click at [628, 372] on div "USA Per site per month ​ * Total — 3 100 — 3 3 100 — 3" at bounding box center [920, 347] width 1034 height 114
click at [248, 360] on p "Forecast by cohort enrollment" at bounding box center [295, 362] width 111 height 27
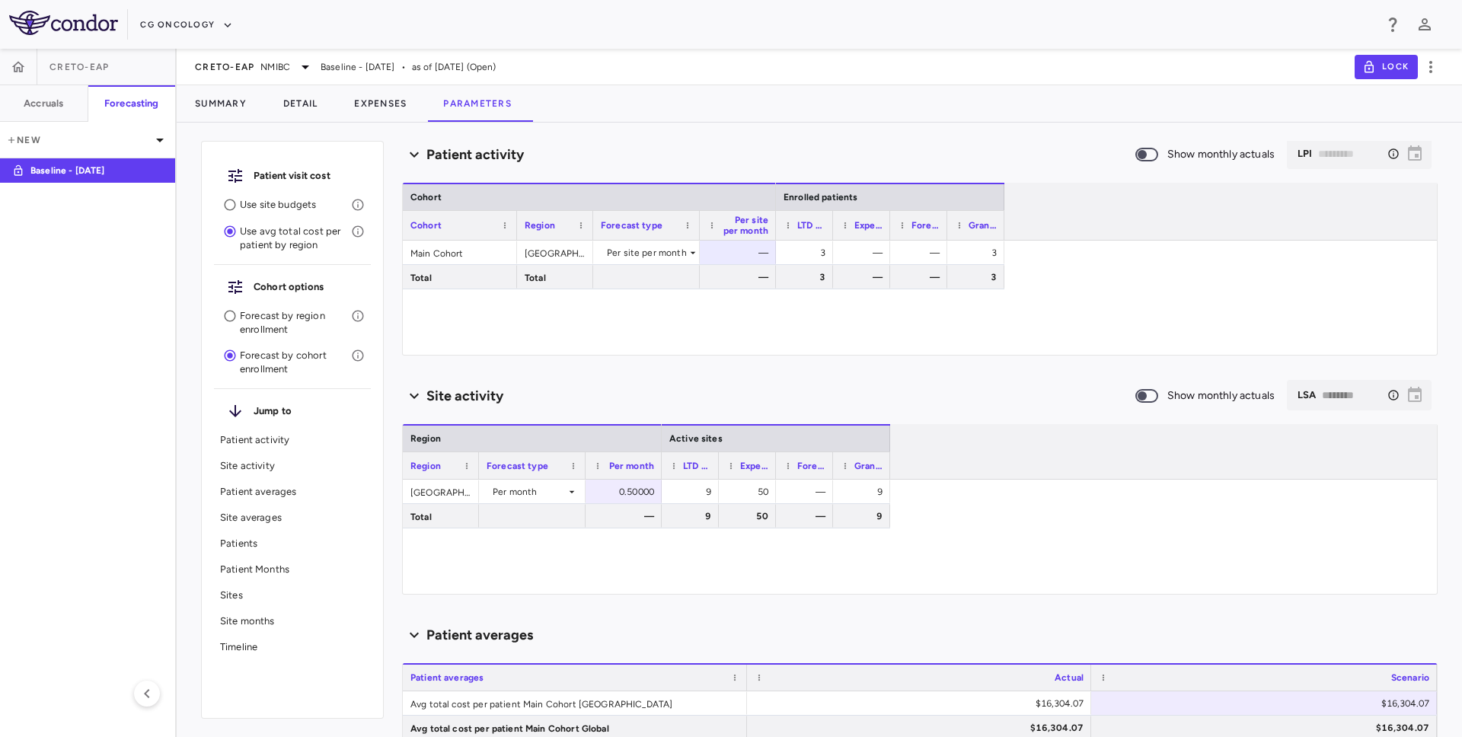
scroll to position [72, 0]
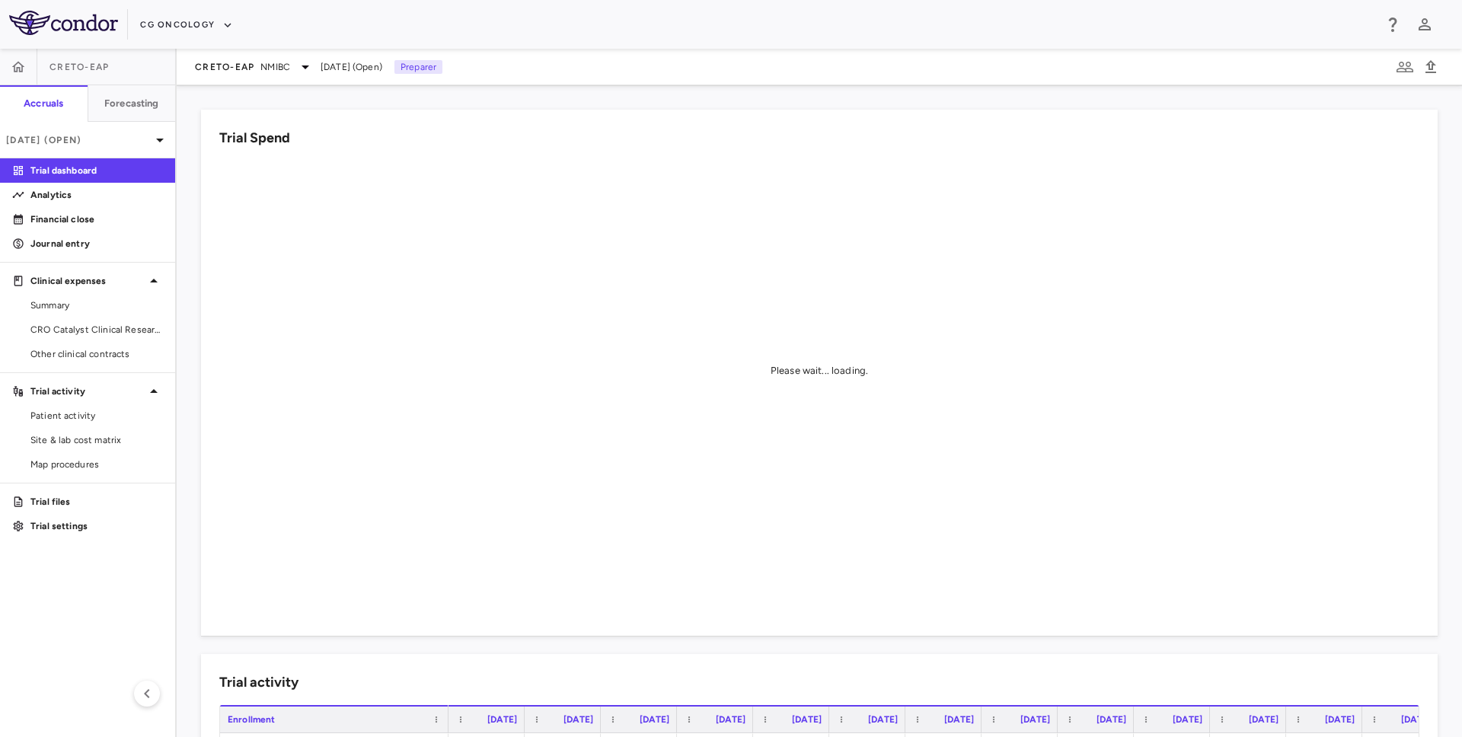
click at [226, 86] on div "Trial Spend Please wait... loading. Trial activity Drag here to set row groups …" at bounding box center [820, 411] width 1286 height 652
click at [229, 69] on span "CRETO-EAP" at bounding box center [224, 67] width 59 height 12
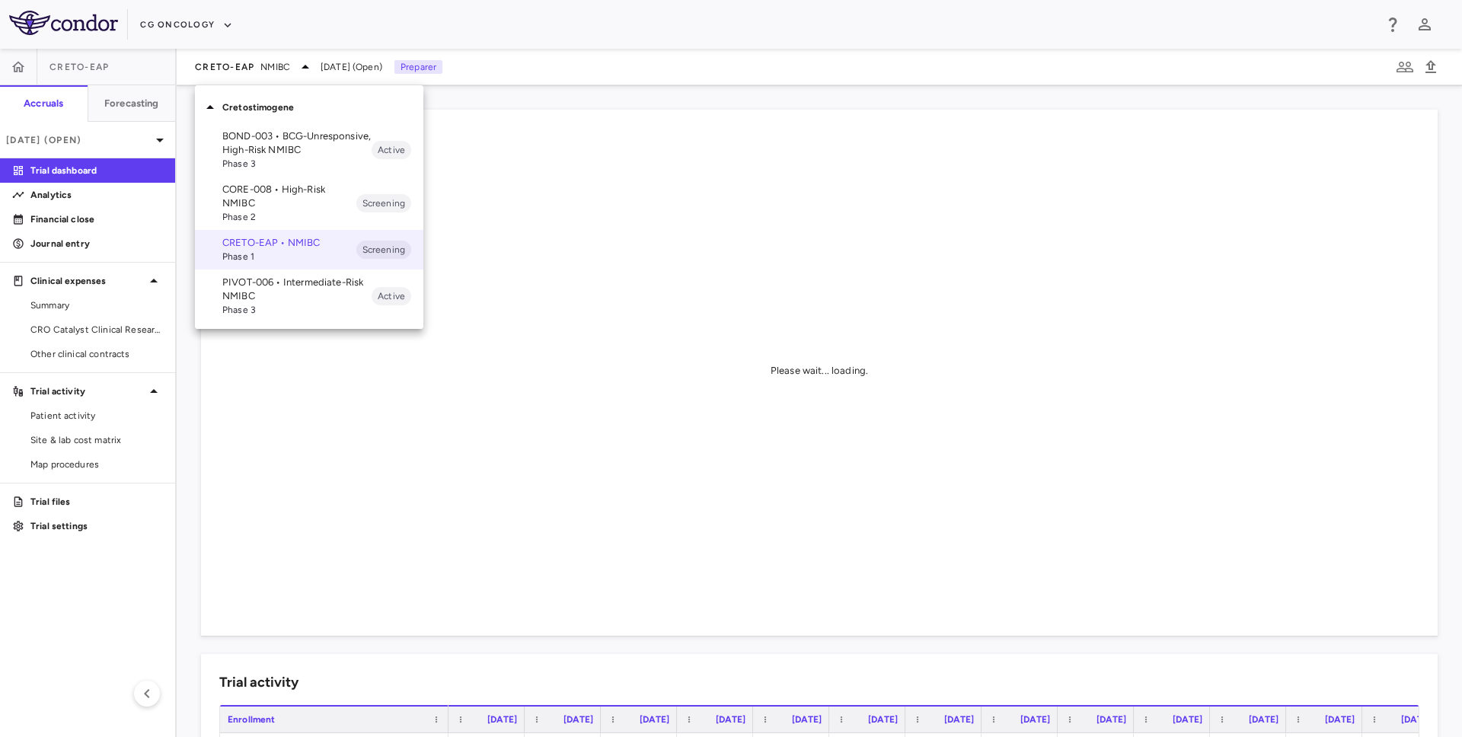
click at [277, 188] on p "CORE-008 • High-Risk NMIBC" at bounding box center [289, 196] width 134 height 27
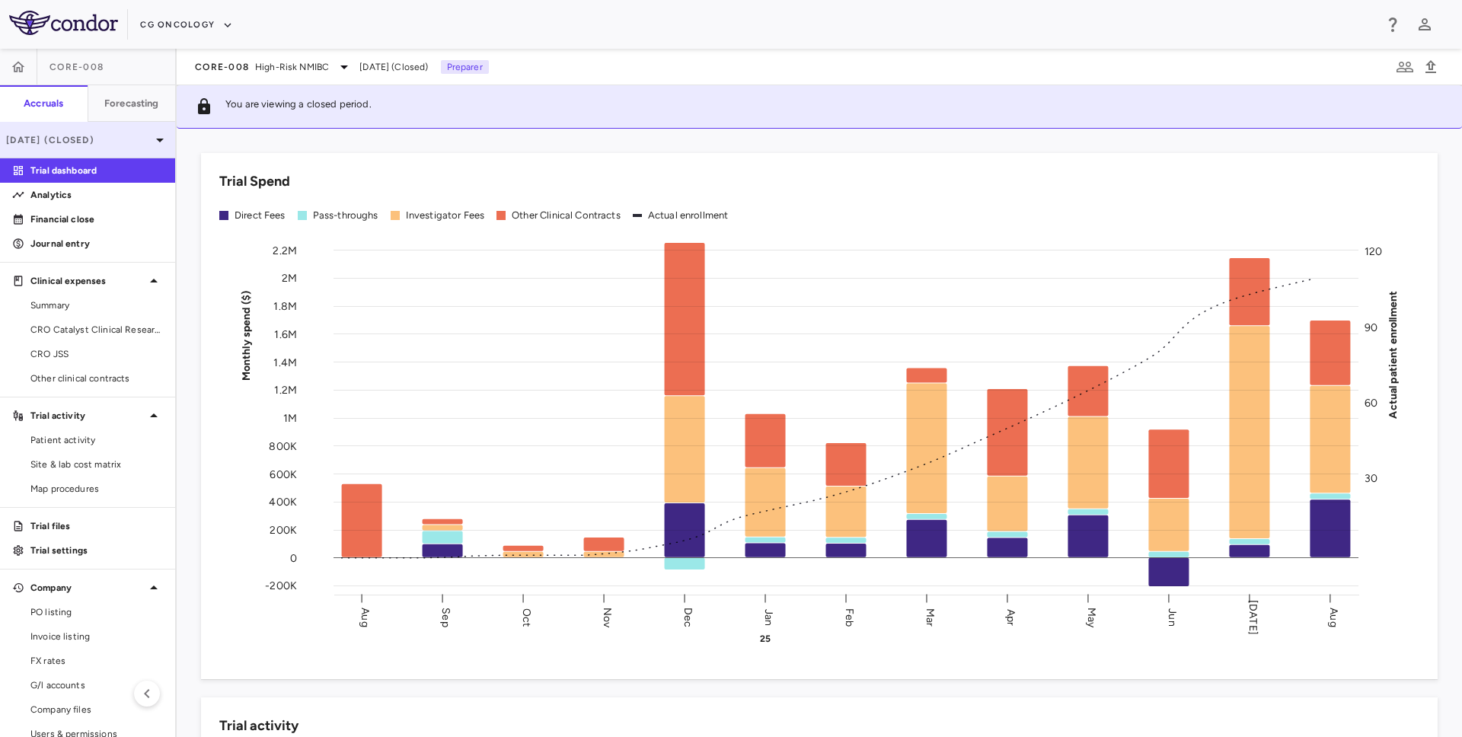
click at [108, 146] on p "[DATE] (Closed)" at bounding box center [78, 140] width 145 height 14
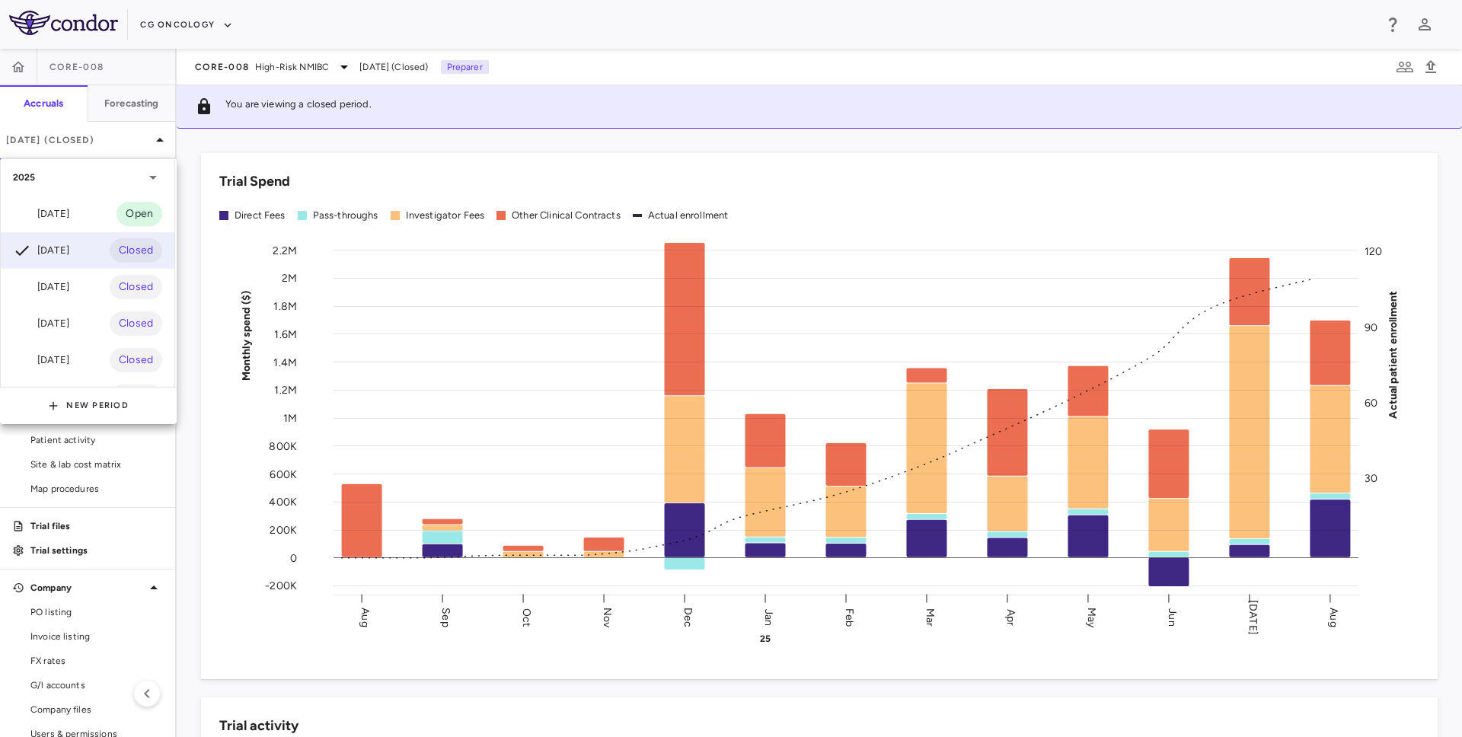
click at [287, 54] on div at bounding box center [731, 368] width 1462 height 737
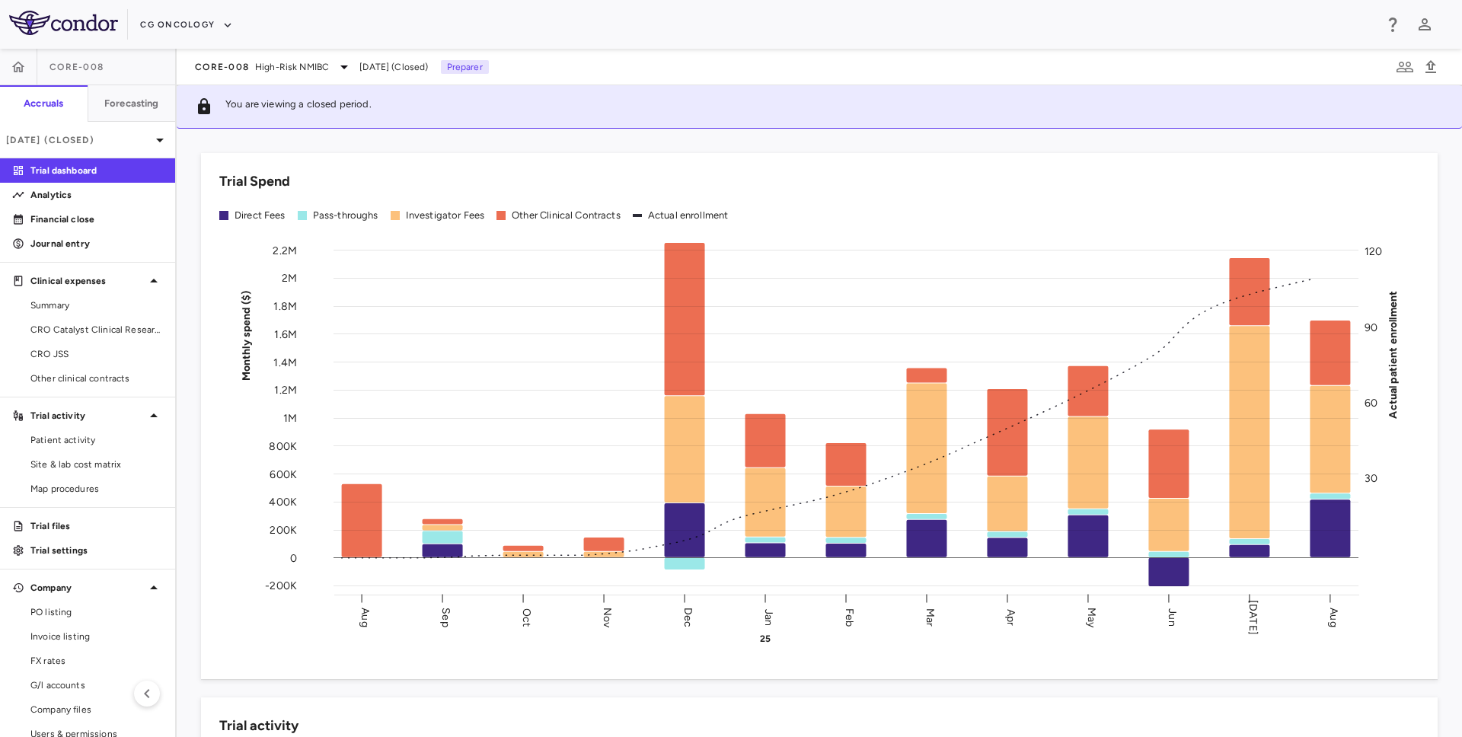
click at [245, 65] on div "2025 Sep 2025 Open Aug 2025 Closed Jul 2025 Closed Jun 2025 Closed May 2025 Clo…" at bounding box center [731, 368] width 1462 height 737
click at [53, 458] on span "Site & lab cost matrix" at bounding box center [96, 465] width 133 height 14
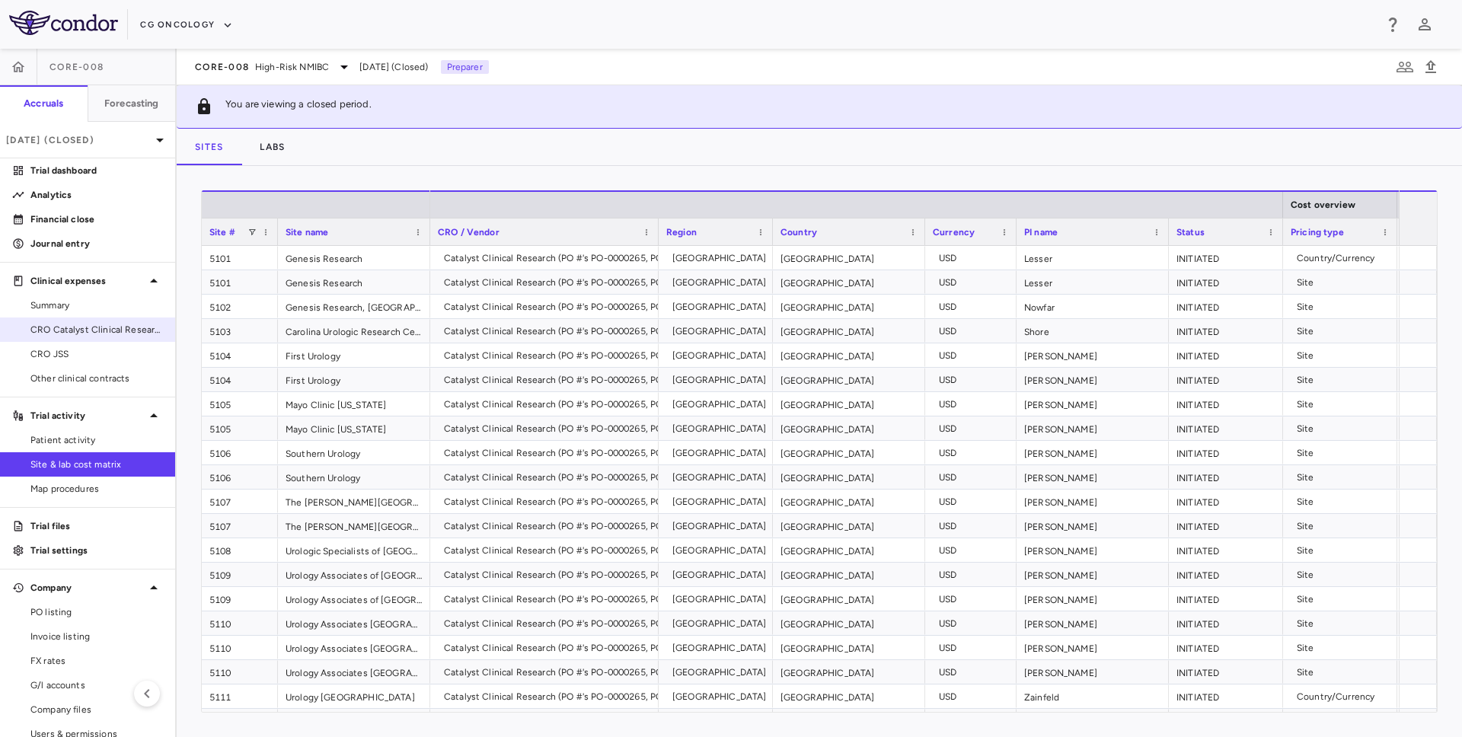
click at [123, 332] on span "CRO Catalyst Clinical Research" at bounding box center [96, 330] width 133 height 14
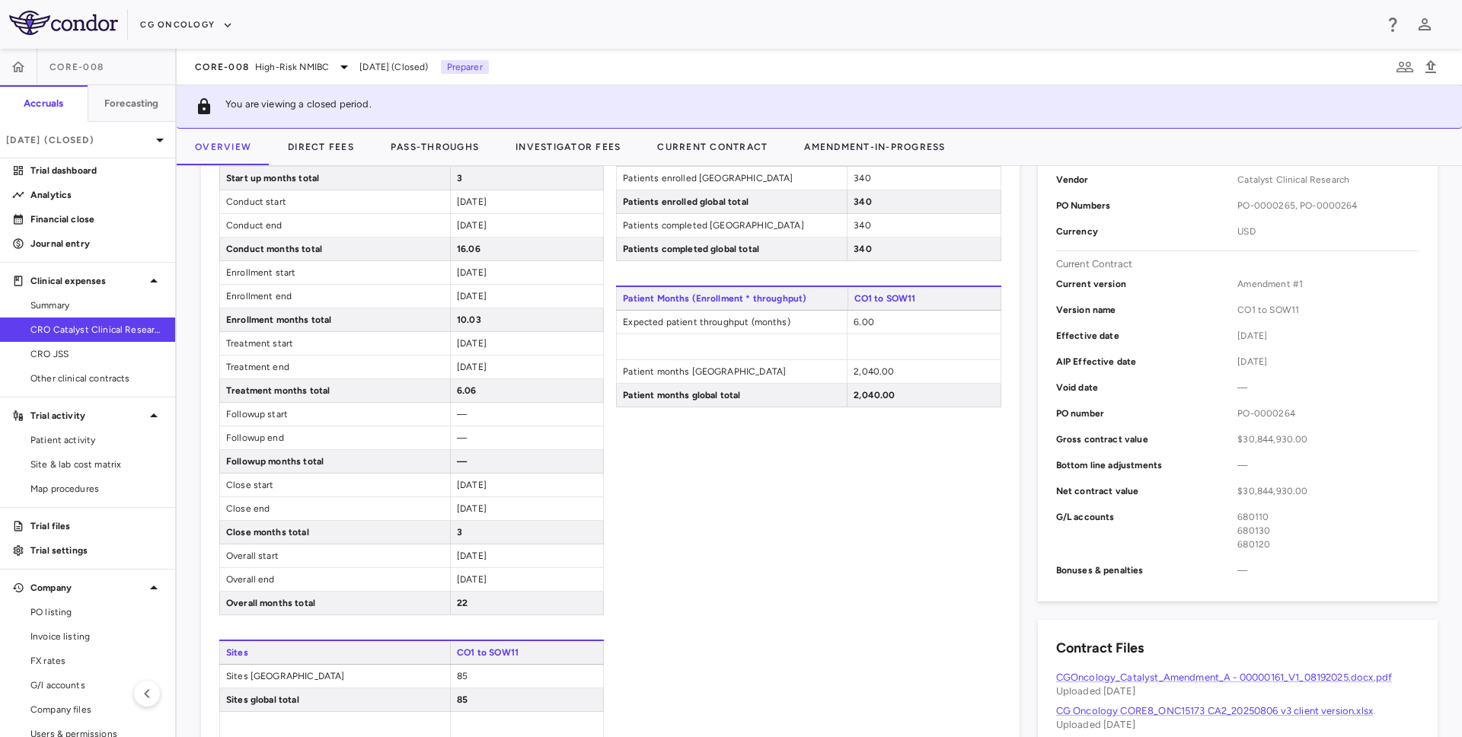
scroll to position [753, 0]
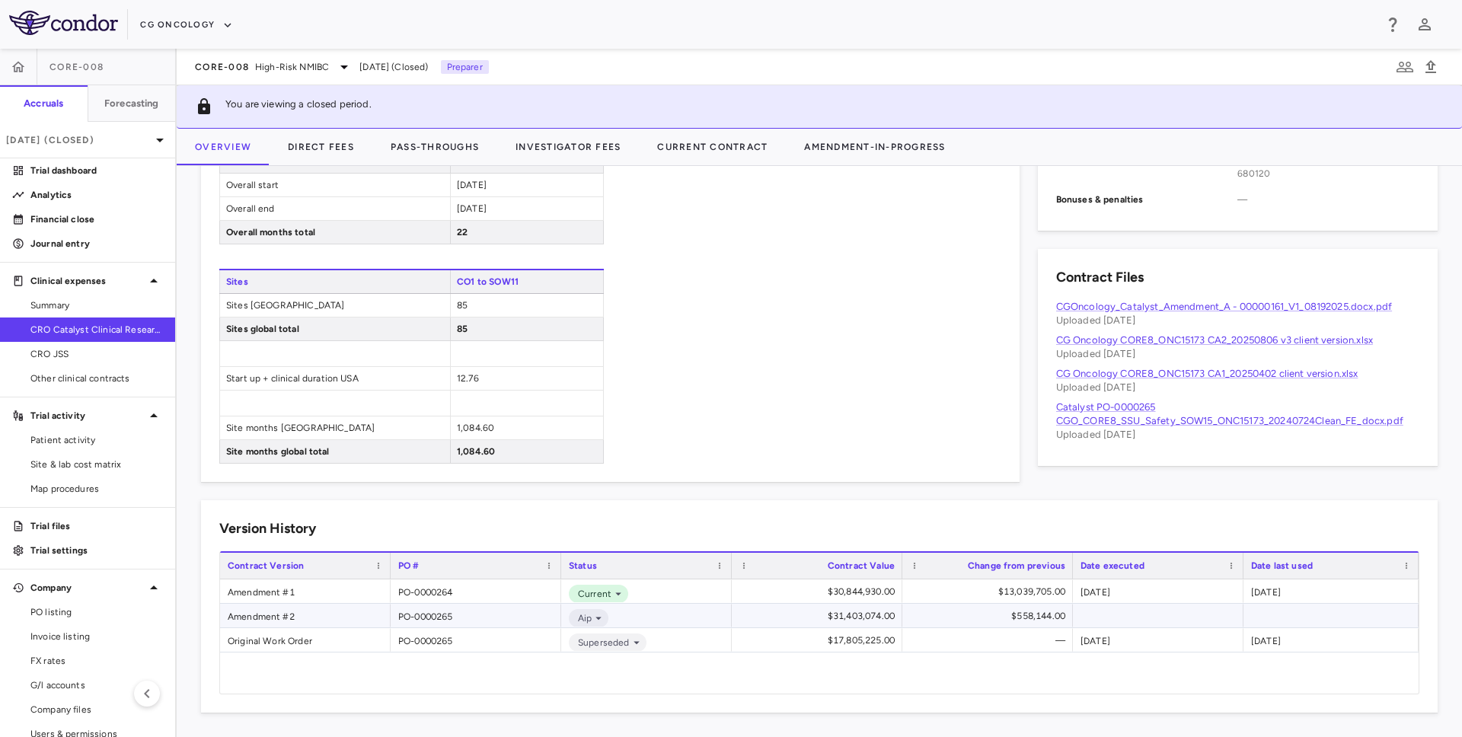
click at [307, 618] on div "Amendment #2" at bounding box center [305, 616] width 171 height 24
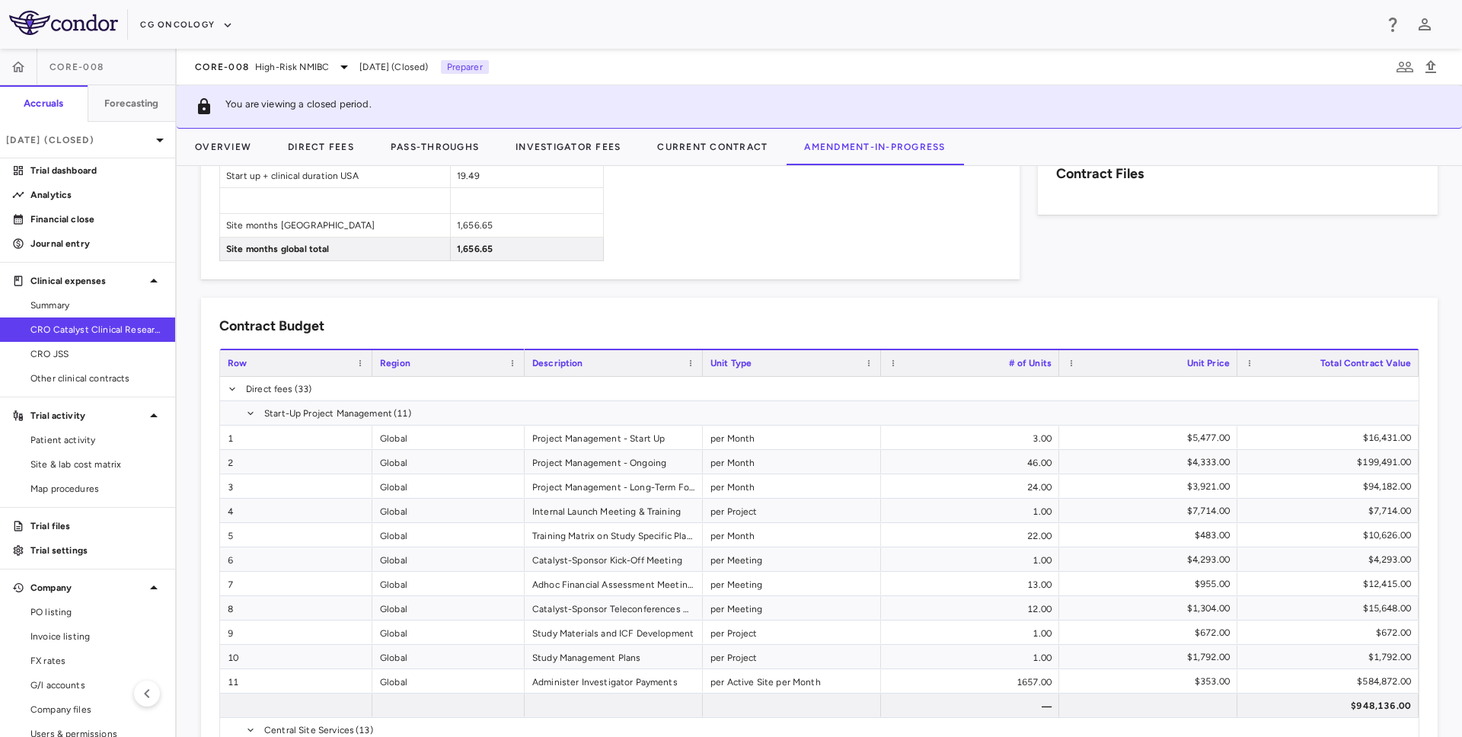
scroll to position [848, 0]
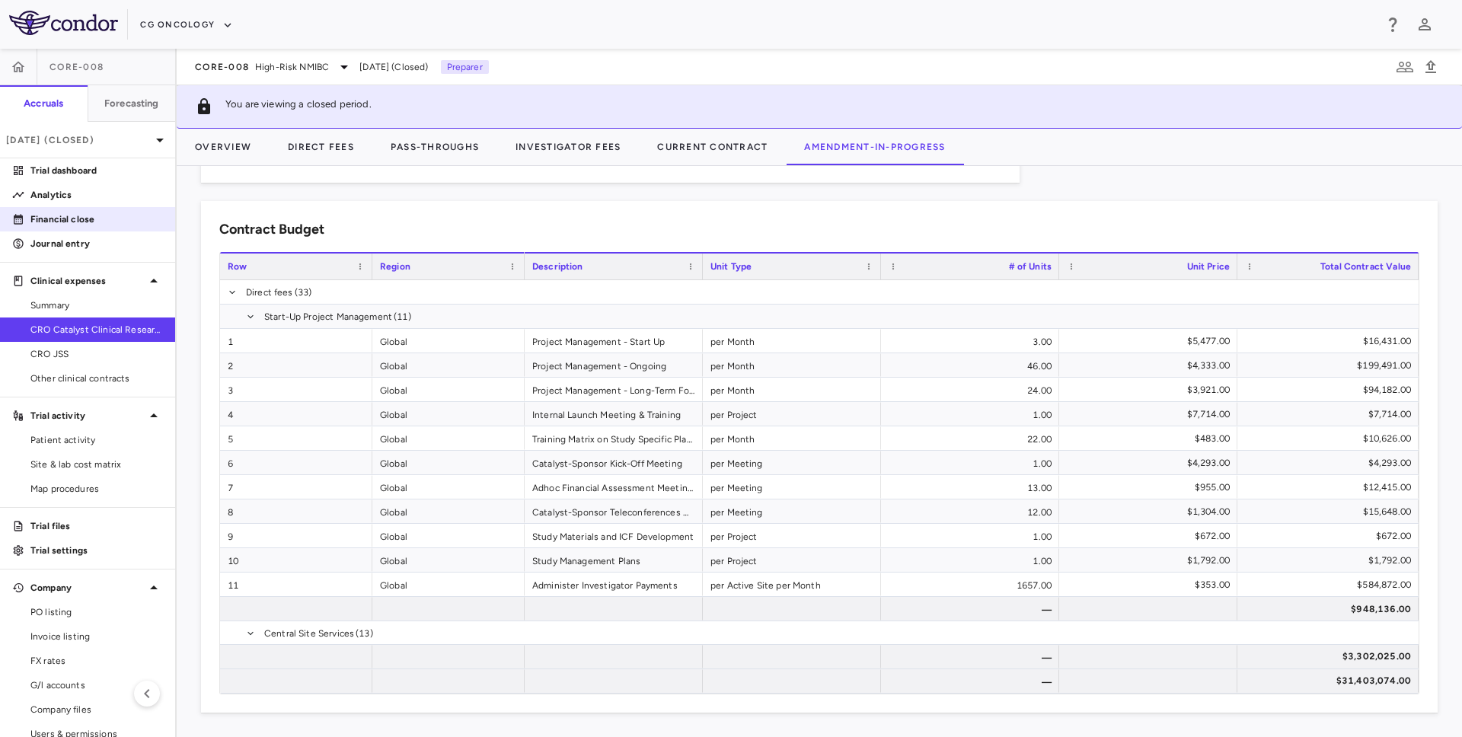
click at [75, 223] on p "Financial close" at bounding box center [96, 220] width 133 height 14
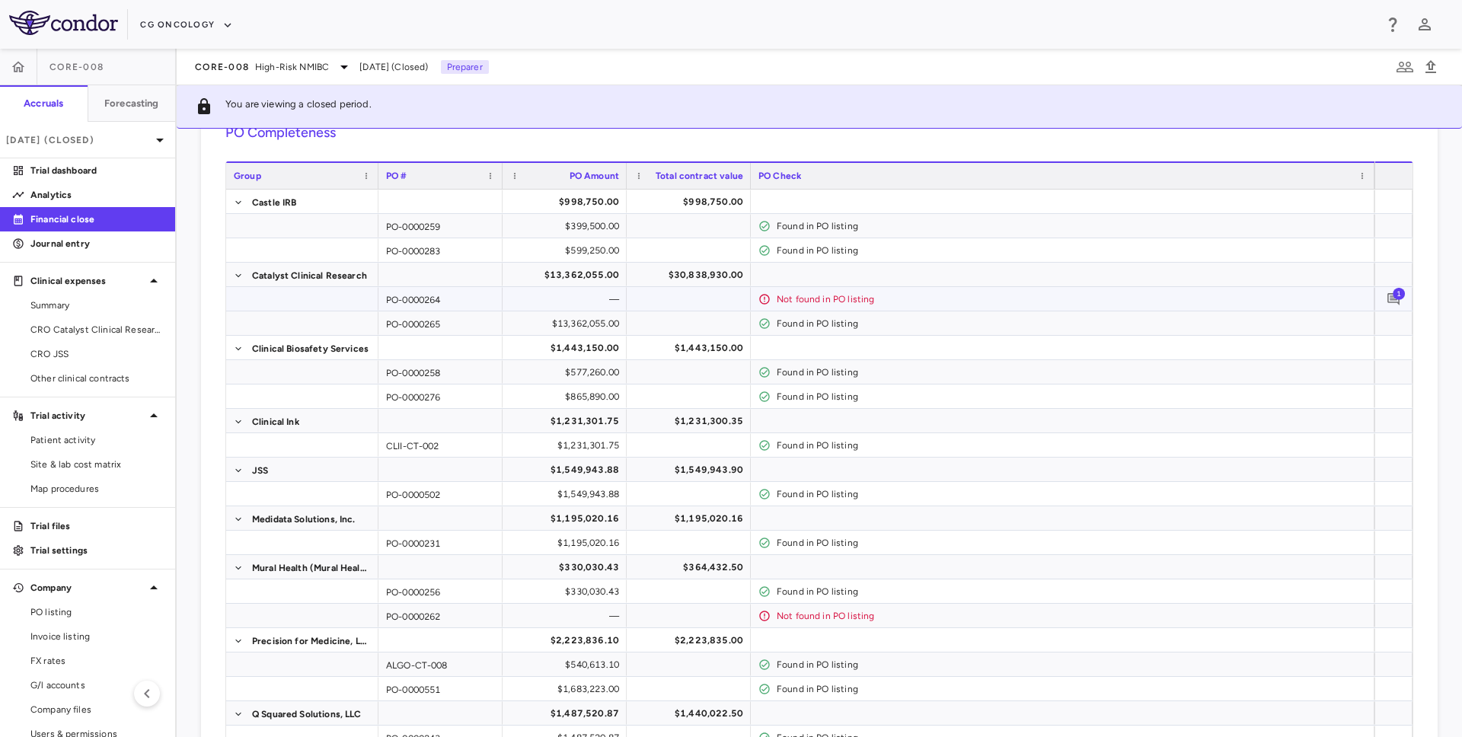
scroll to position [96, 0]
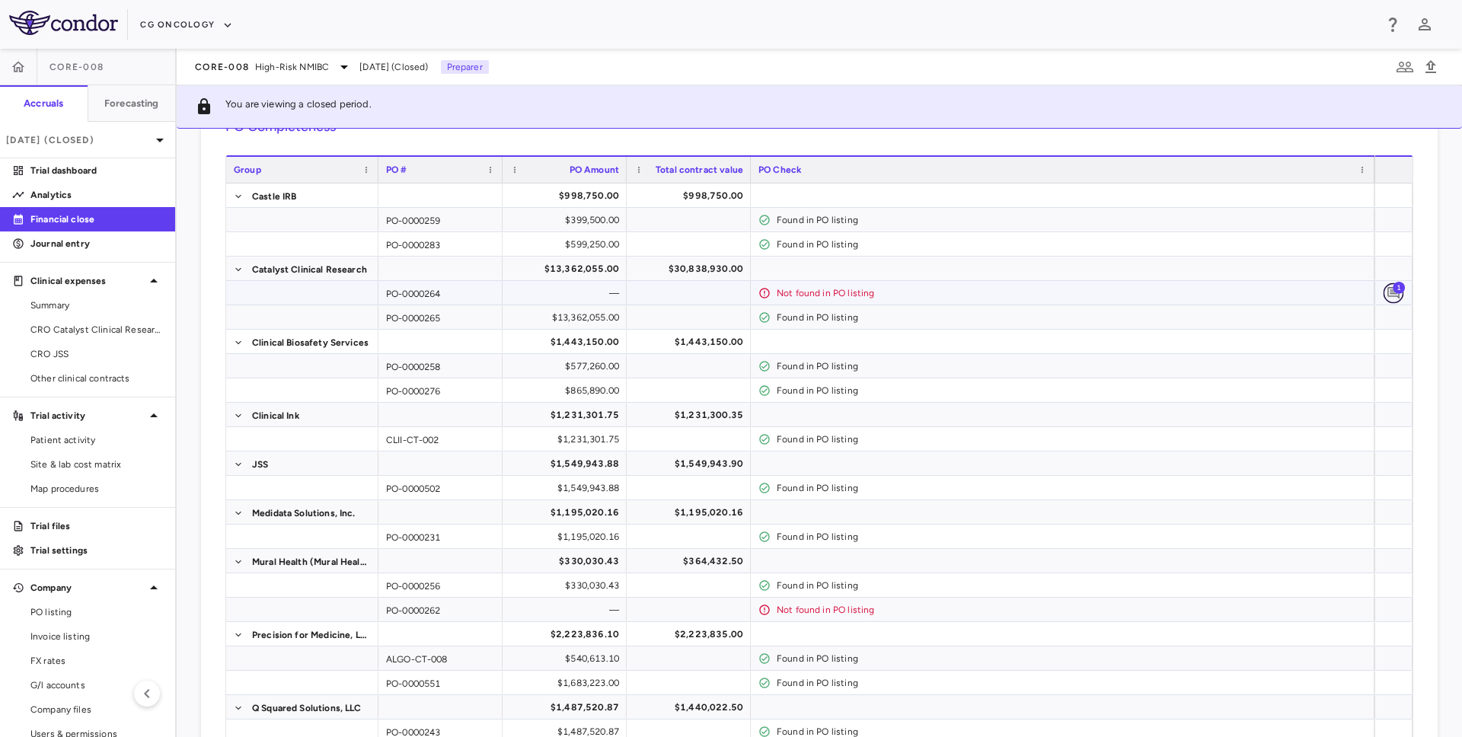
click at [1391, 295] on icon "Add comment" at bounding box center [1394, 293] width 14 height 14
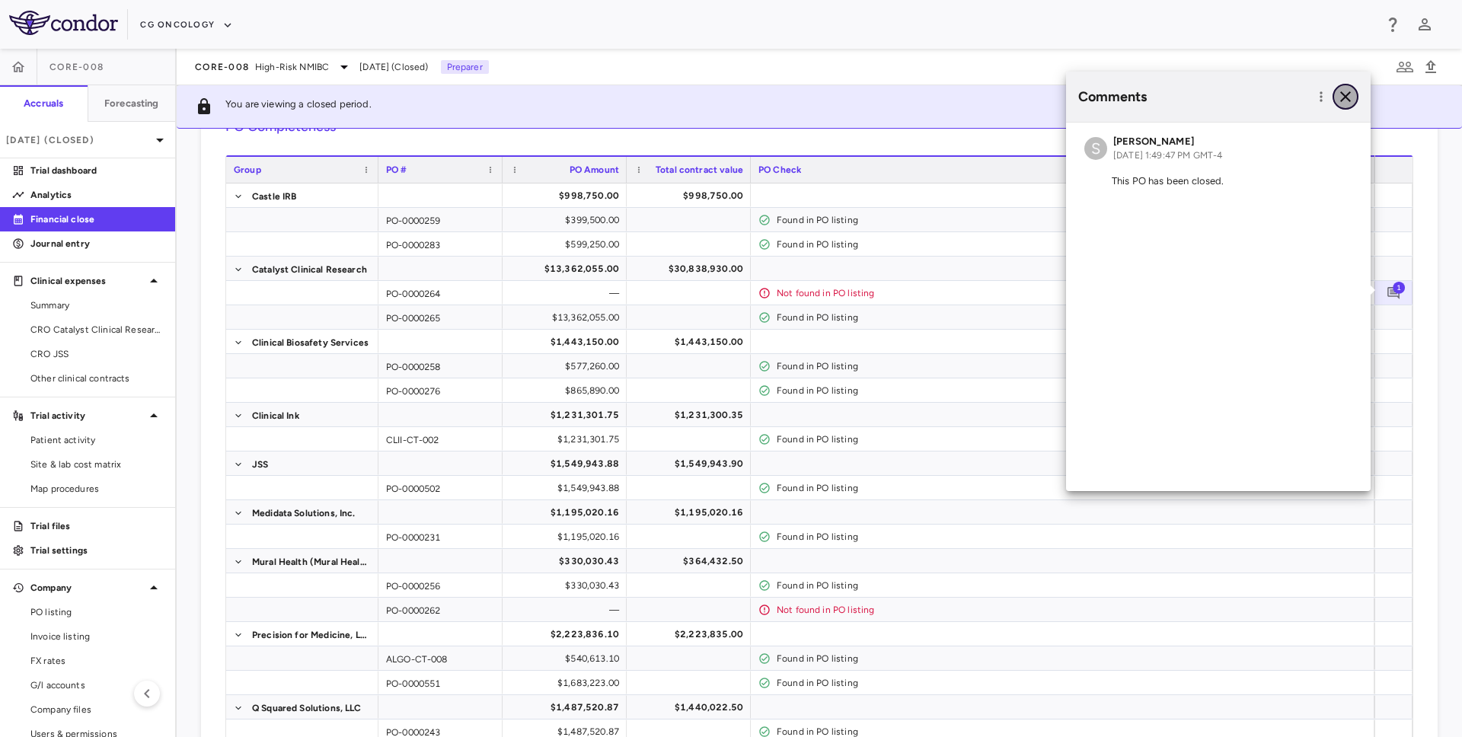
click at [1341, 96] on icon "button" at bounding box center [1346, 97] width 18 height 18
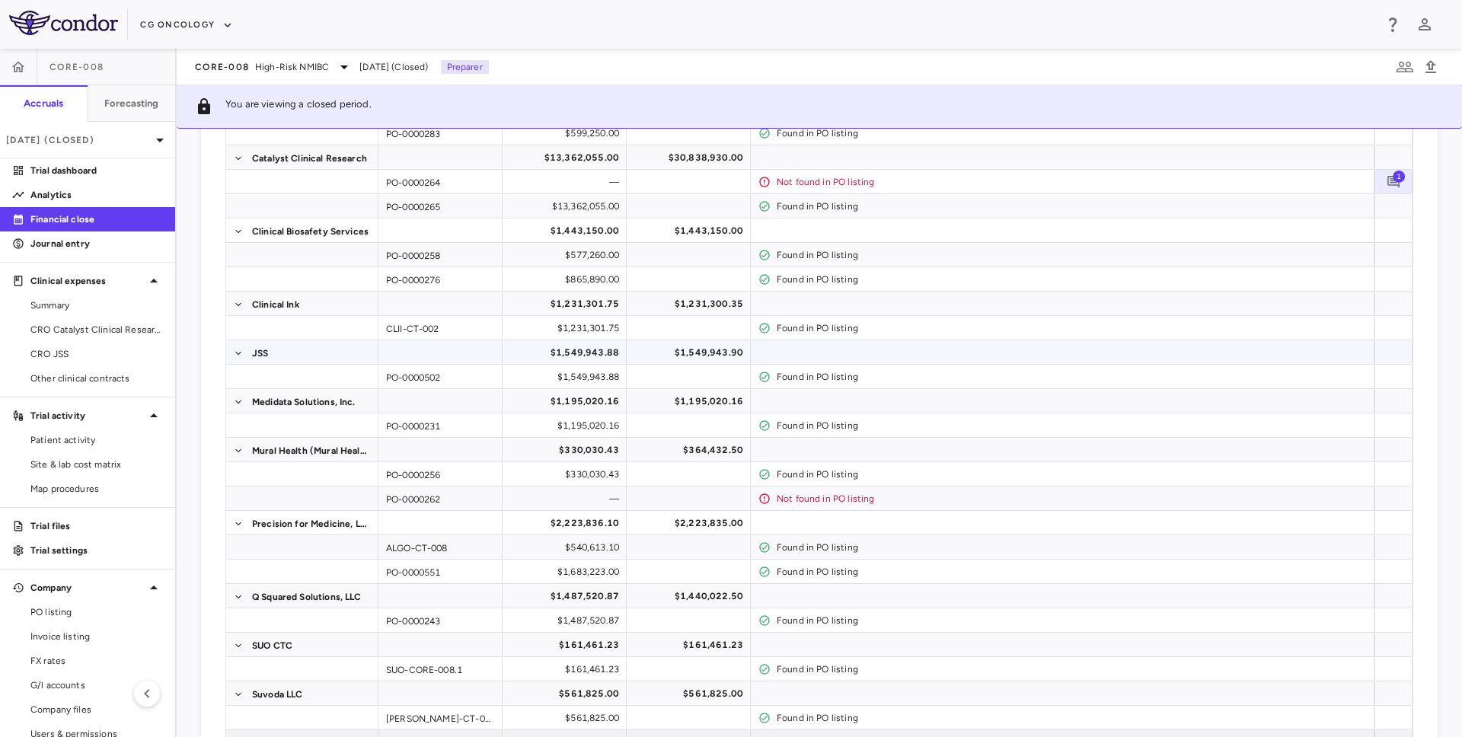
scroll to position [216, 0]
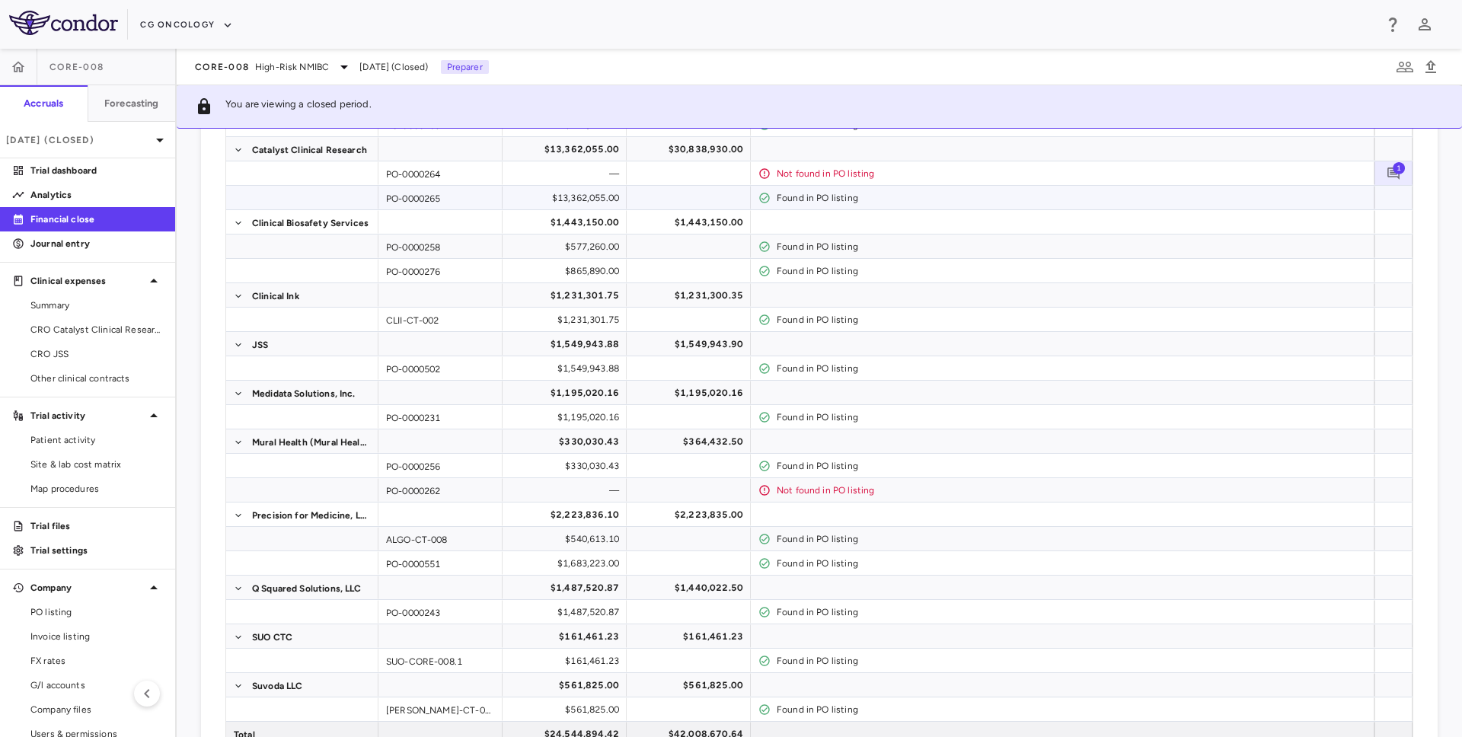
click at [1389, 203] on div at bounding box center [1394, 198] width 38 height 24
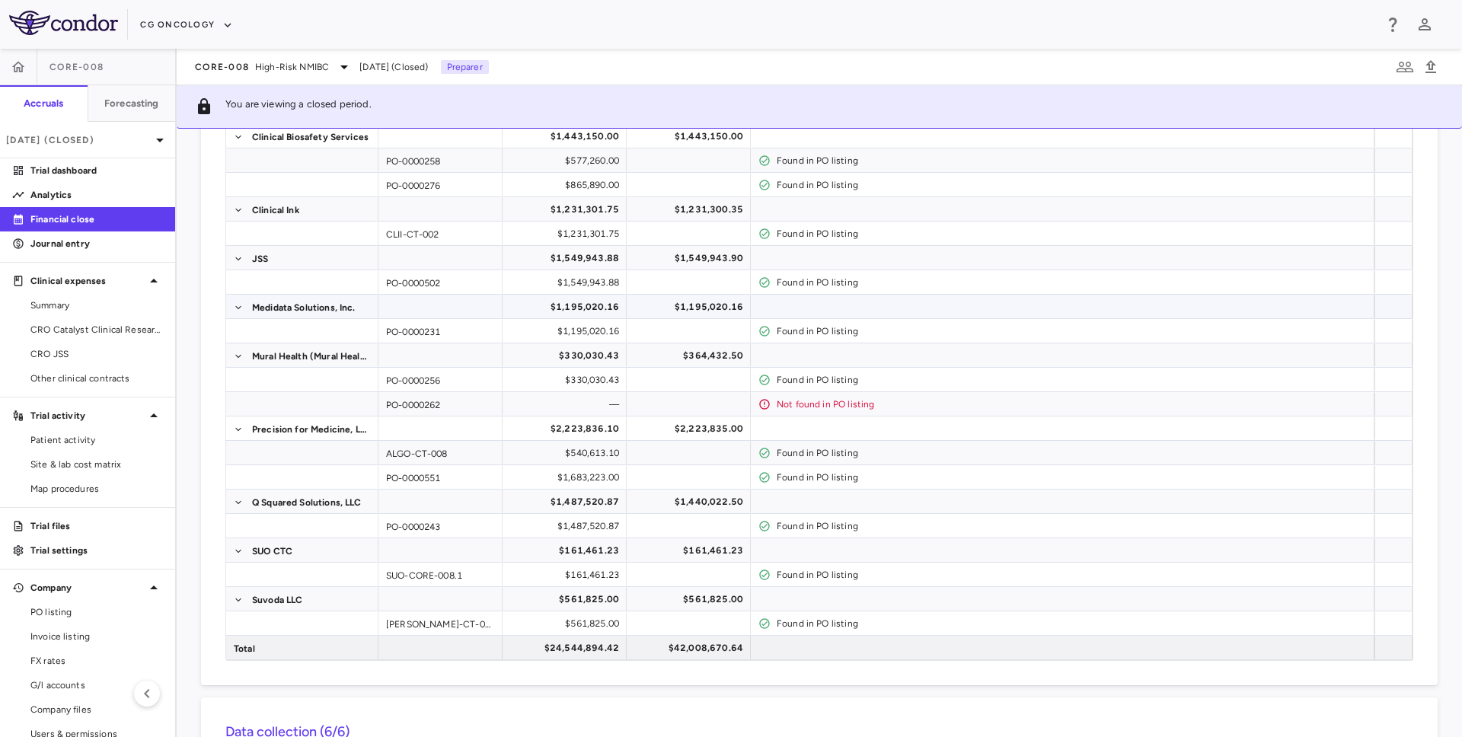
scroll to position [299, 0]
click at [131, 144] on p "[DATE] (Closed)" at bounding box center [78, 140] width 145 height 14
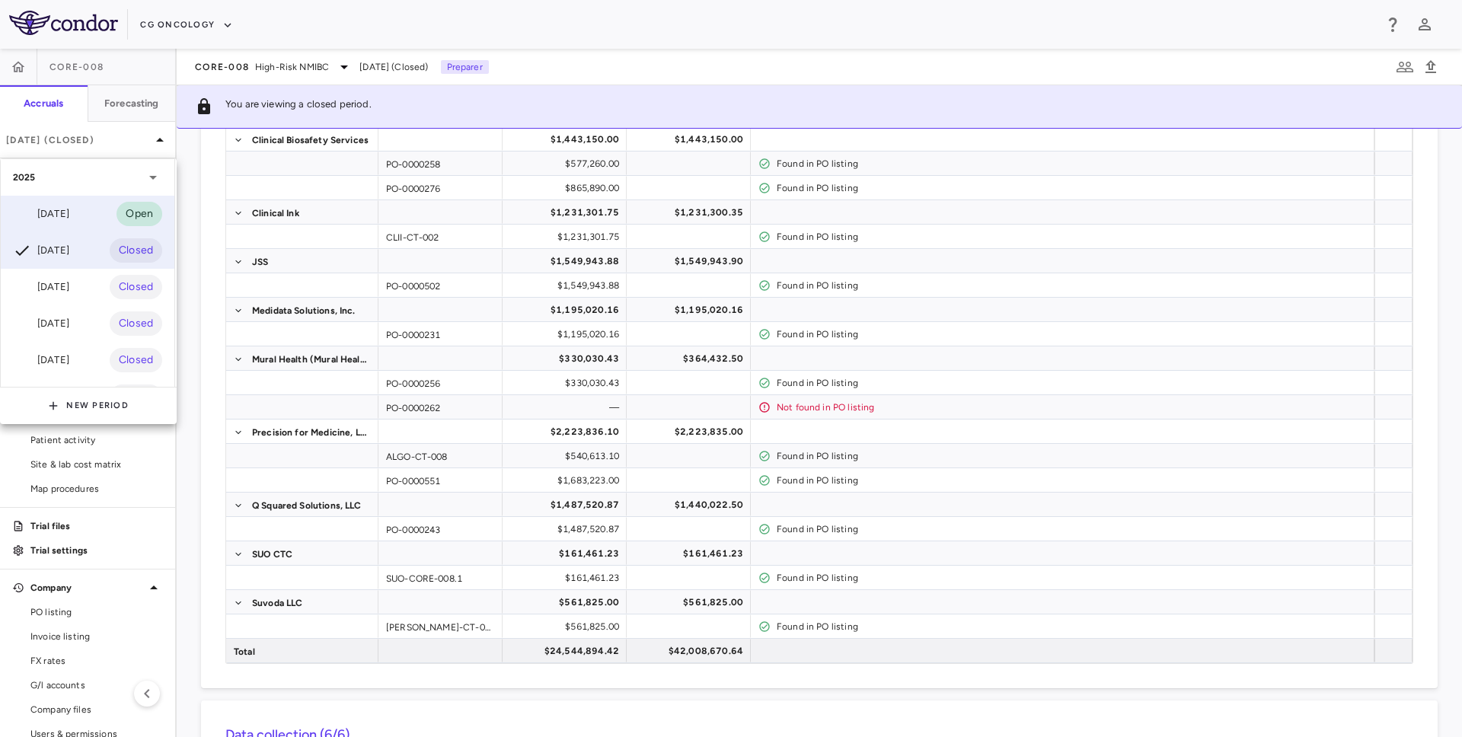
click at [69, 211] on div "[DATE]" at bounding box center [41, 214] width 56 height 18
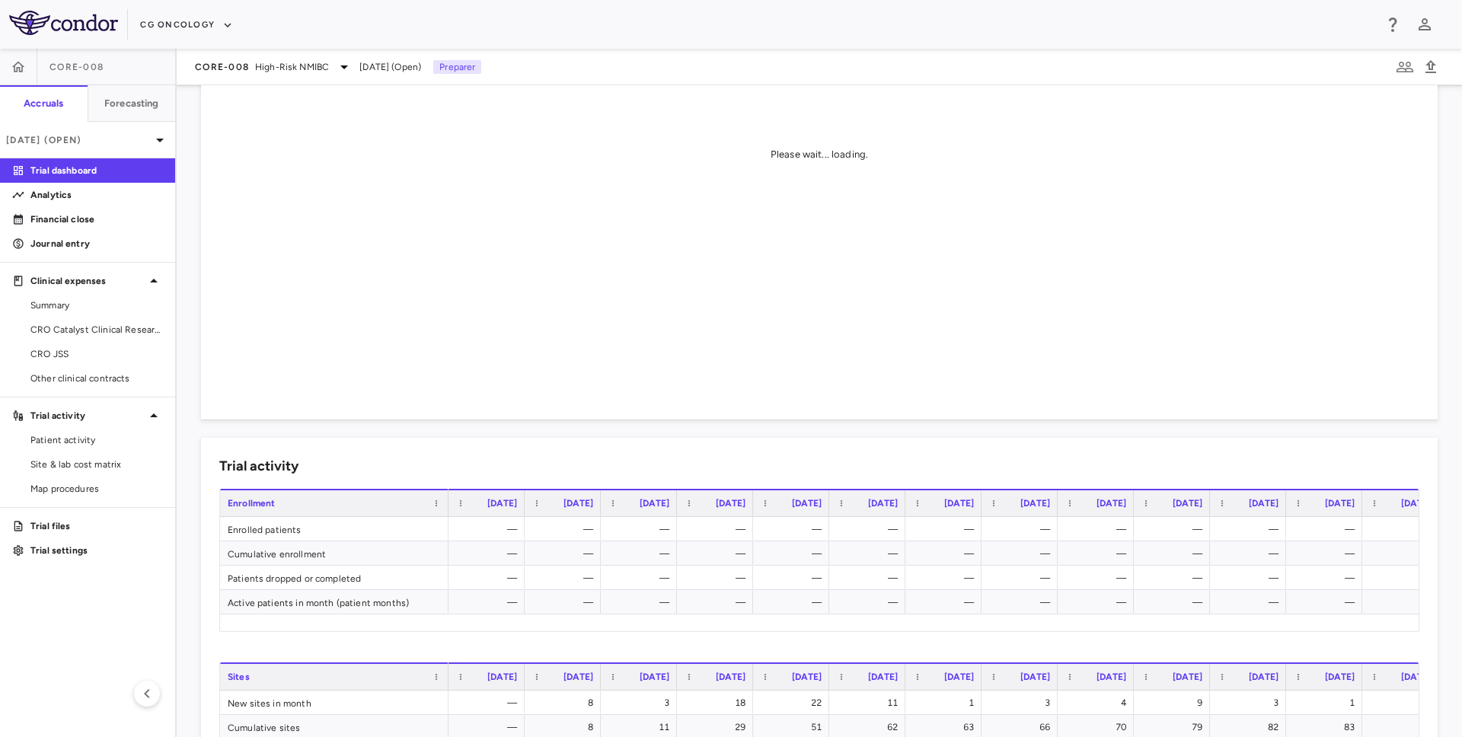
scroll to position [236, 0]
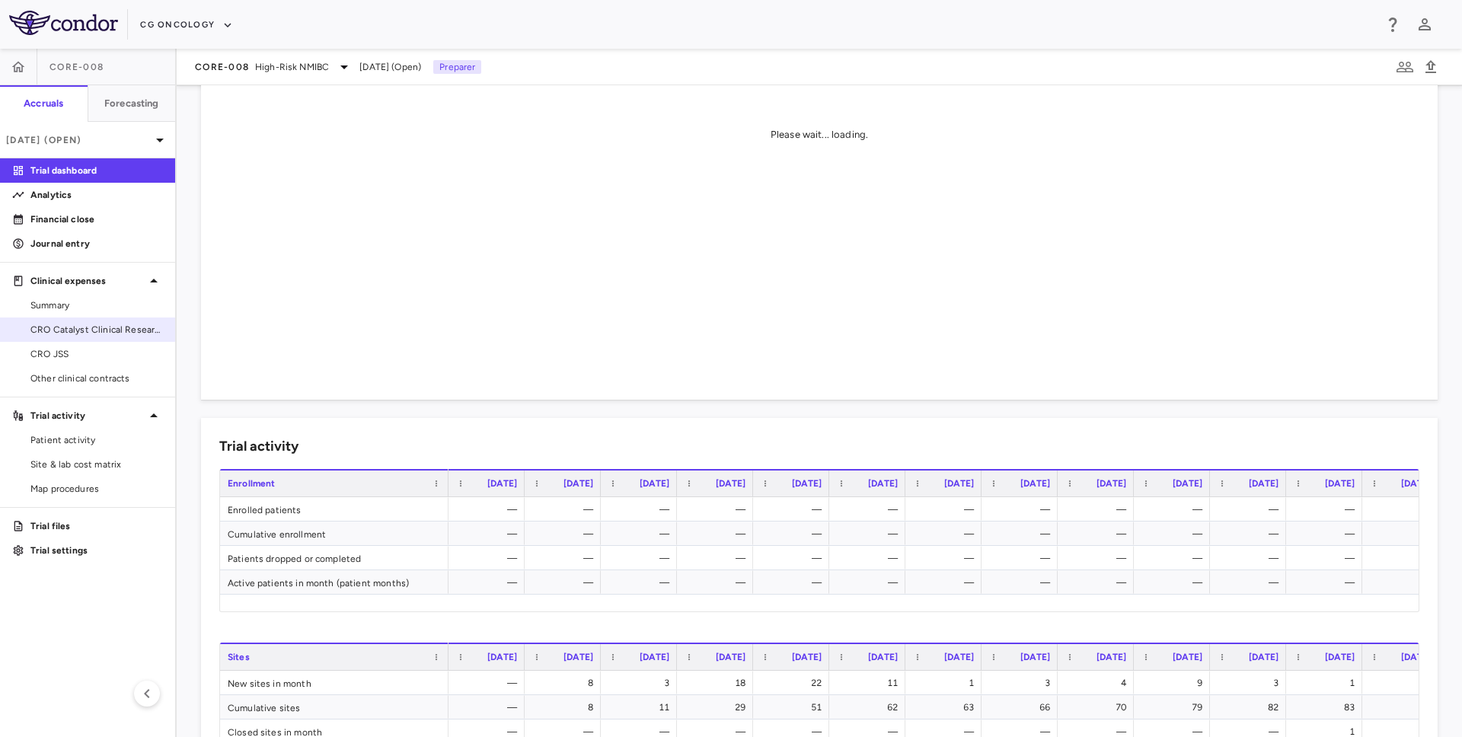
click at [96, 328] on span "CRO Catalyst Clinical Research" at bounding box center [96, 330] width 133 height 14
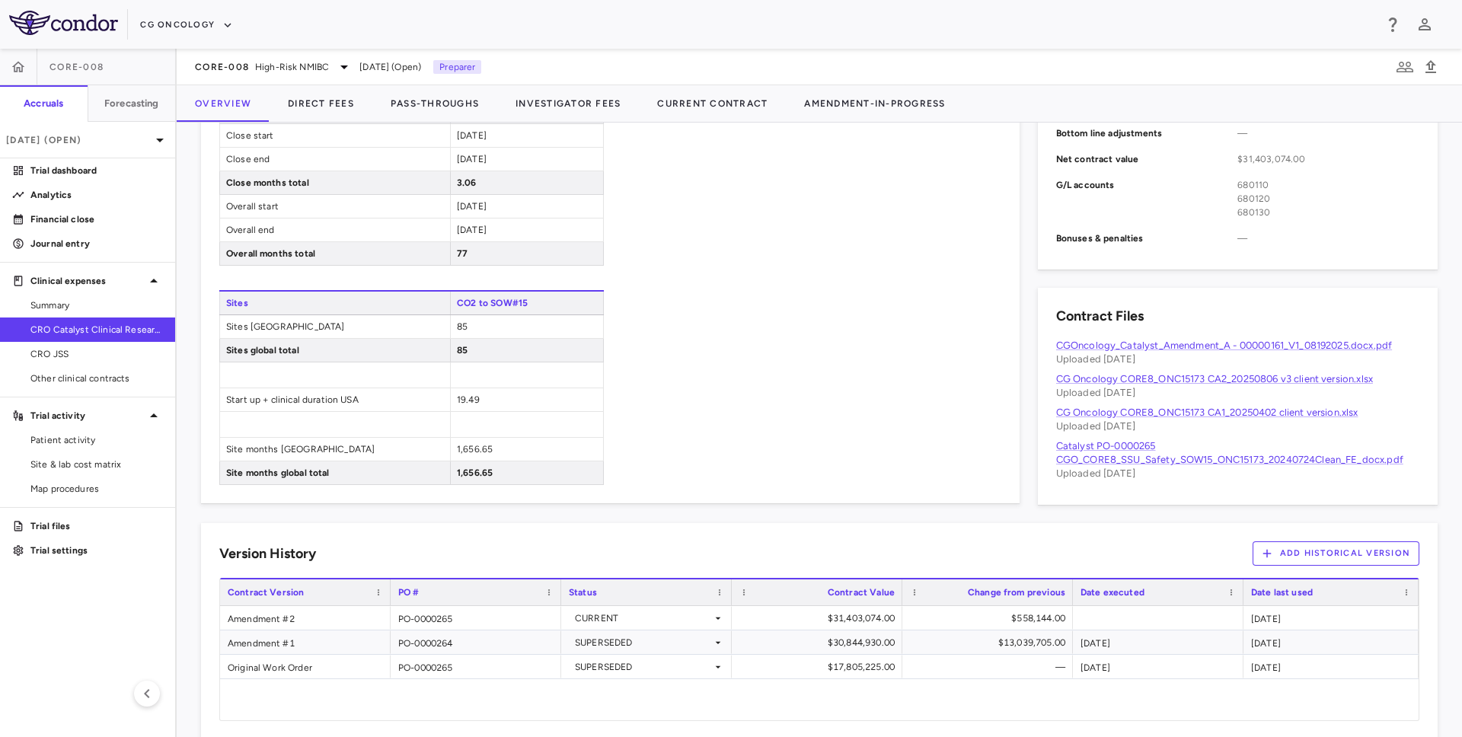
scroll to position [719, 0]
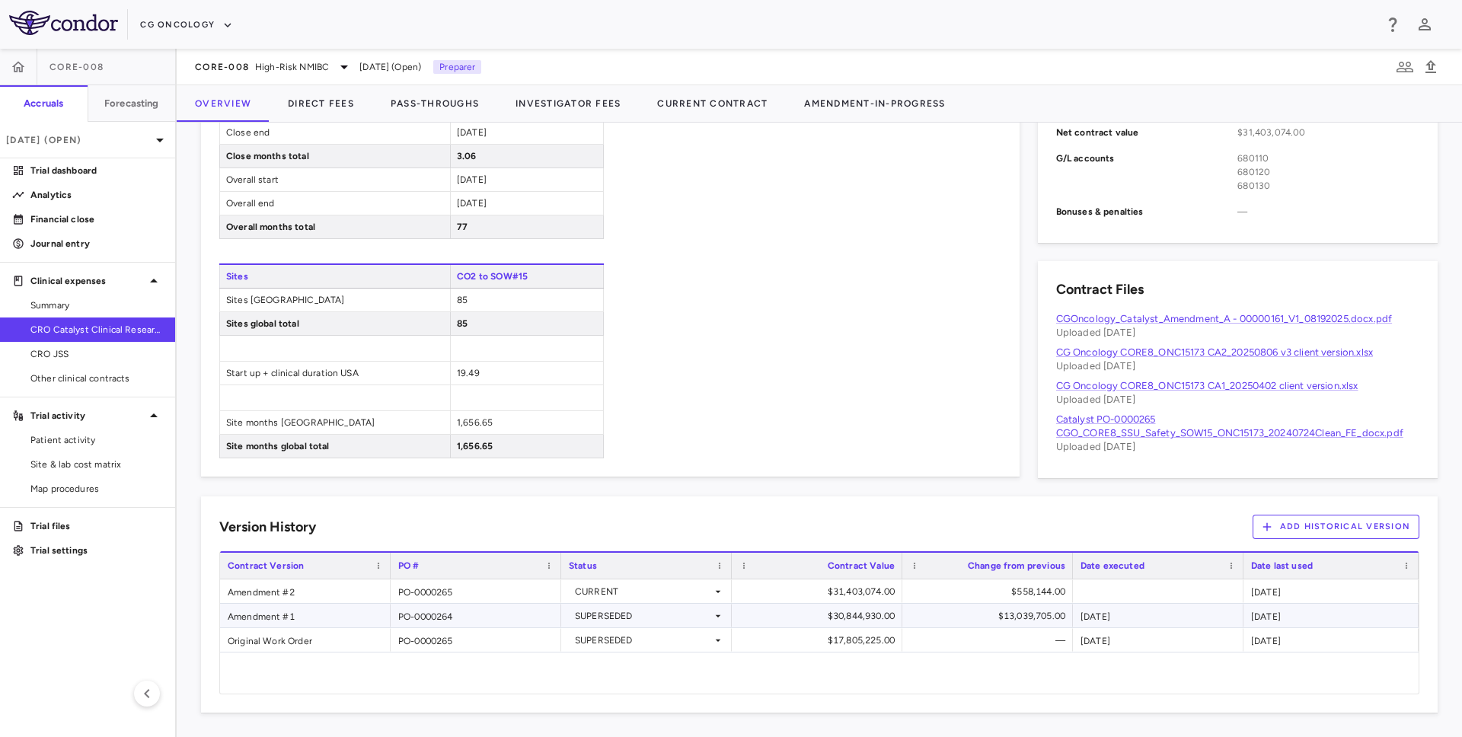
click at [254, 613] on div "Amendment #1" at bounding box center [305, 616] width 171 height 24
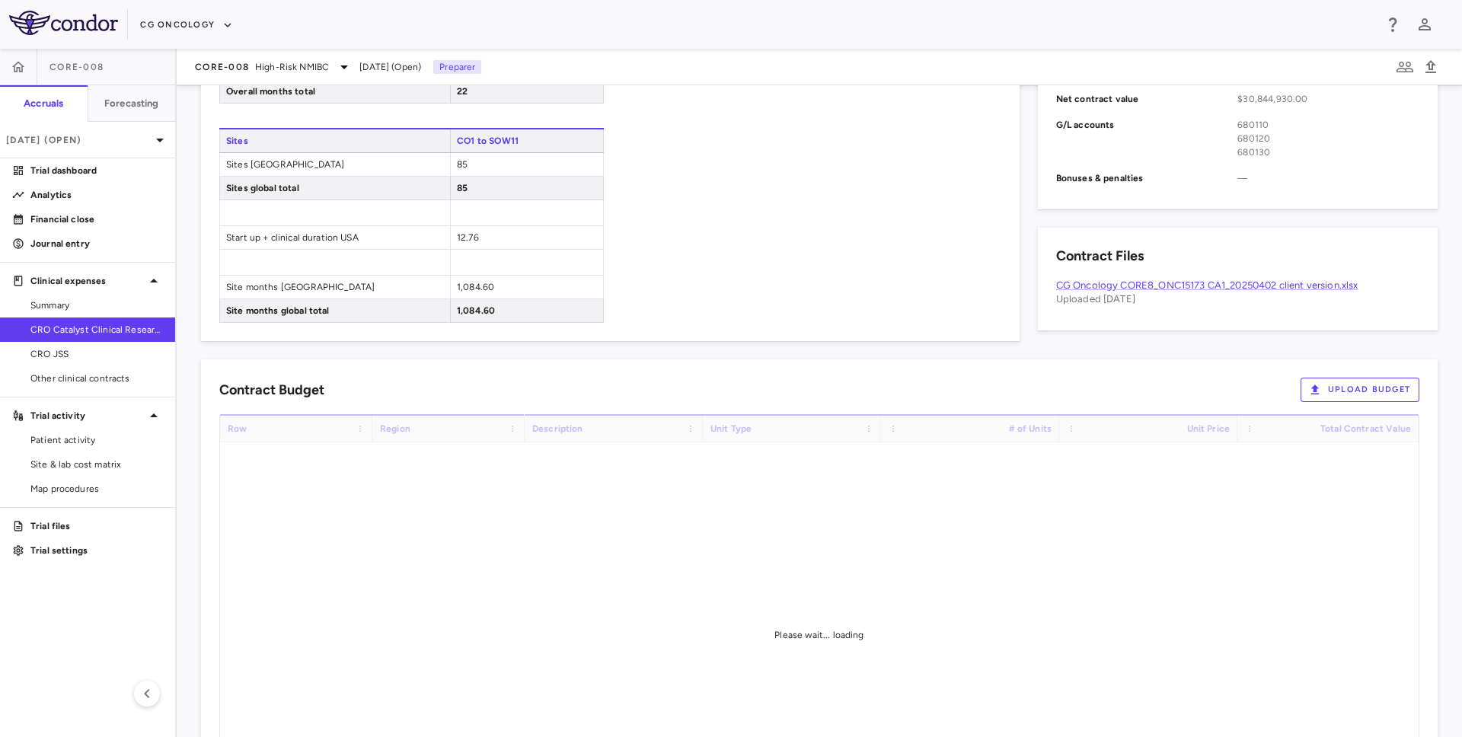
scroll to position [732, 0]
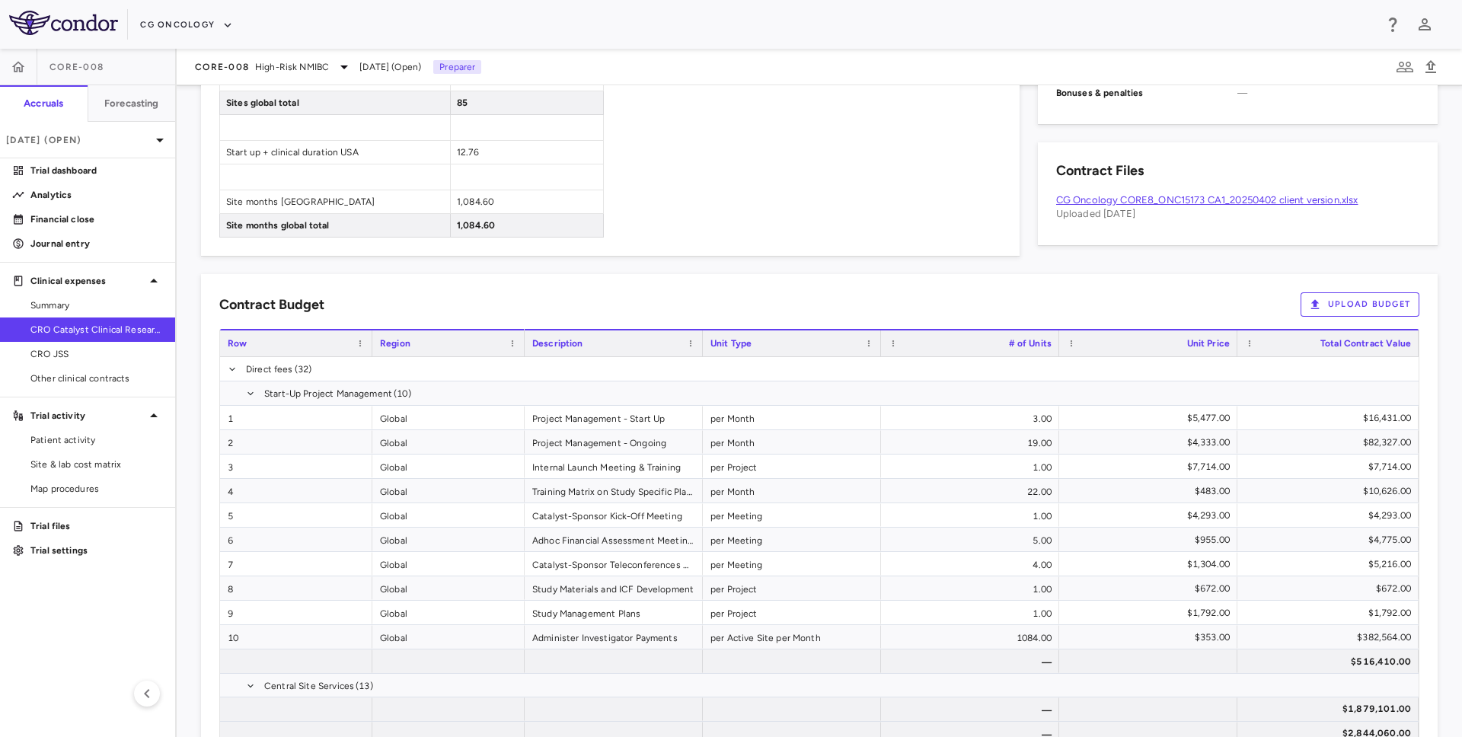
click at [1172, 203] on link "CG Oncology CORE8_ONC15173 CA1_20250402 client version.xlsx" at bounding box center [1207, 199] width 302 height 11
